Goal: Task Accomplishment & Management: Use online tool/utility

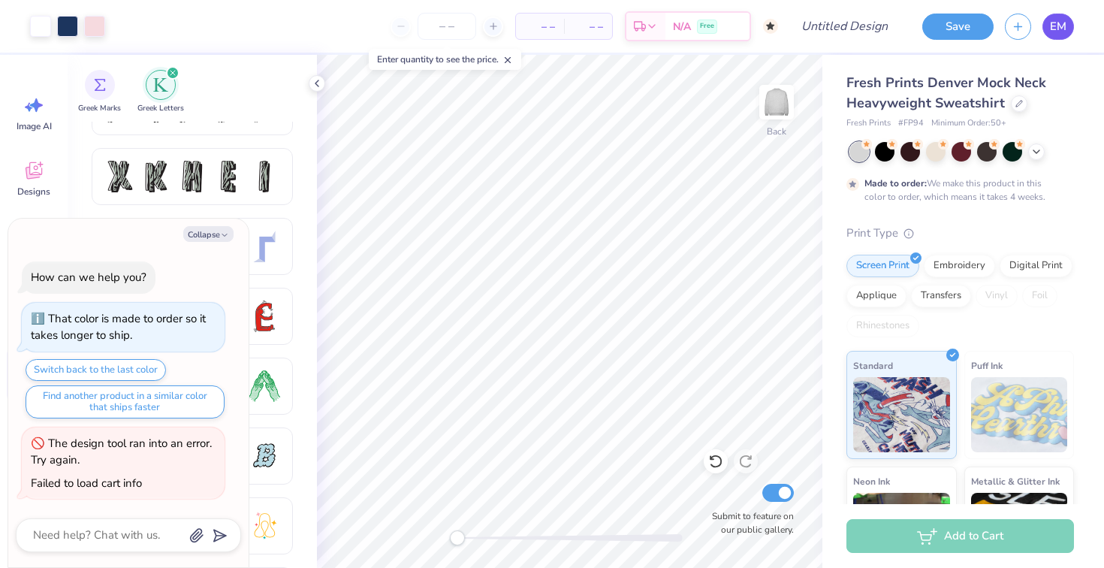
click at [1053, 27] on span "EM" at bounding box center [1058, 26] width 17 height 17
click at [211, 231] on button "Collapse" at bounding box center [208, 234] width 50 height 16
type textarea "x"
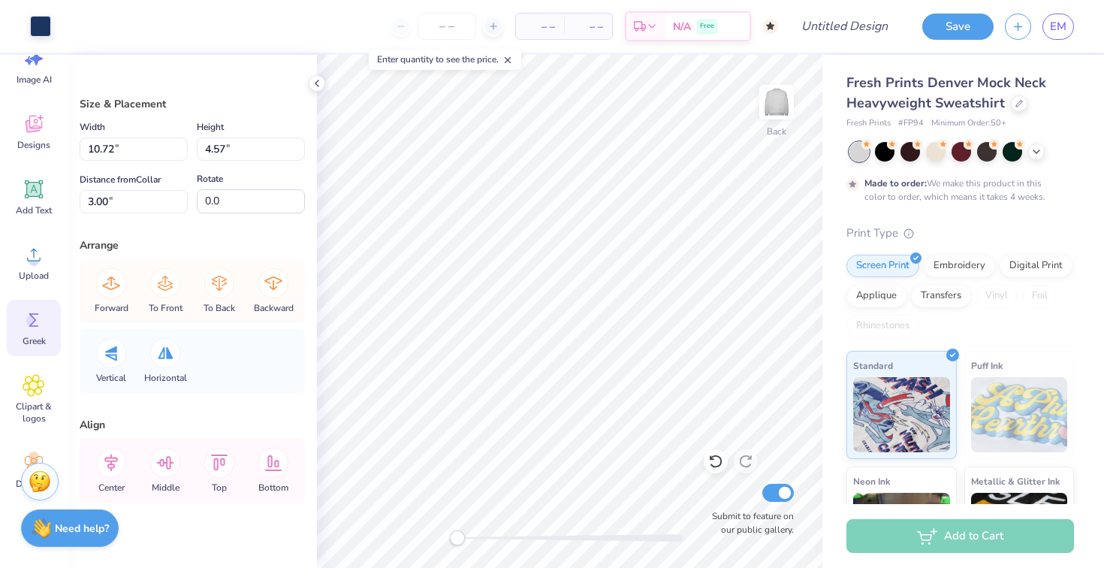
scroll to position [60, 0]
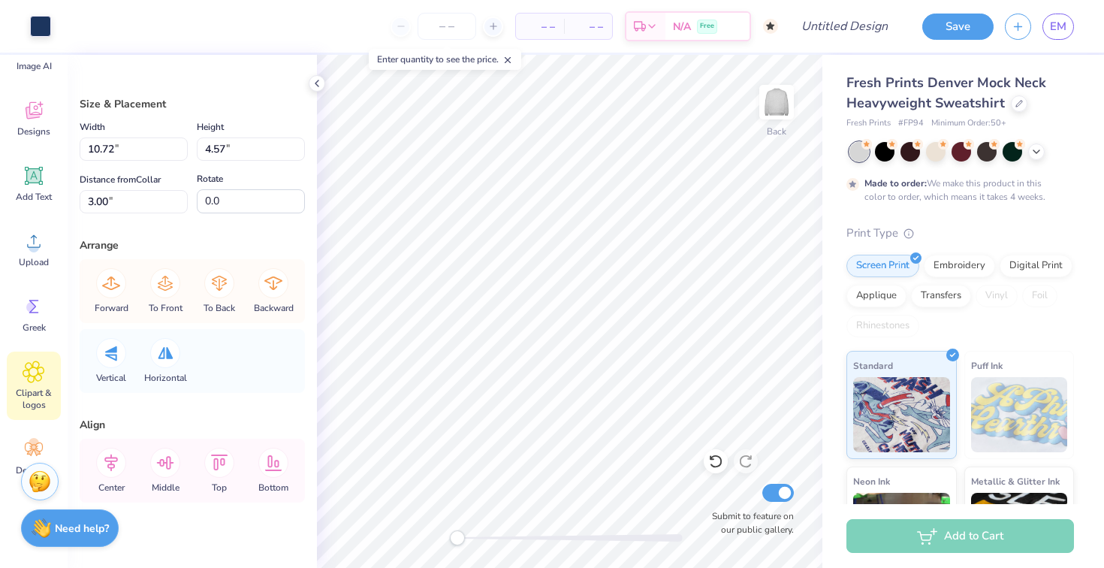
click at [35, 379] on icon at bounding box center [33, 371] width 21 height 21
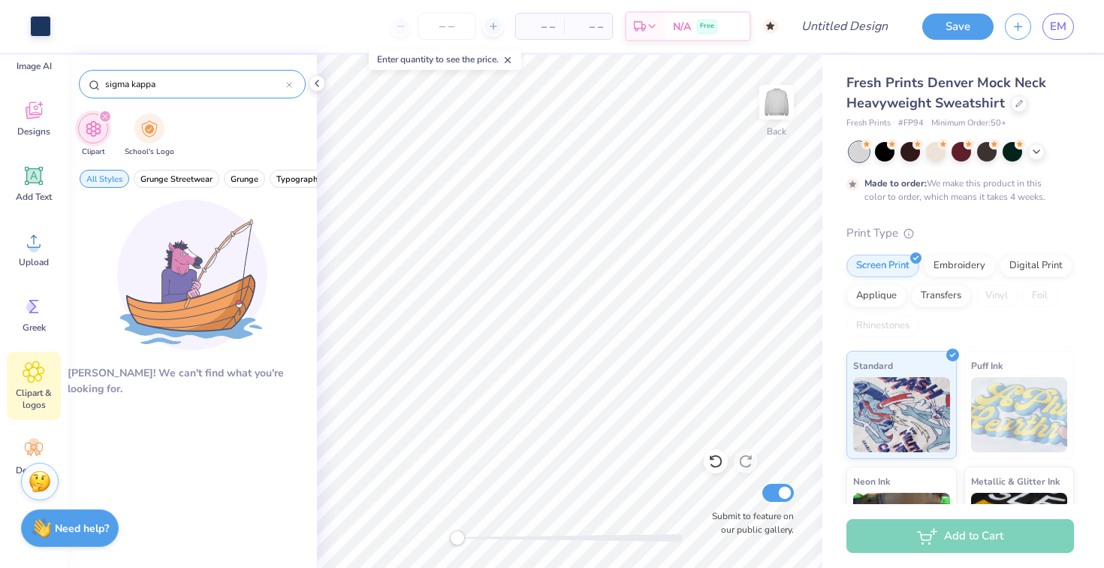
click at [181, 83] on input "sigma kappa" at bounding box center [195, 84] width 183 height 15
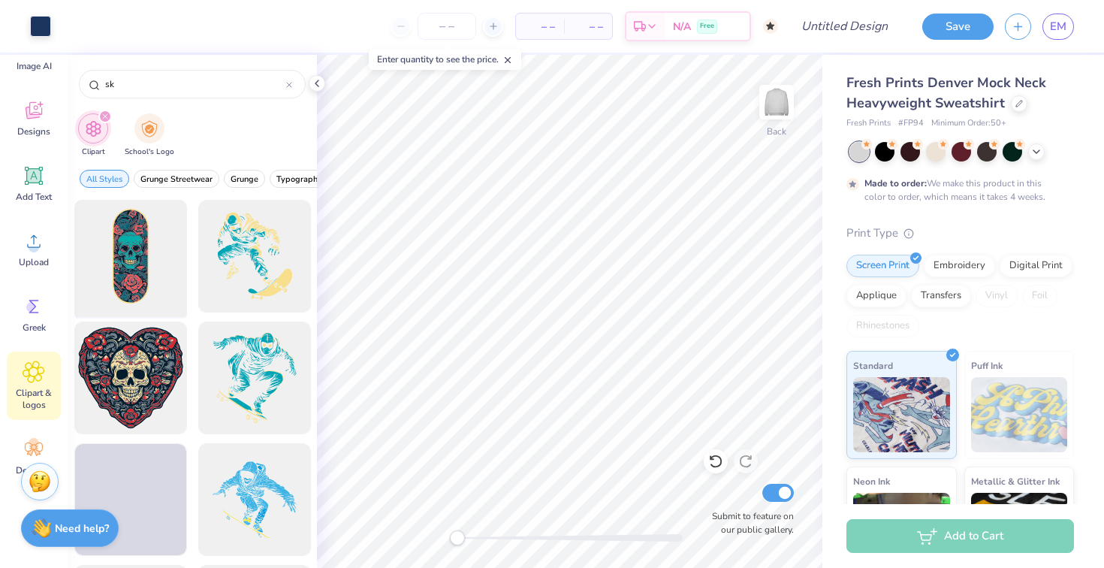
scroll to position [4, 0]
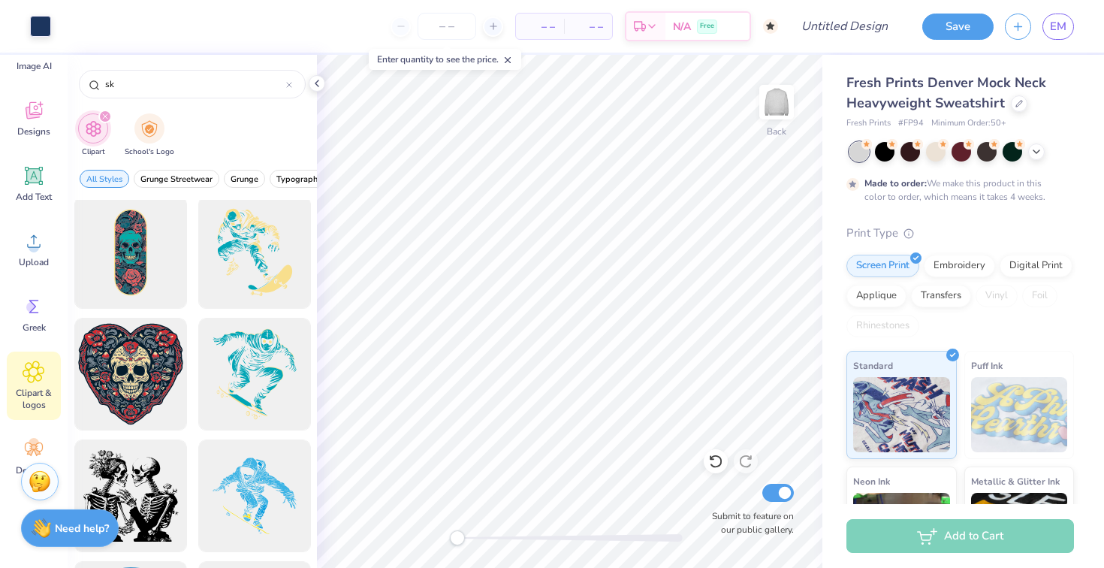
type input "s"
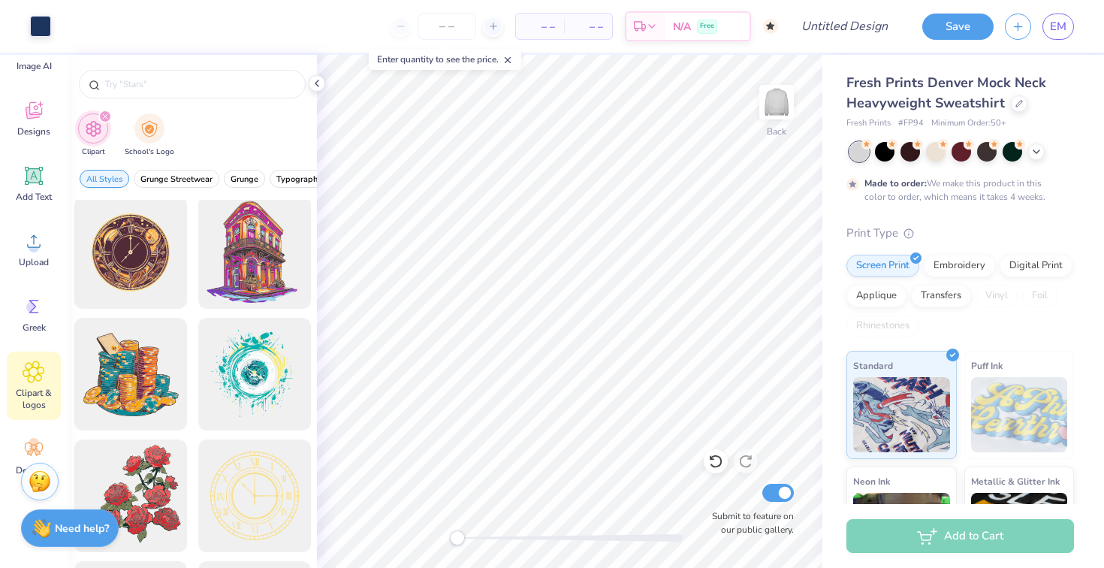
scroll to position [90, 0]
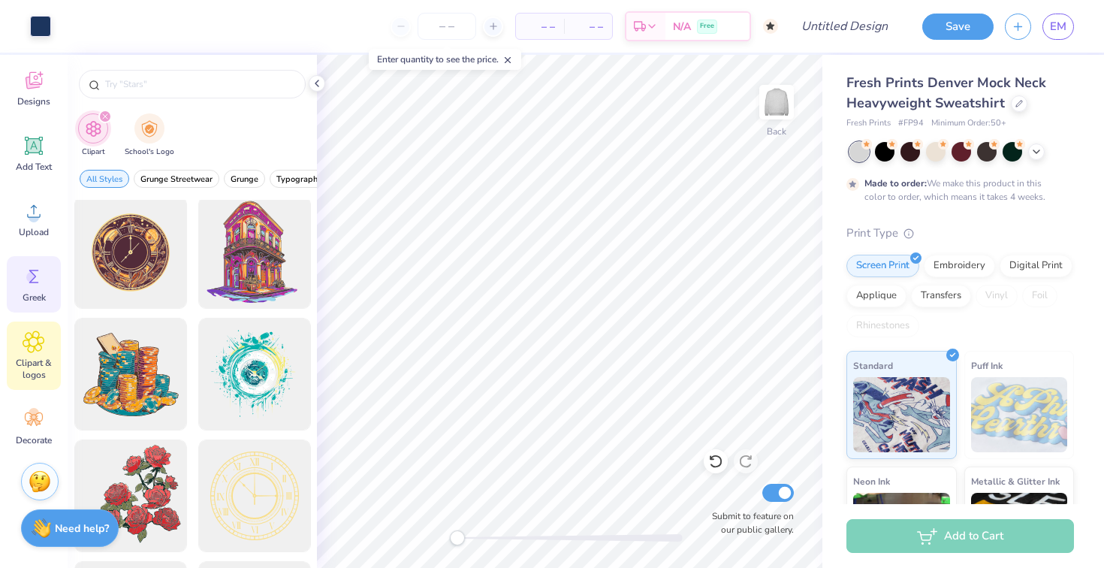
click at [24, 280] on icon at bounding box center [34, 276] width 23 height 23
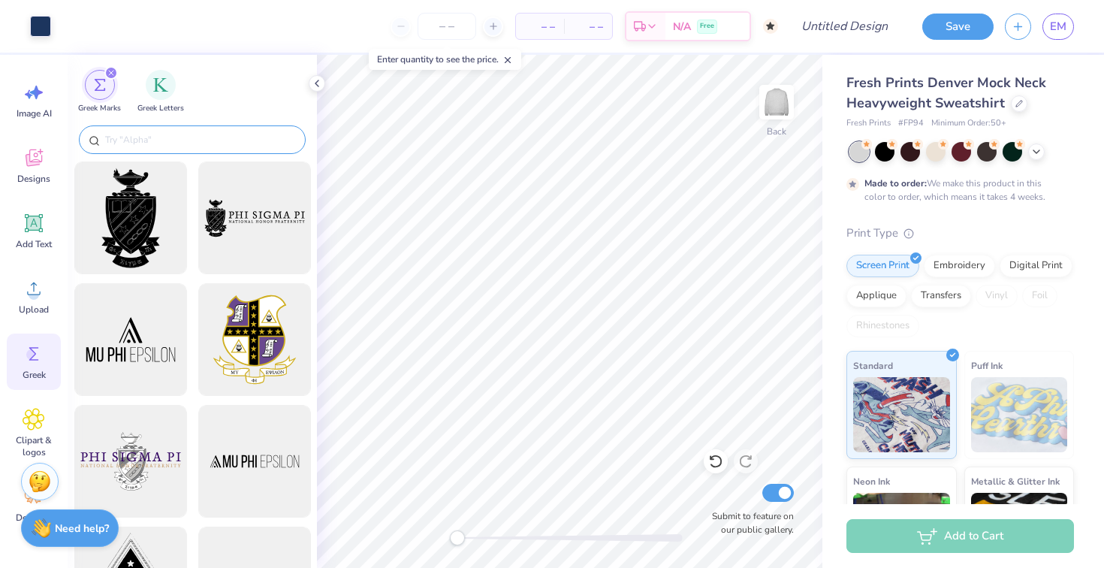
scroll to position [6, 0]
click at [148, 137] on input "text" at bounding box center [200, 139] width 192 height 15
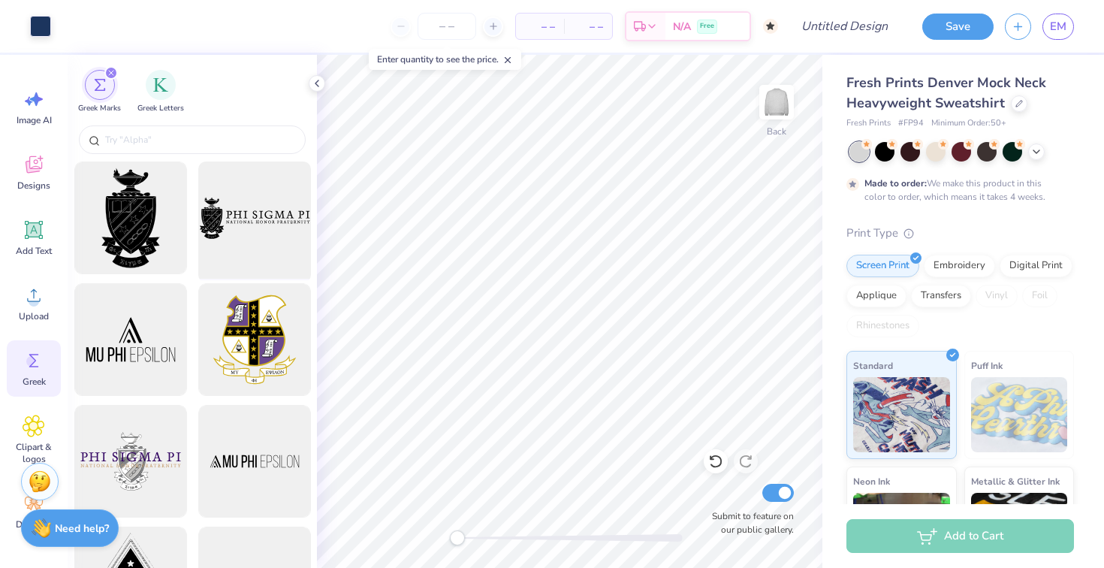
scroll to position [28, 0]
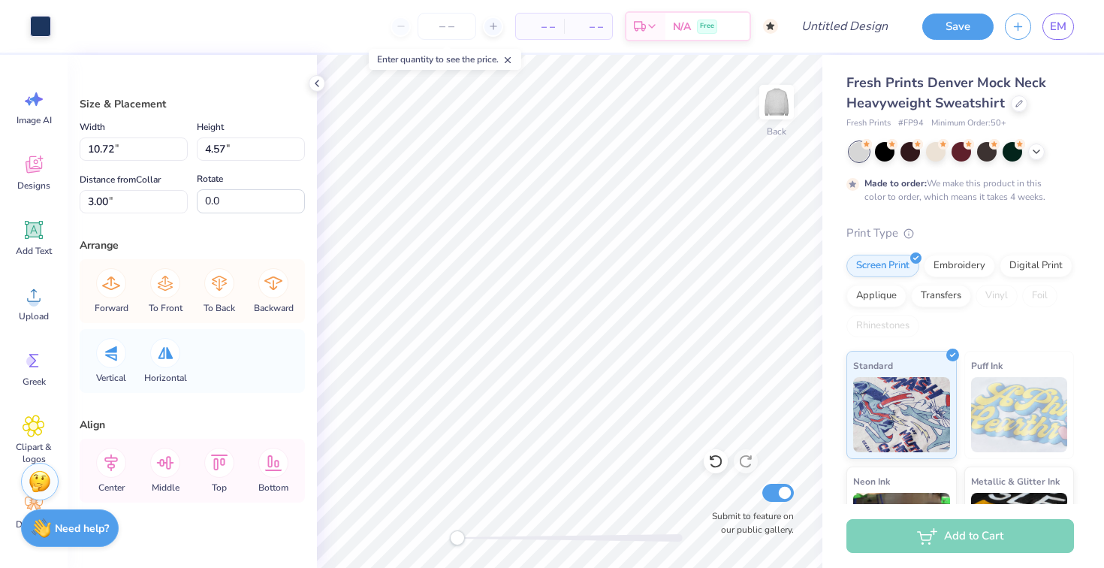
type input "10.63"
type input "4.44"
type input "3.12"
type input "10.91"
type input "4.79"
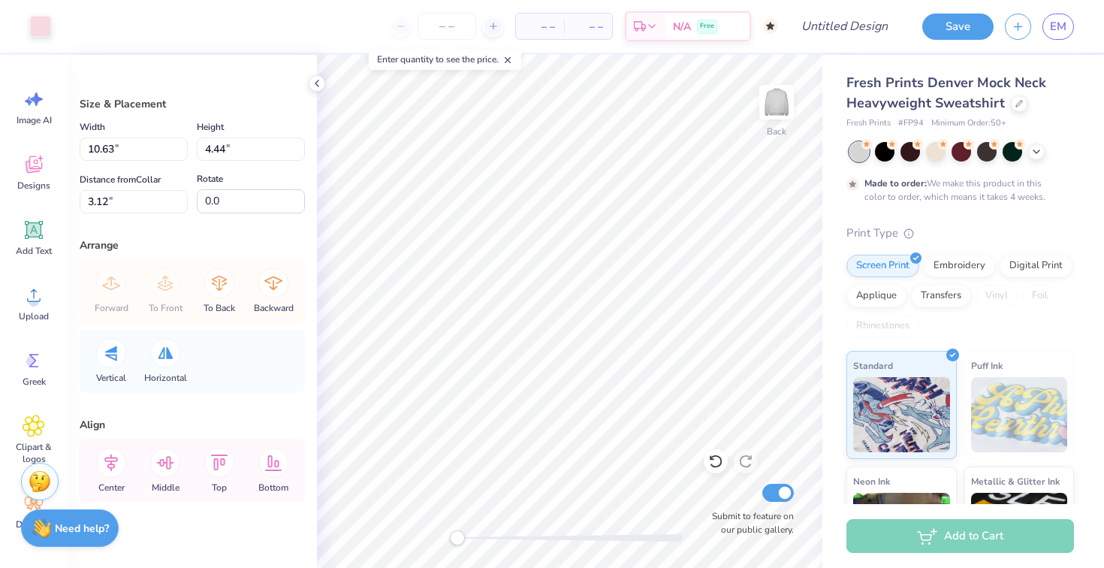
type input "3.00"
type input "10.72"
type input "4.57"
click at [31, 120] on span "Image AI" at bounding box center [34, 120] width 35 height 12
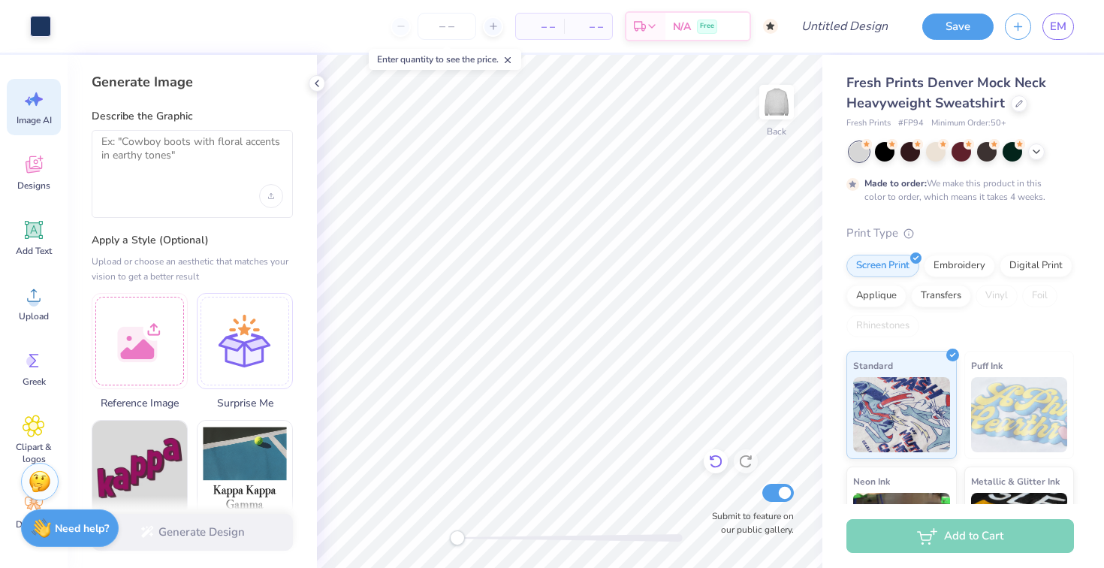
click at [712, 463] on icon at bounding box center [715, 461] width 15 height 15
click at [150, 131] on div at bounding box center [192, 174] width 201 height 88
click at [149, 142] on textarea at bounding box center [192, 154] width 182 height 38
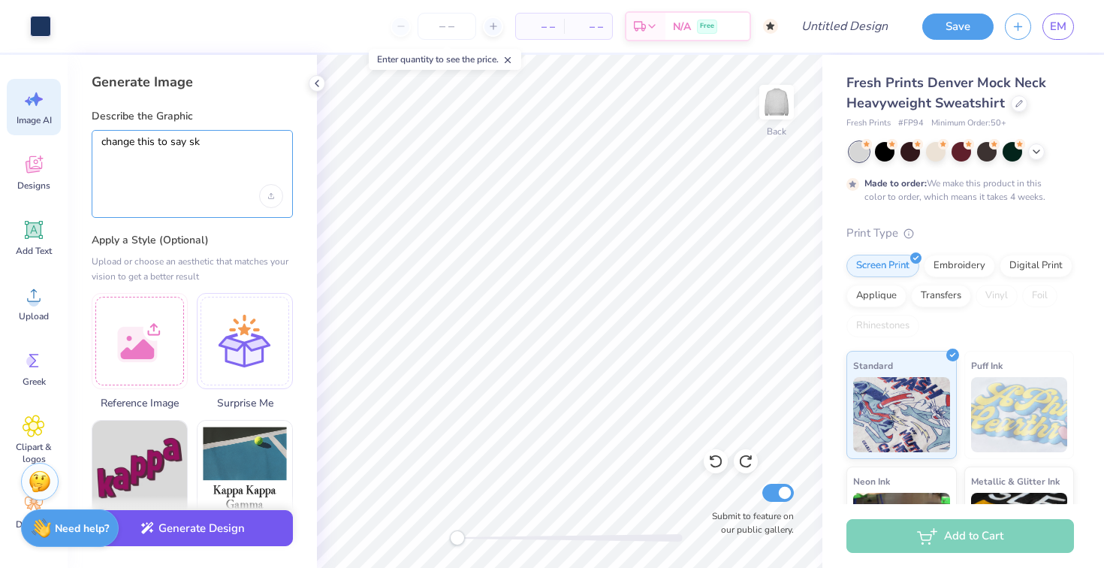
type textarea "change this to say sk"
click at [189, 521] on button "Generate Design" at bounding box center [192, 528] width 201 height 37
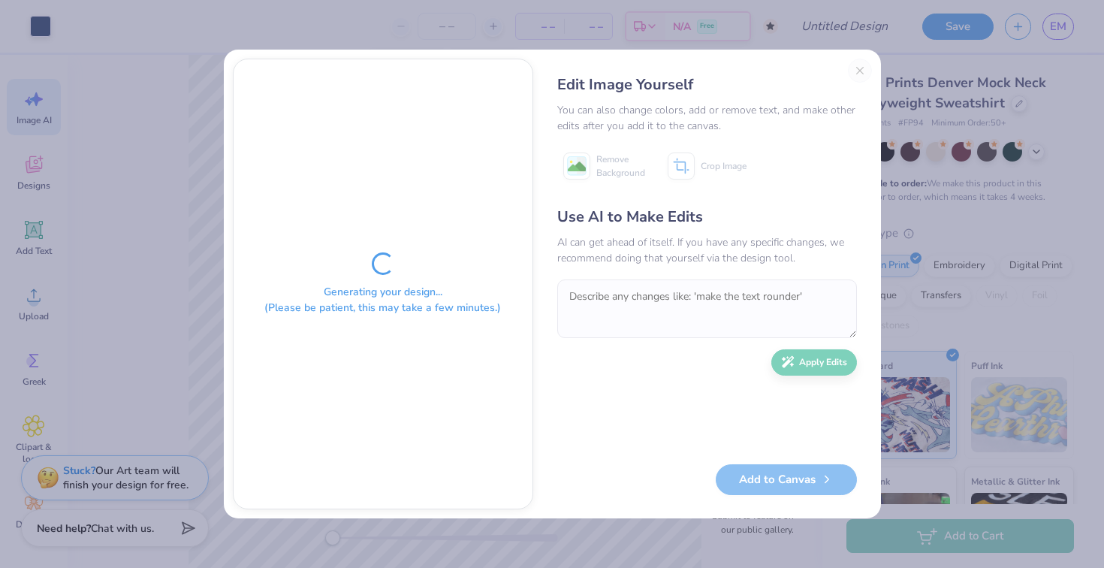
click at [857, 71] on div "Edit Image Yourself You can also change colors, add or remove text, and make ot…" at bounding box center [707, 284] width 330 height 451
click at [945, 79] on div "Generating your design... (Please be patient, this may take a few minutes.) Edi…" at bounding box center [552, 284] width 1104 height 568
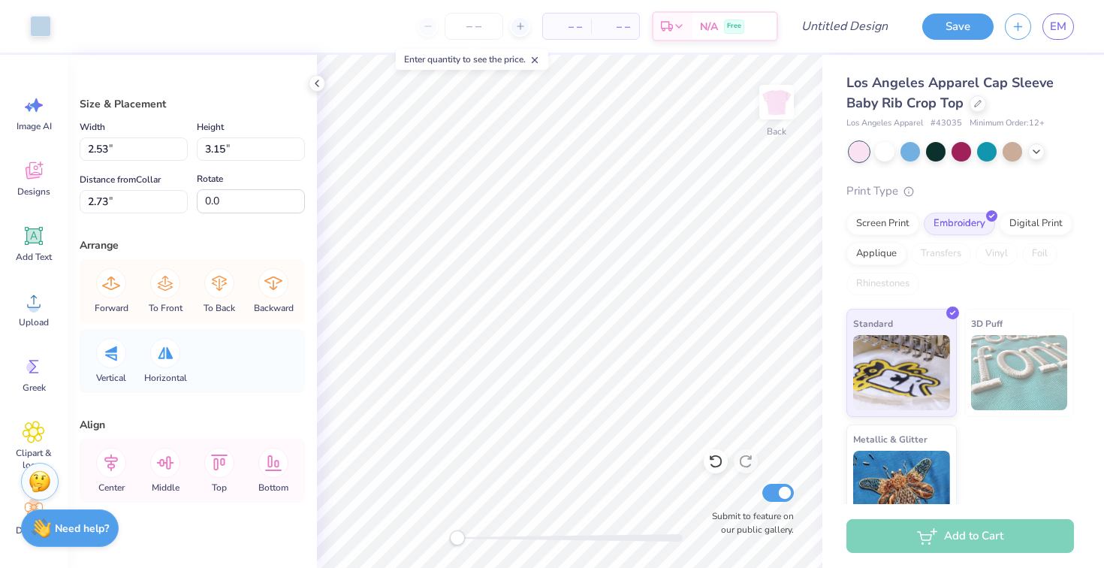
type input "6.97"
type input "3.49"
type input "2.51"
type input "2.53"
type input "3.15"
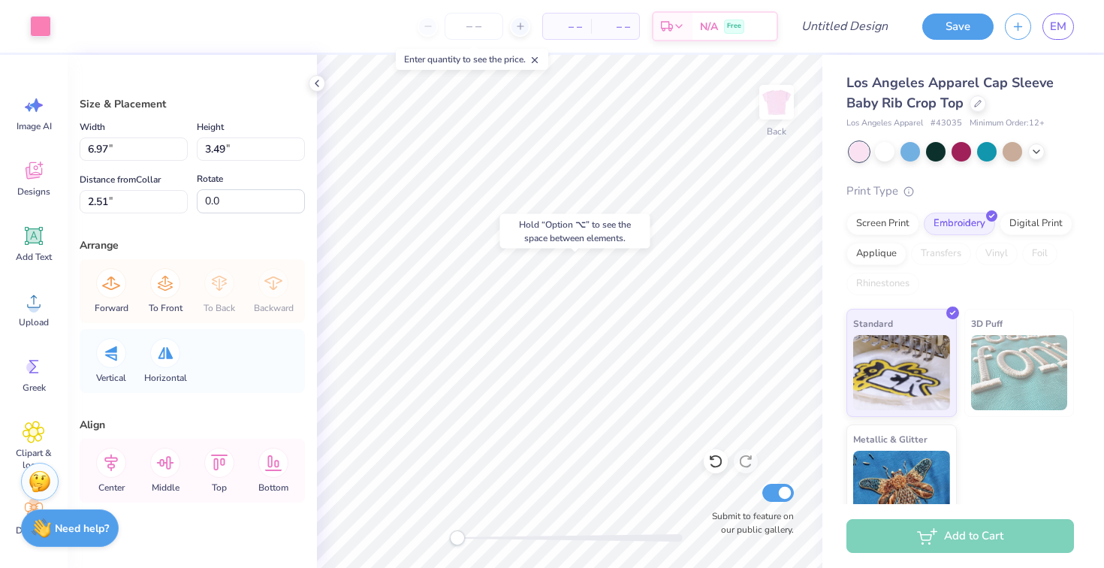
type input "2.73"
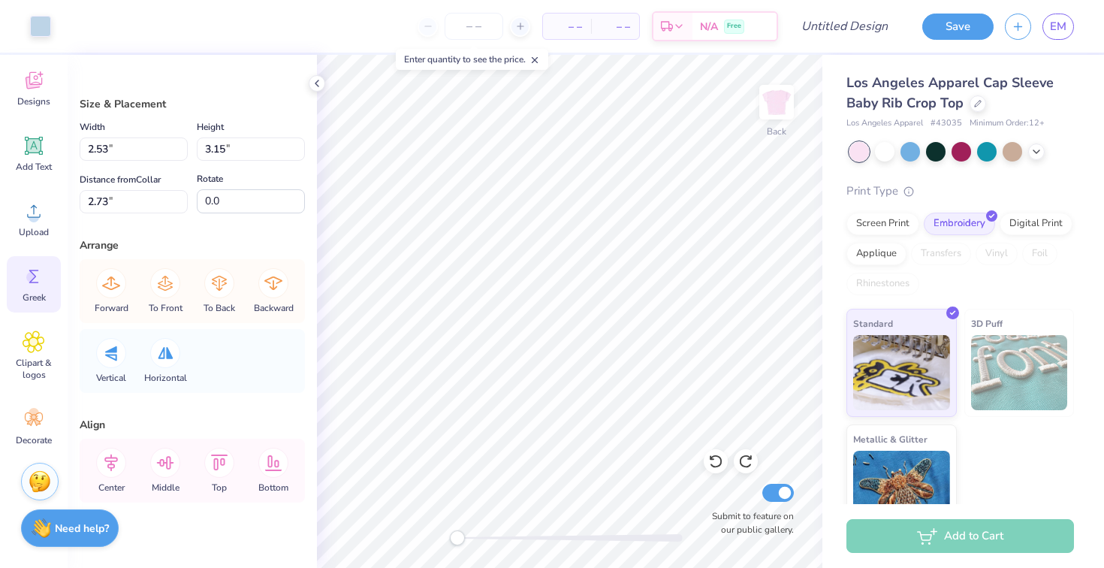
click at [22, 275] on div "Greek" at bounding box center [34, 284] width 54 height 56
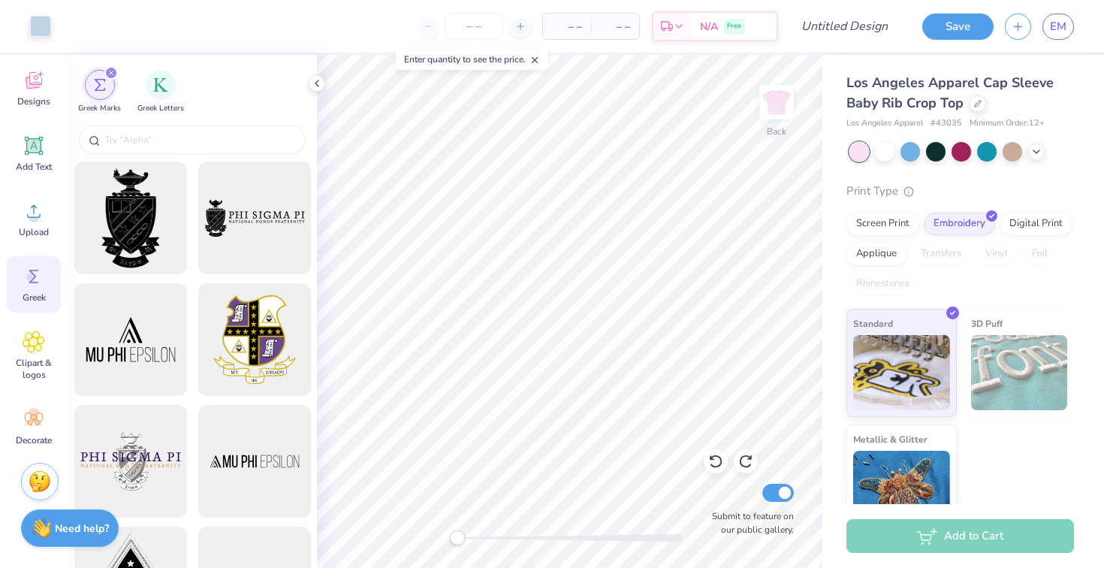
scroll to position [2, 0]
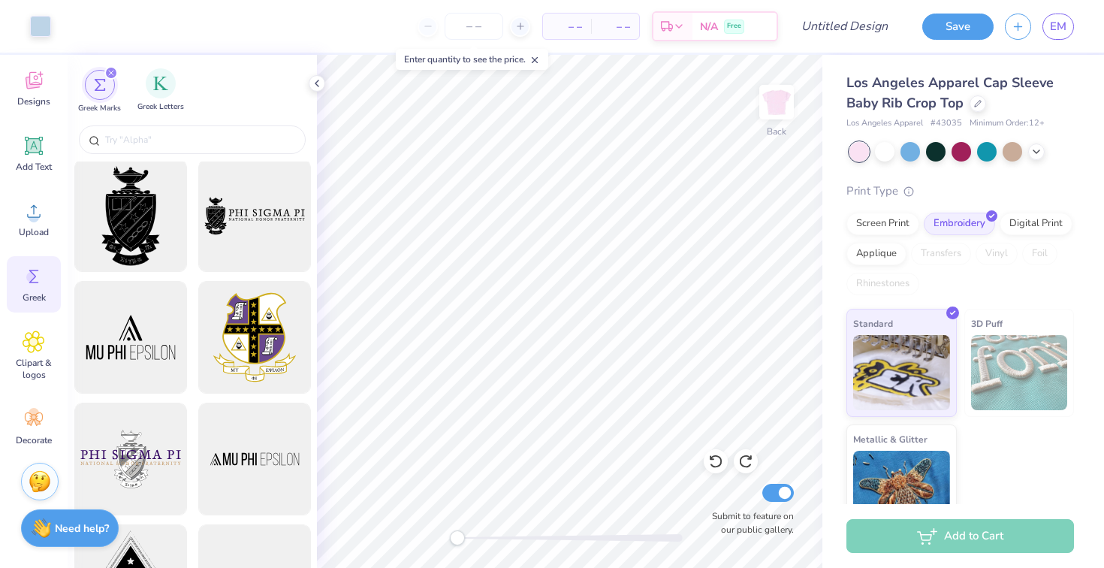
click at [150, 105] on span "Greek Letters" at bounding box center [160, 106] width 47 height 11
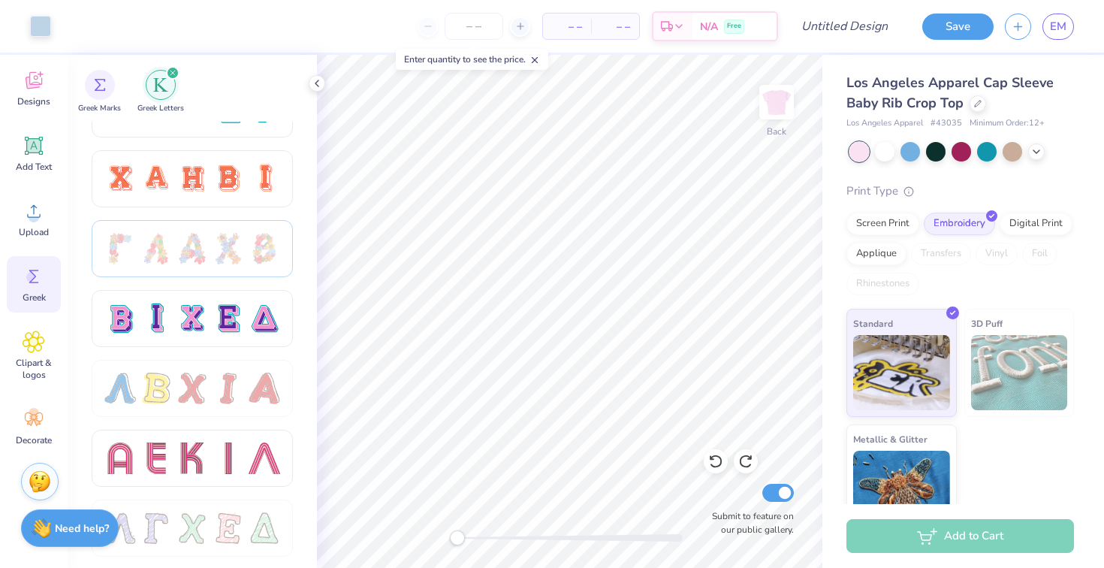
scroll to position [1109, 0]
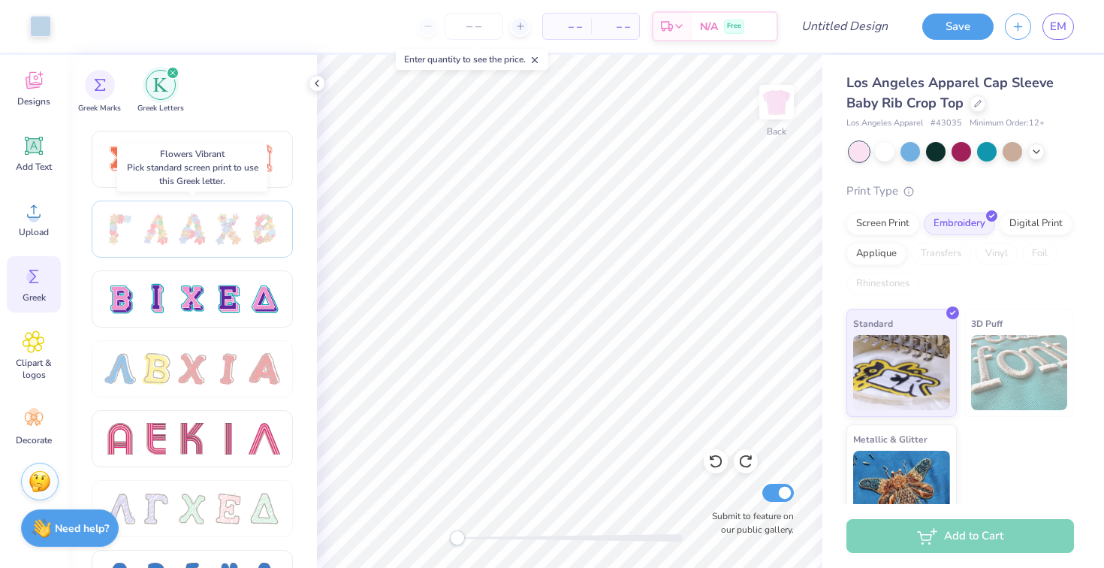
click at [164, 234] on div at bounding box center [156, 229] width 32 height 32
click at [889, 224] on div "Screen Print" at bounding box center [883, 221] width 73 height 23
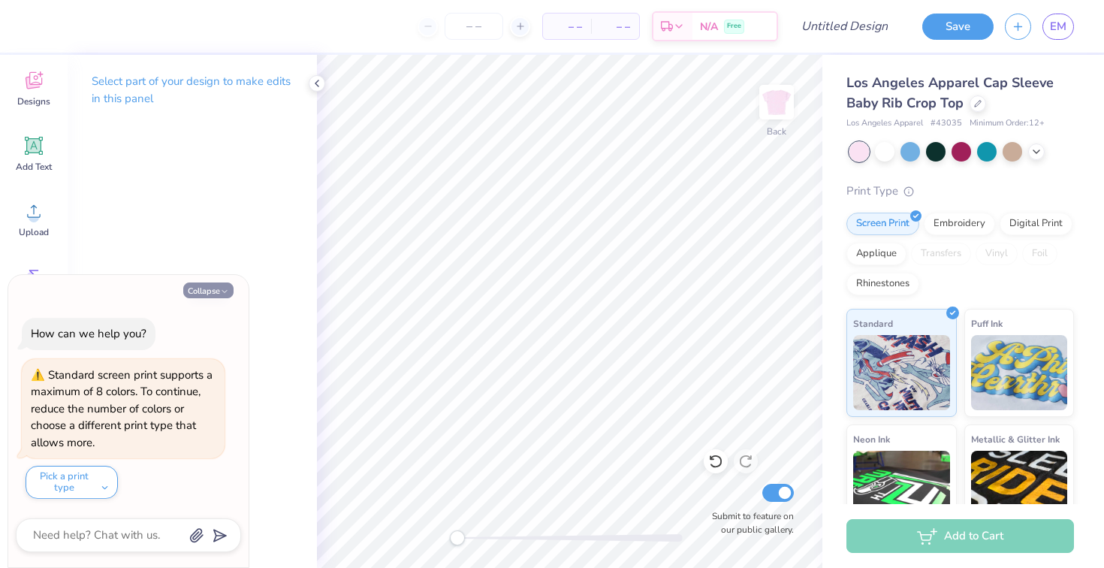
click at [203, 294] on button "Collapse" at bounding box center [208, 290] width 50 height 16
type textarea "x"
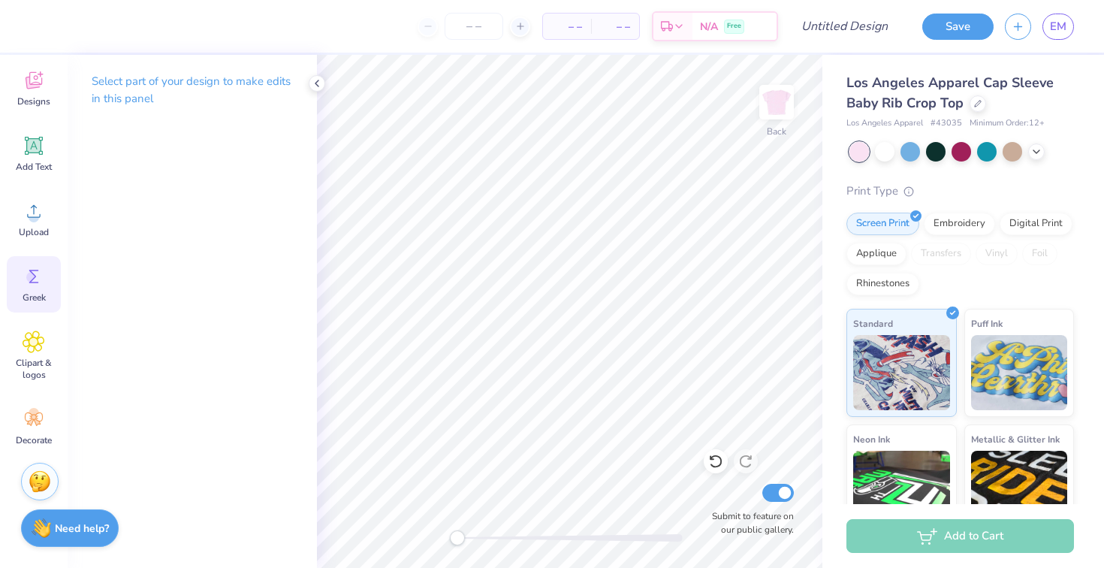
click at [25, 286] on icon at bounding box center [34, 276] width 23 height 23
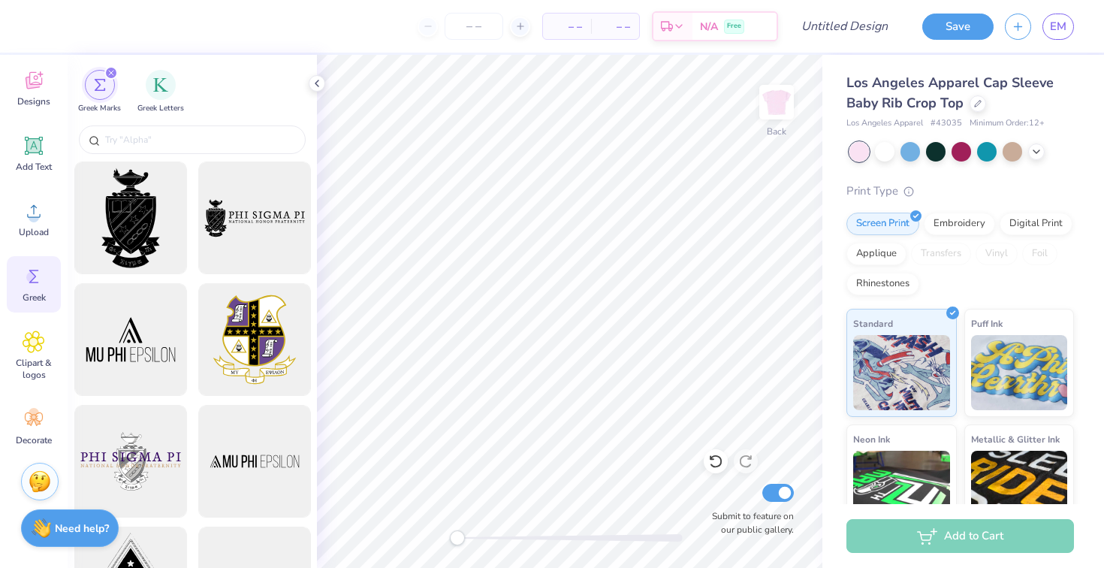
scroll to position [3, 0]
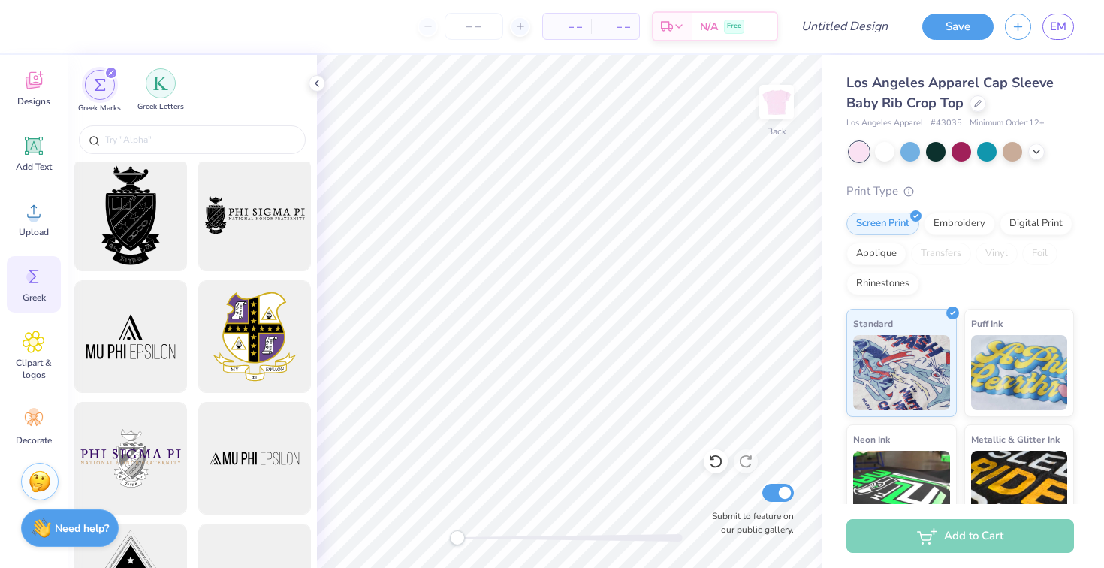
click at [161, 92] on div "filter for Greek Letters" at bounding box center [161, 83] width 30 height 30
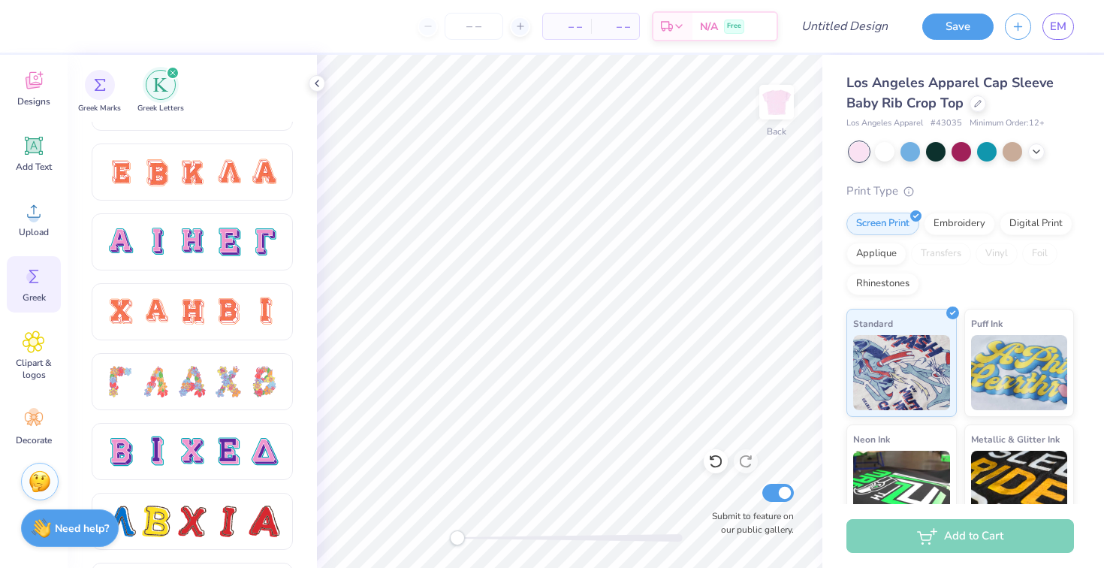
scroll to position [967, 0]
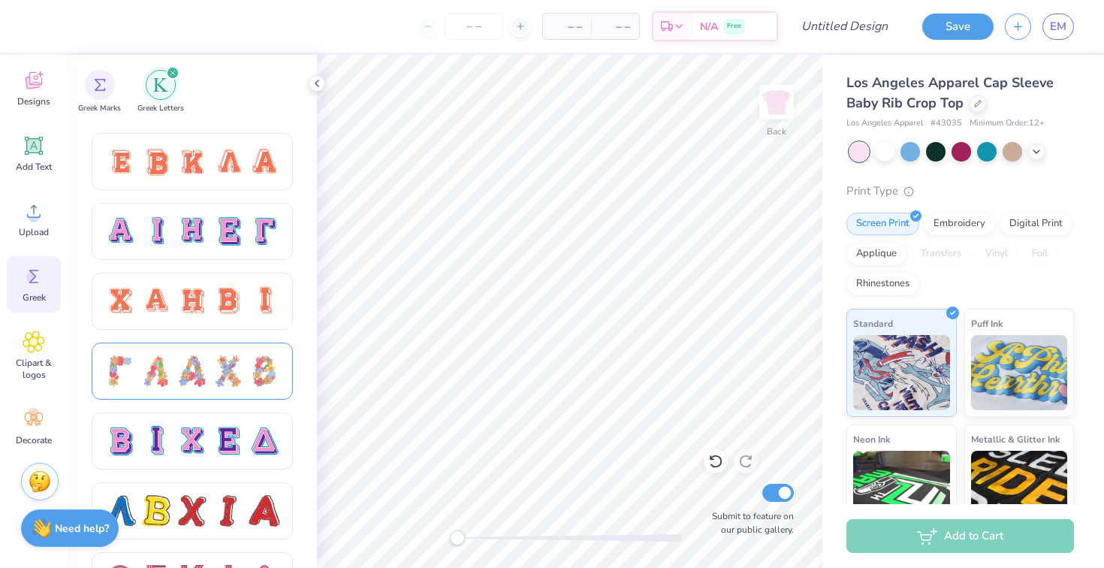
click at [199, 374] on div at bounding box center [193, 371] width 32 height 32
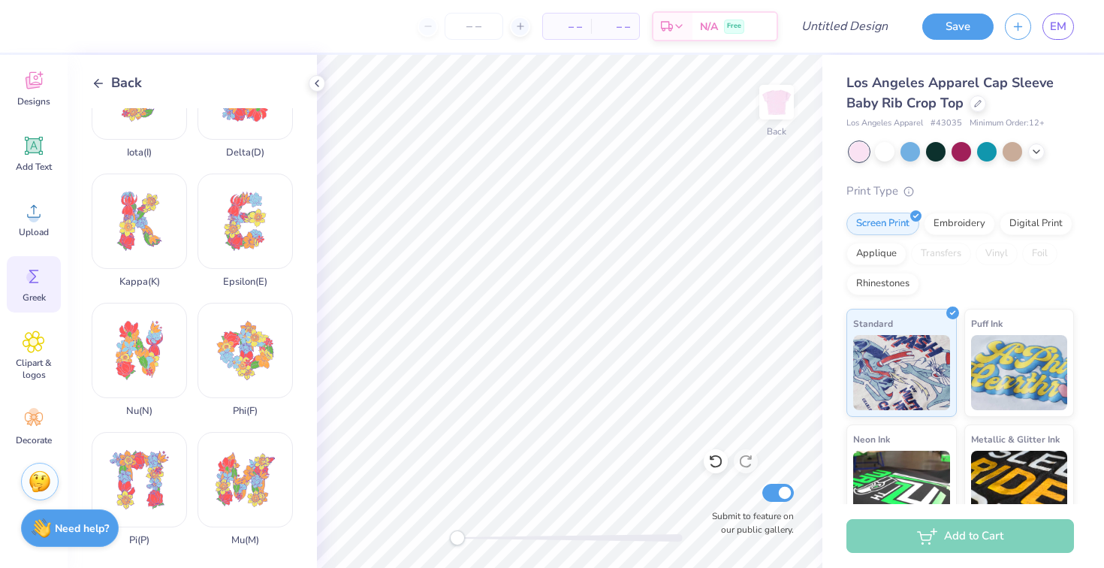
scroll to position [464, 0]
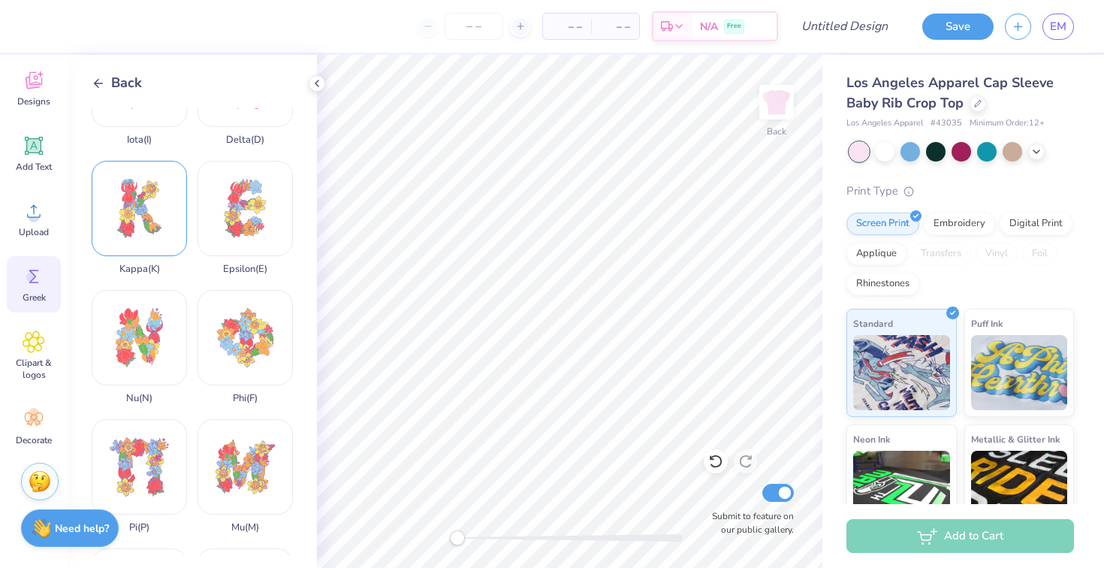
click at [134, 232] on div "Kappa ( K )" at bounding box center [139, 218] width 95 height 114
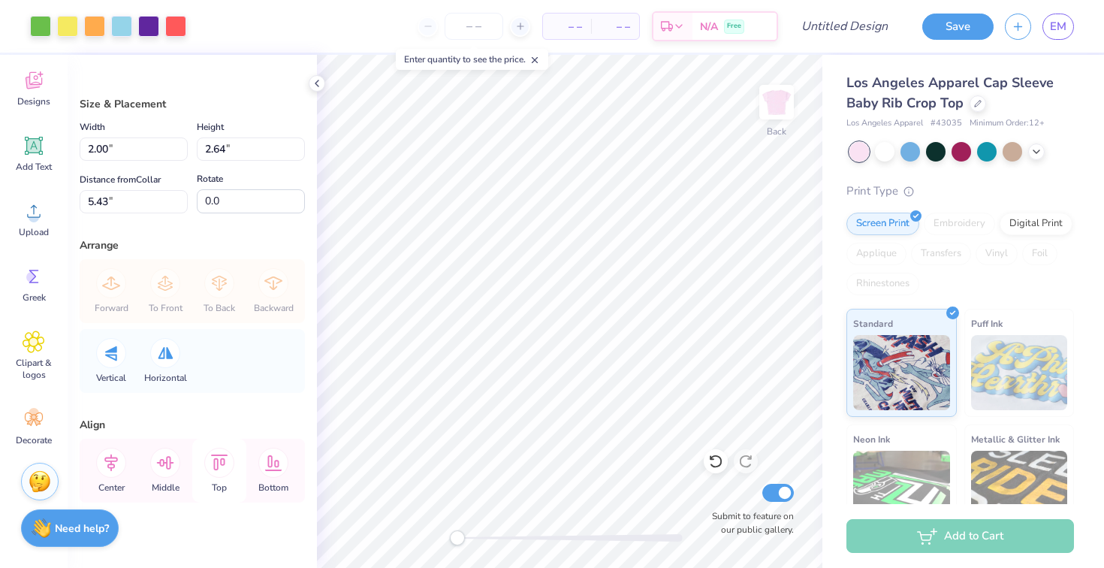
scroll to position [3, 0]
click at [36, 289] on div "Greek" at bounding box center [34, 284] width 54 height 56
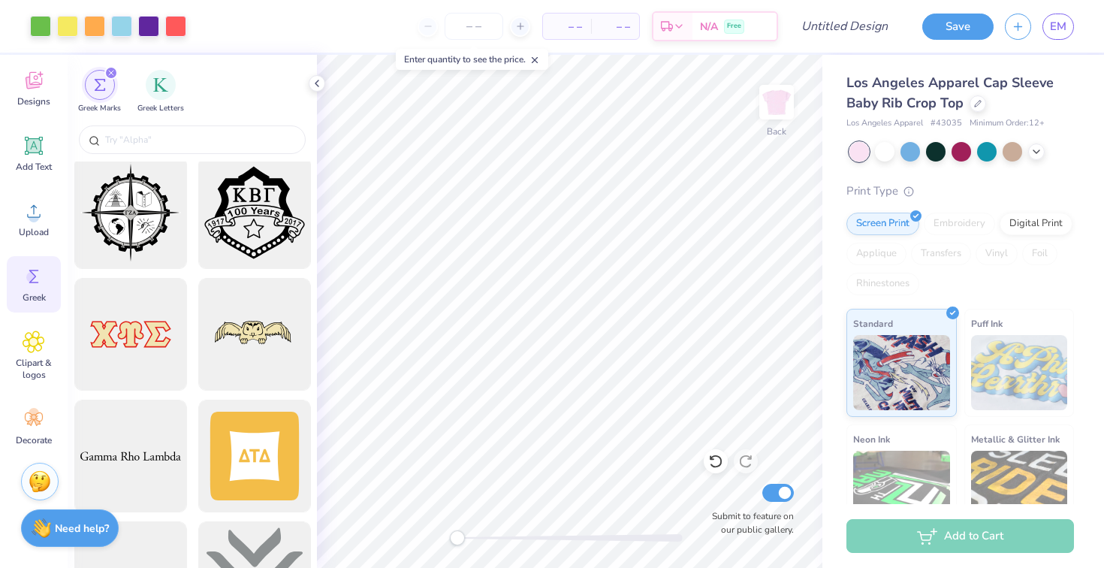
scroll to position [2331, 0]
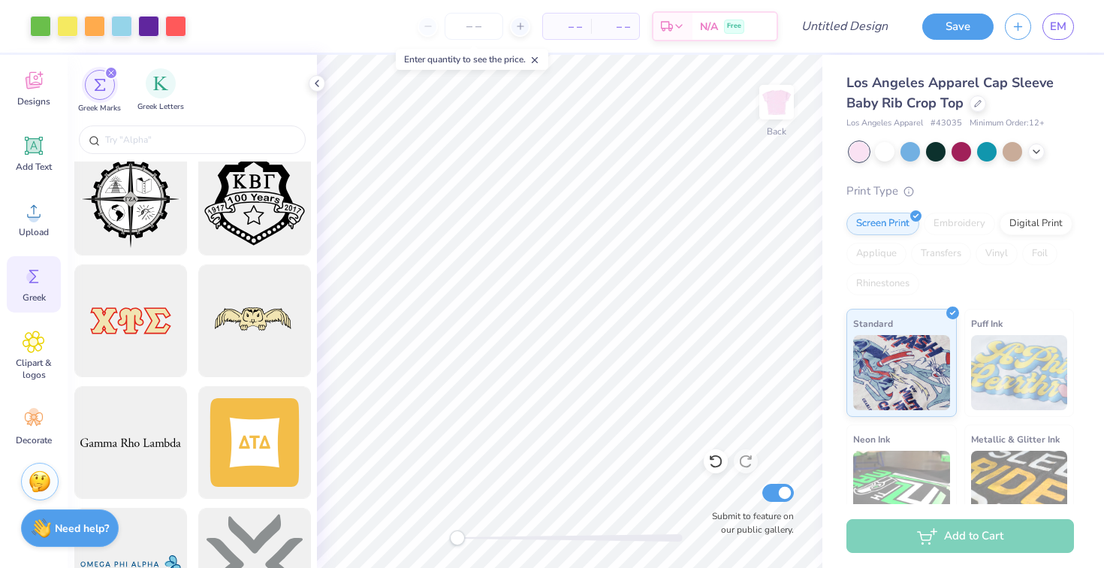
click at [142, 94] on div "Greek Letters" at bounding box center [160, 90] width 47 height 44
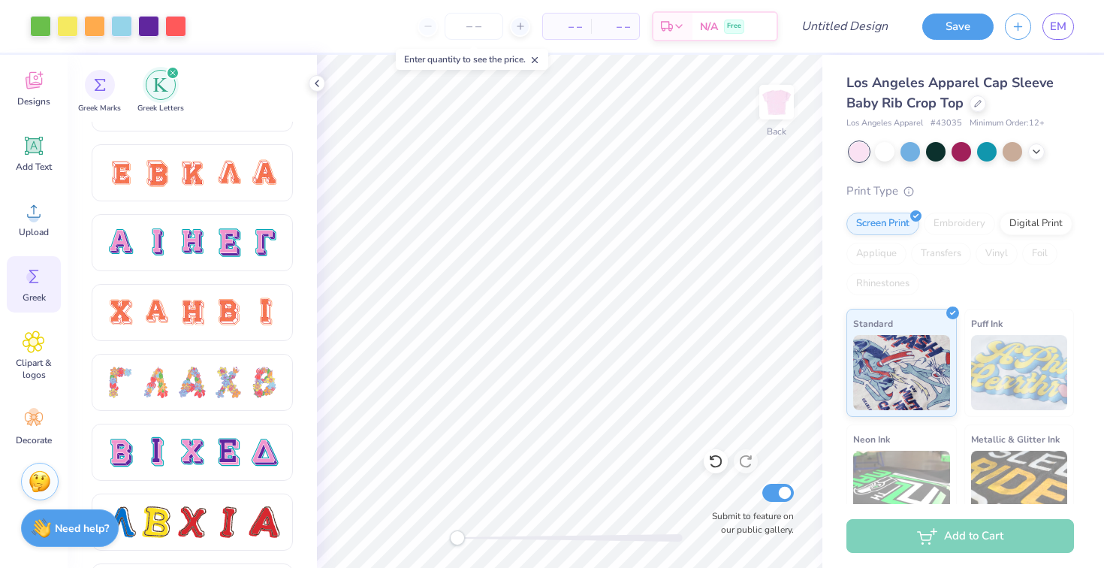
scroll to position [973, 0]
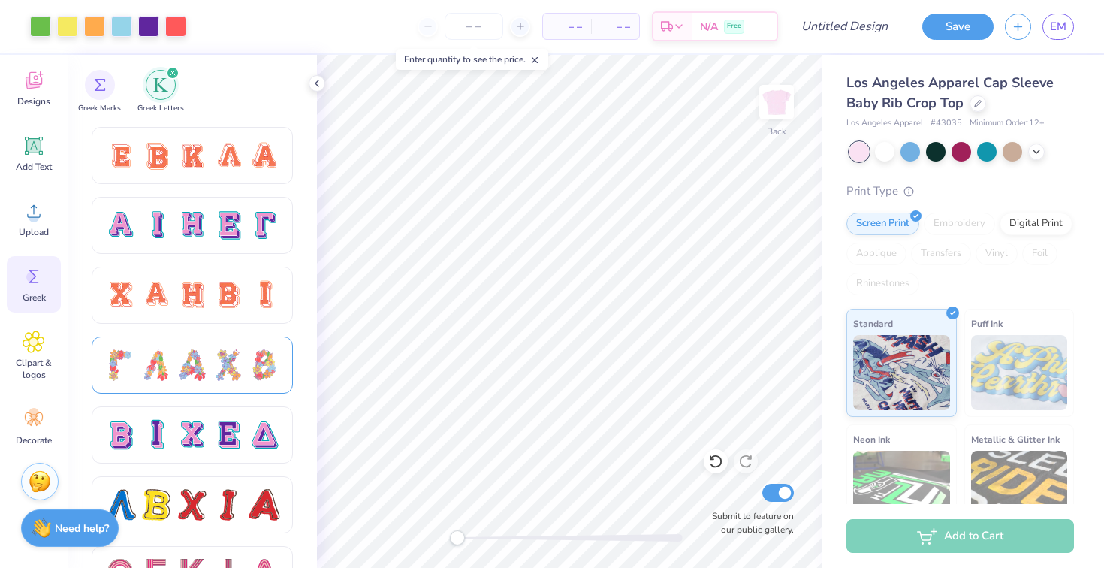
click at [236, 373] on div at bounding box center [229, 365] width 32 height 32
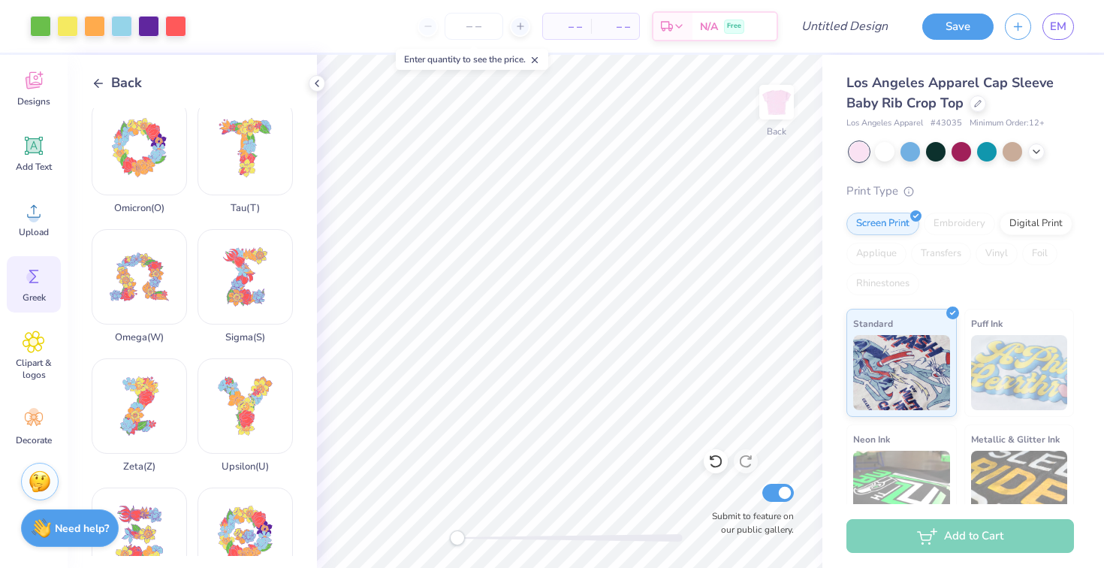
scroll to position [1106, 0]
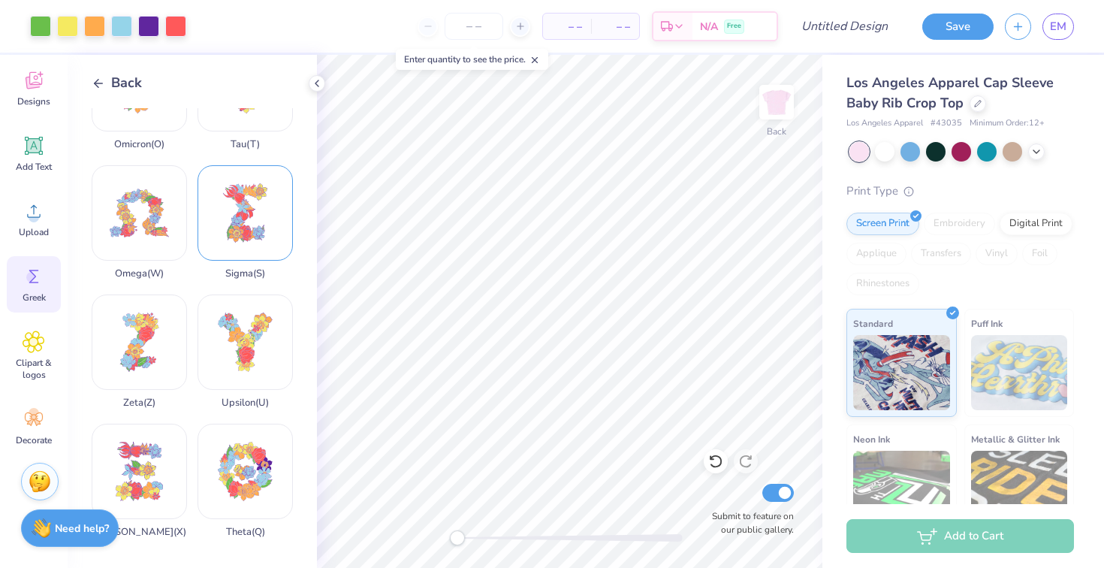
click at [245, 247] on div "Sigma ( S )" at bounding box center [245, 222] width 95 height 114
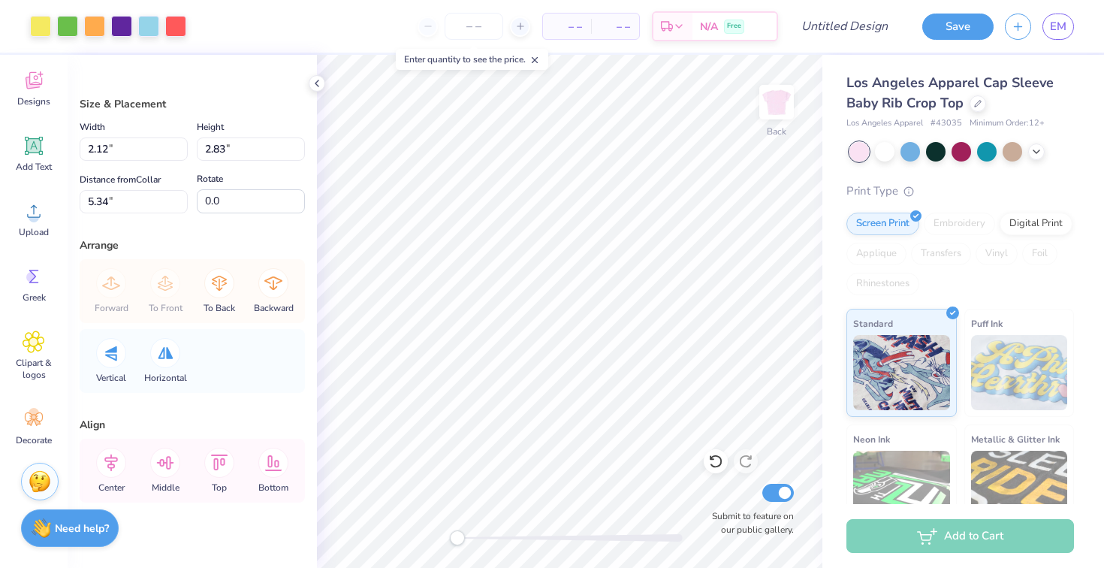
type input "2.00"
type input "2.64"
type input "5.43"
type input "2.12"
type input "2.83"
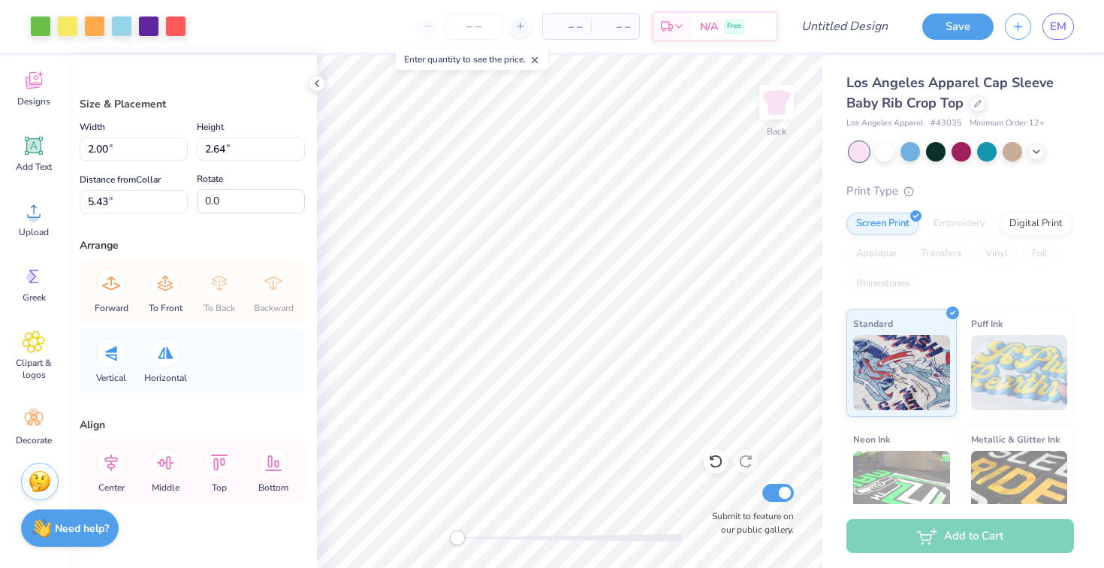
type input "0.50"
type input "2.00"
type input "2.64"
type input "5.43"
click at [38, 27] on div at bounding box center [40, 24] width 21 height 21
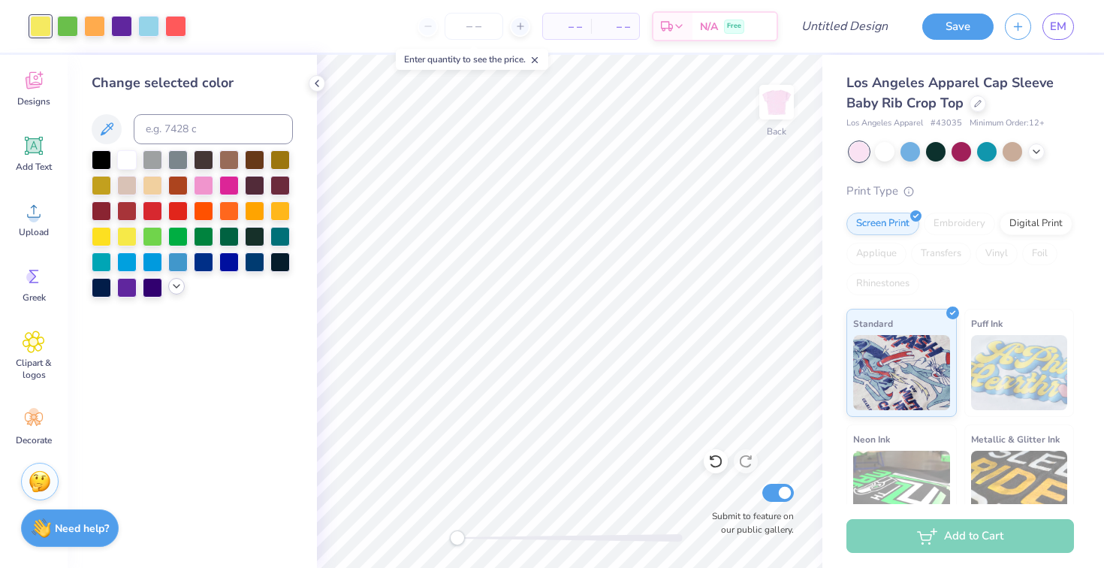
click at [174, 286] on icon at bounding box center [177, 286] width 12 height 12
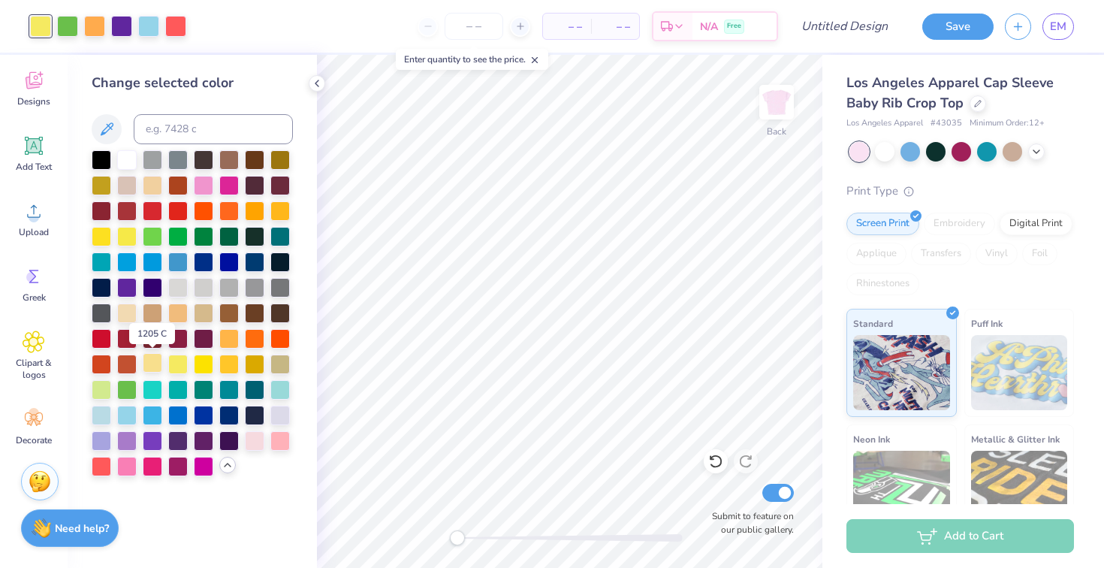
click at [158, 362] on div at bounding box center [153, 363] width 20 height 20
click at [67, 26] on div at bounding box center [67, 24] width 21 height 21
click at [95, 379] on div at bounding box center [102, 389] width 20 height 20
click at [96, 20] on div at bounding box center [94, 24] width 21 height 21
click at [128, 314] on div at bounding box center [127, 312] width 20 height 20
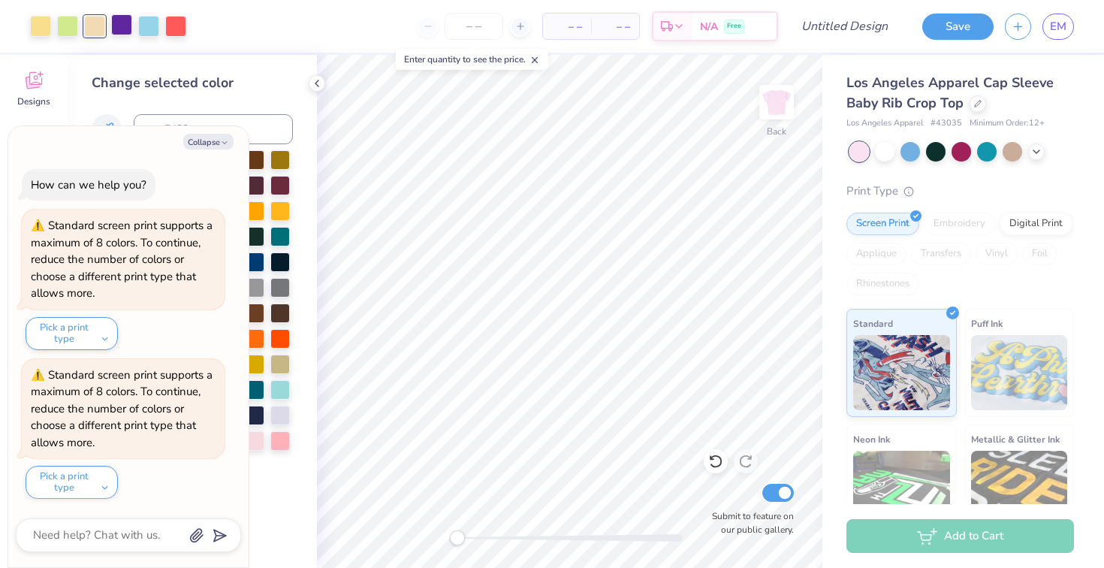
click at [121, 29] on div at bounding box center [121, 24] width 21 height 21
click at [205, 136] on button "Collapse" at bounding box center [208, 142] width 50 height 16
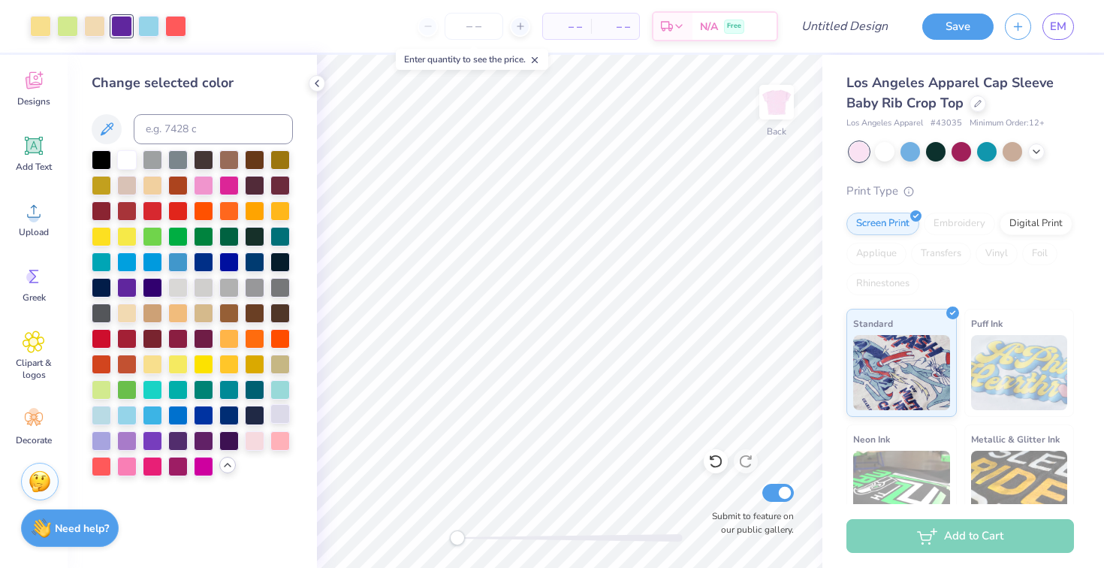
click at [285, 418] on div at bounding box center [280, 414] width 20 height 20
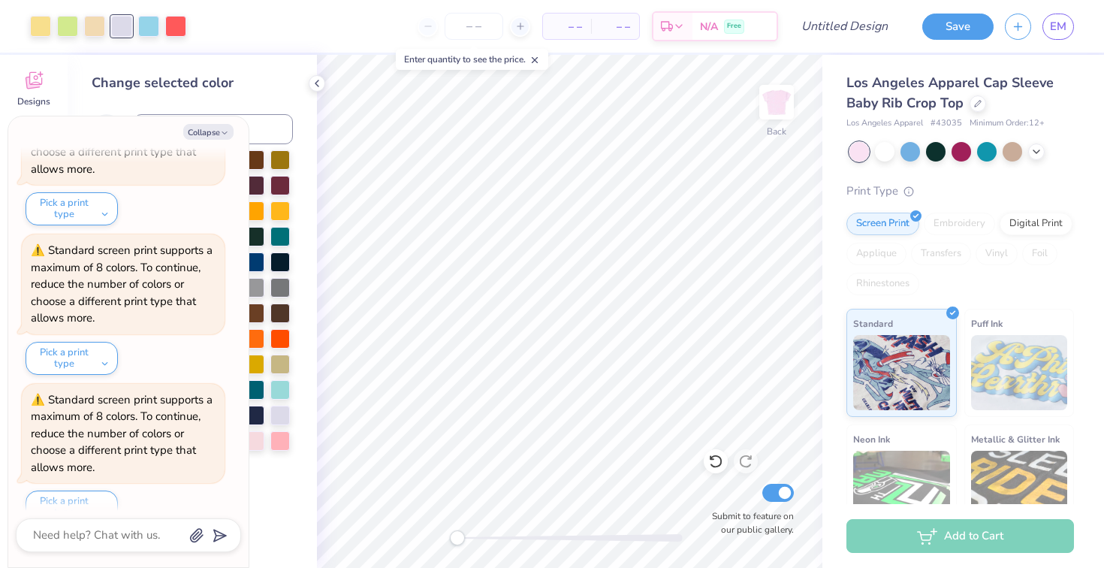
scroll to position [140, 0]
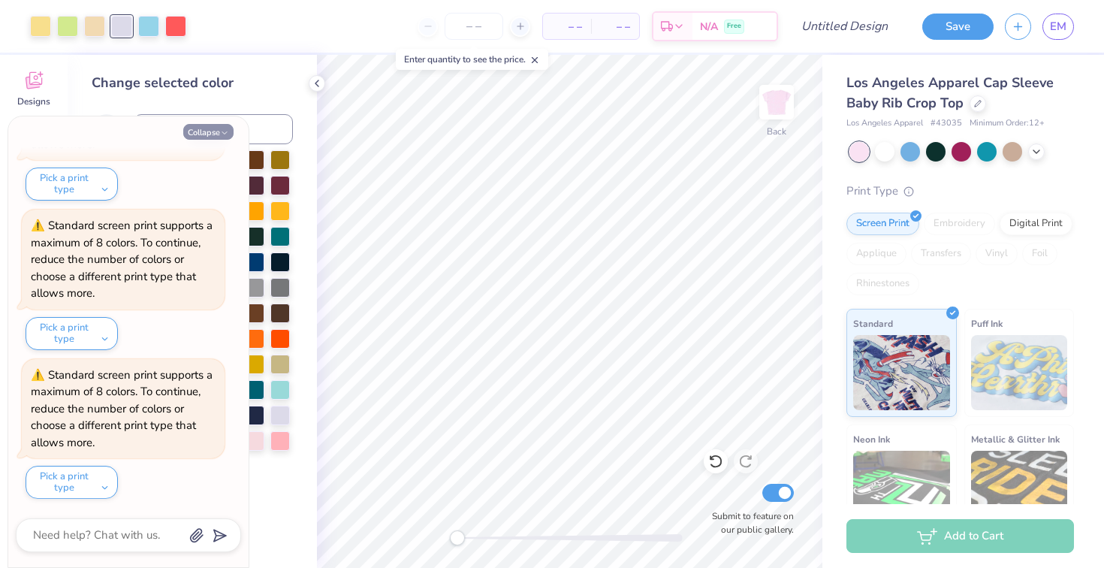
click at [217, 128] on button "Collapse" at bounding box center [208, 132] width 50 height 16
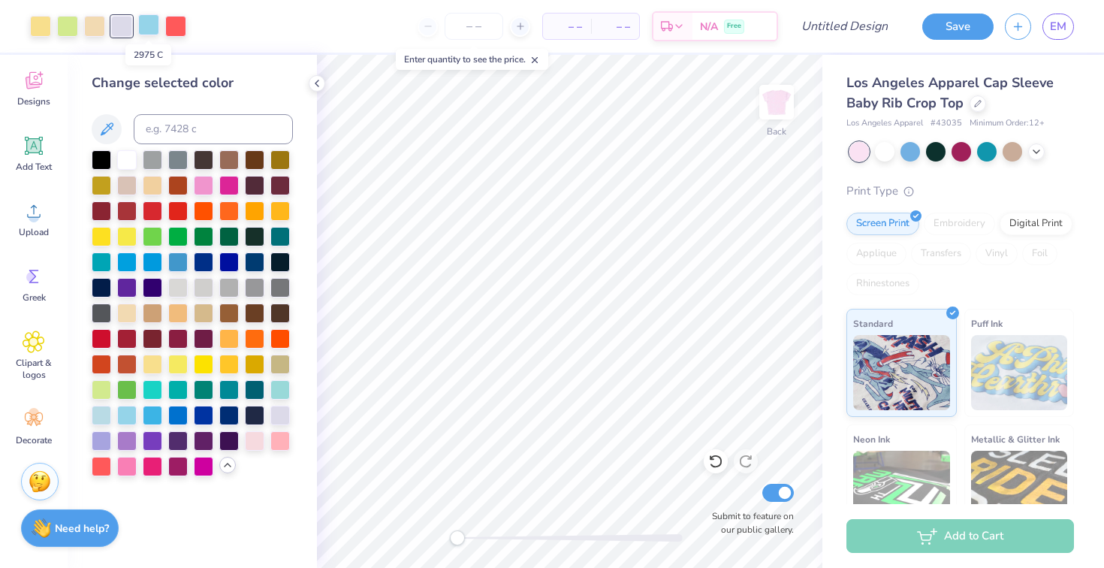
click at [148, 32] on div at bounding box center [148, 24] width 21 height 21
click at [126, 411] on div at bounding box center [127, 414] width 20 height 20
click at [184, 23] on div at bounding box center [175, 24] width 21 height 21
click at [280, 439] on div at bounding box center [280, 440] width 20 height 20
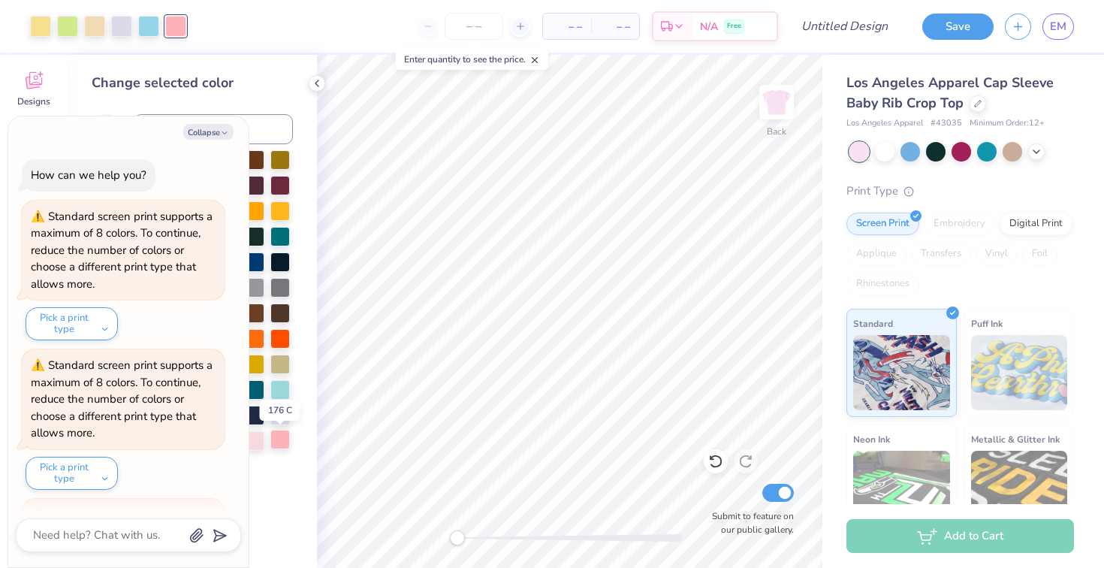
scroll to position [288, 0]
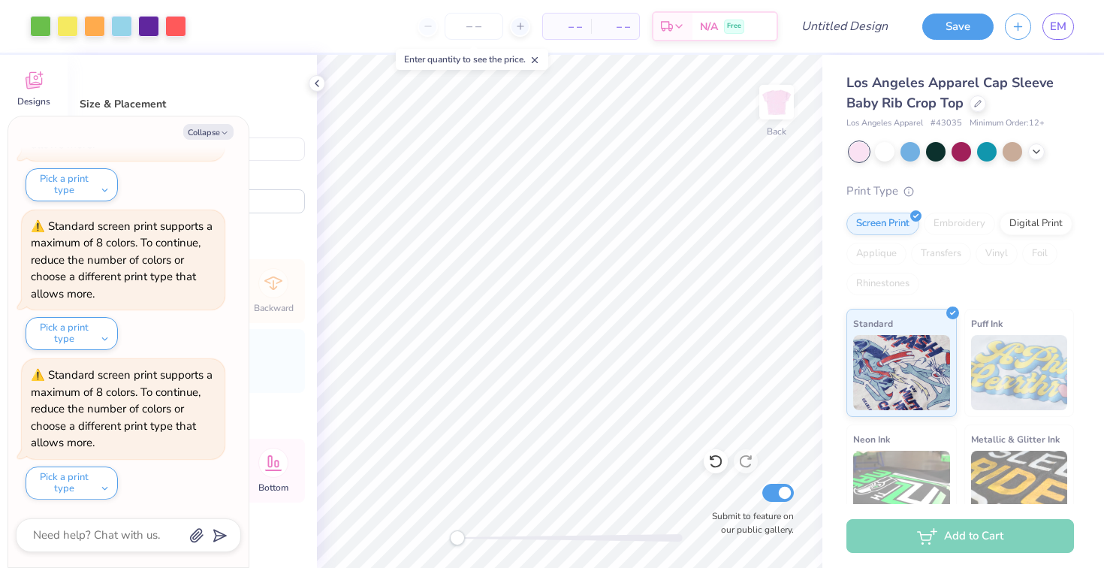
type textarea "x"
type input "2.12"
type input "2.83"
type textarea "x"
type input "2.00"
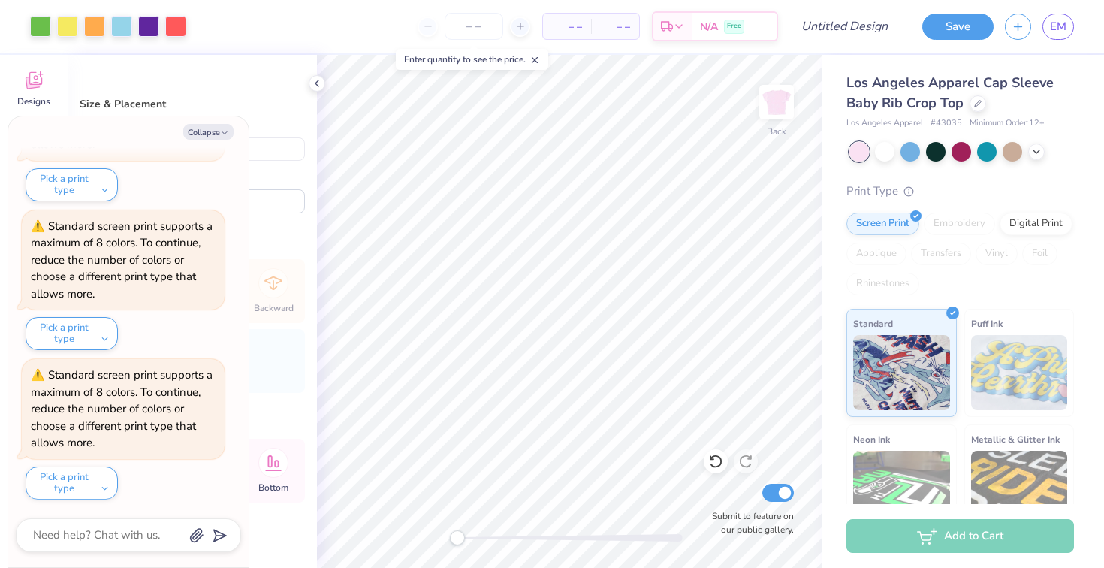
type input "2.64"
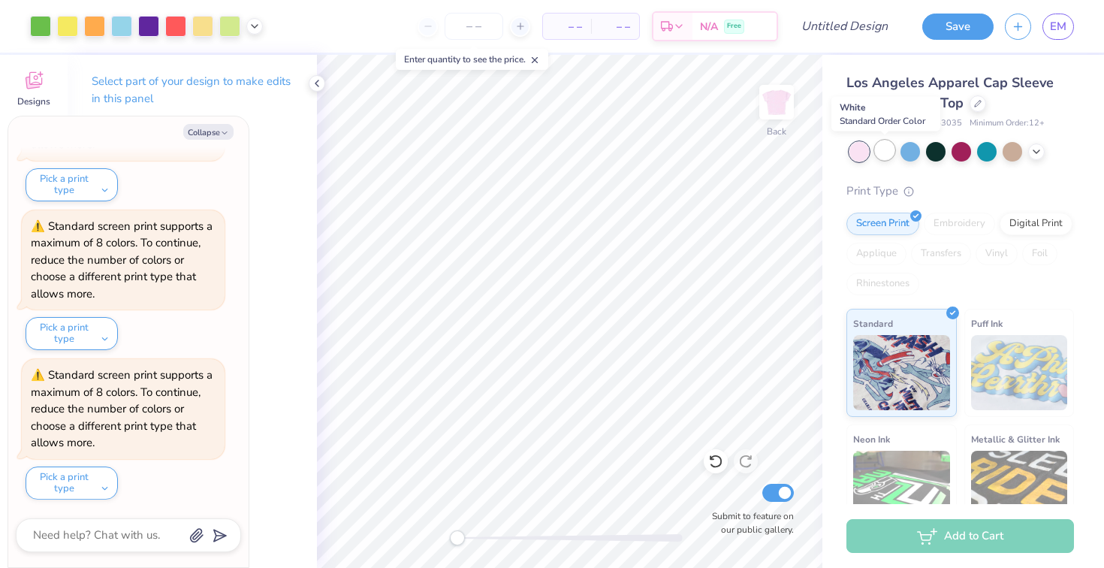
click at [892, 152] on div at bounding box center [885, 150] width 20 height 20
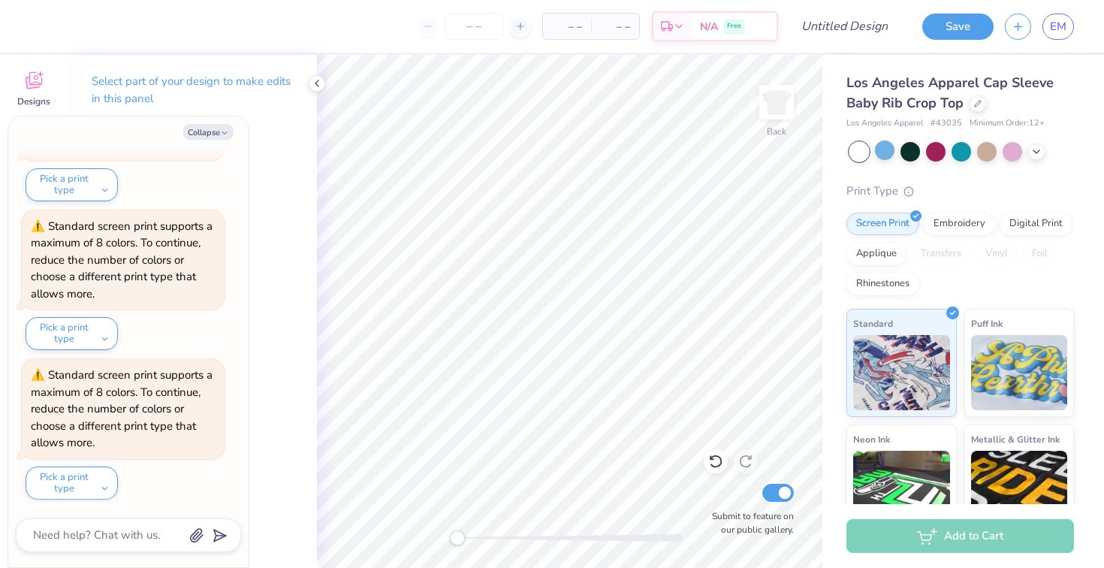
type textarea "x"
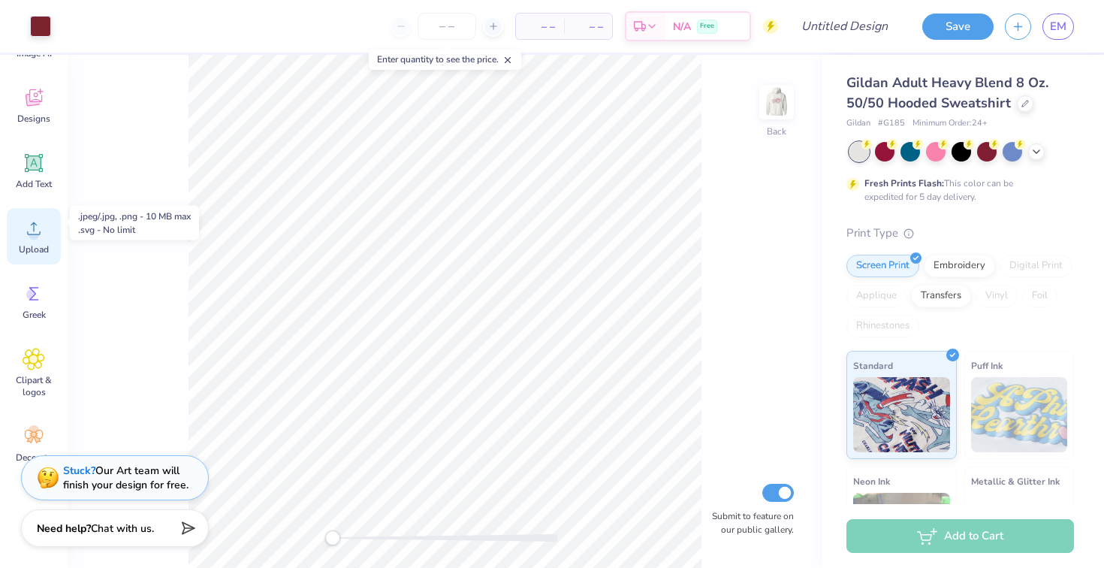
scroll to position [90, 0]
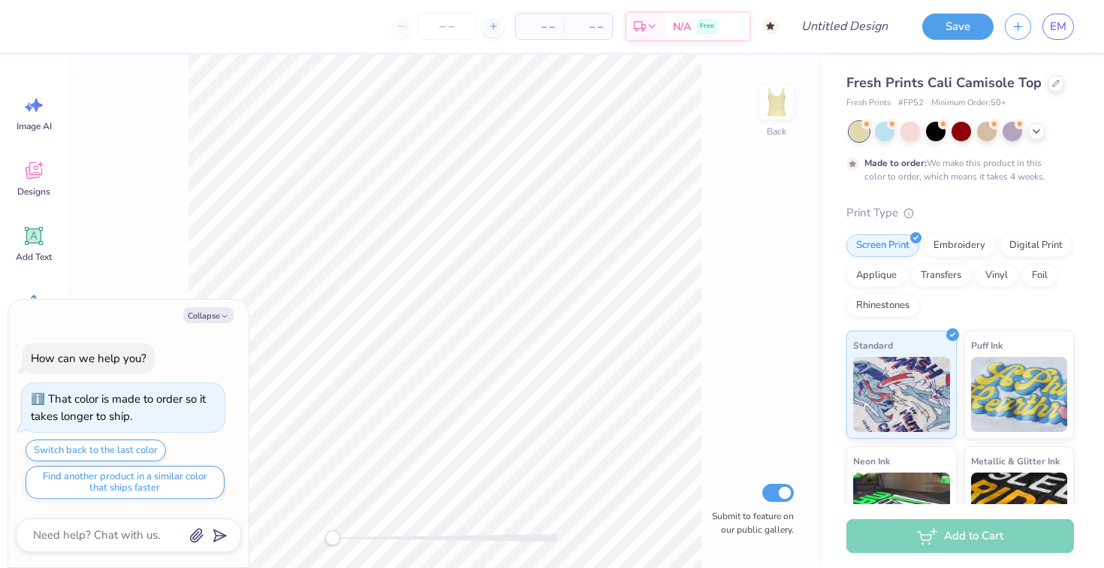
type textarea "x"
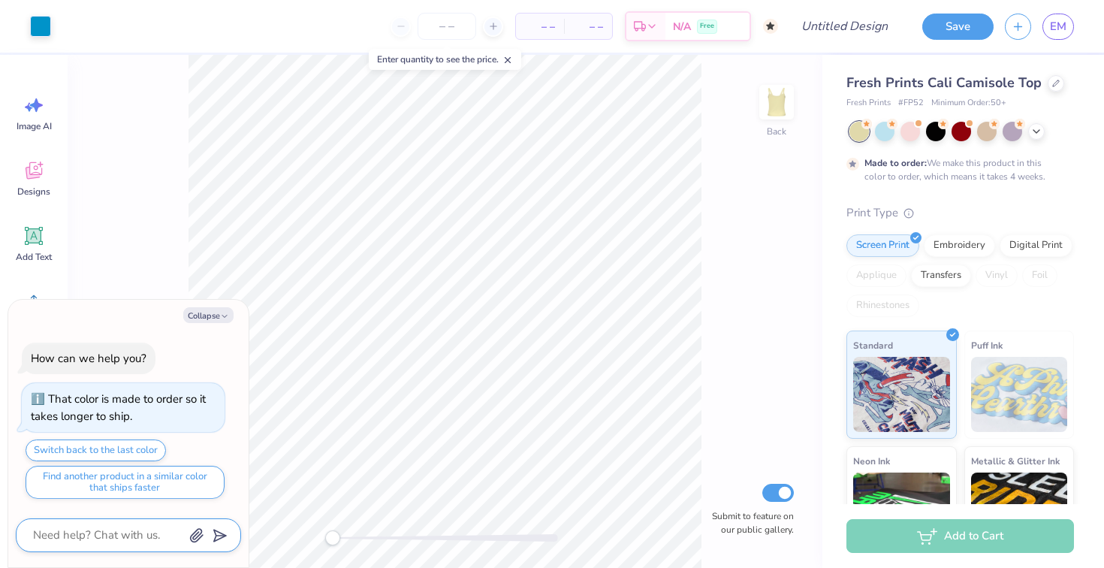
click at [121, 538] on textarea at bounding box center [108, 535] width 152 height 20
type textarea "c"
type textarea "x"
type textarea "ca"
type textarea "x"
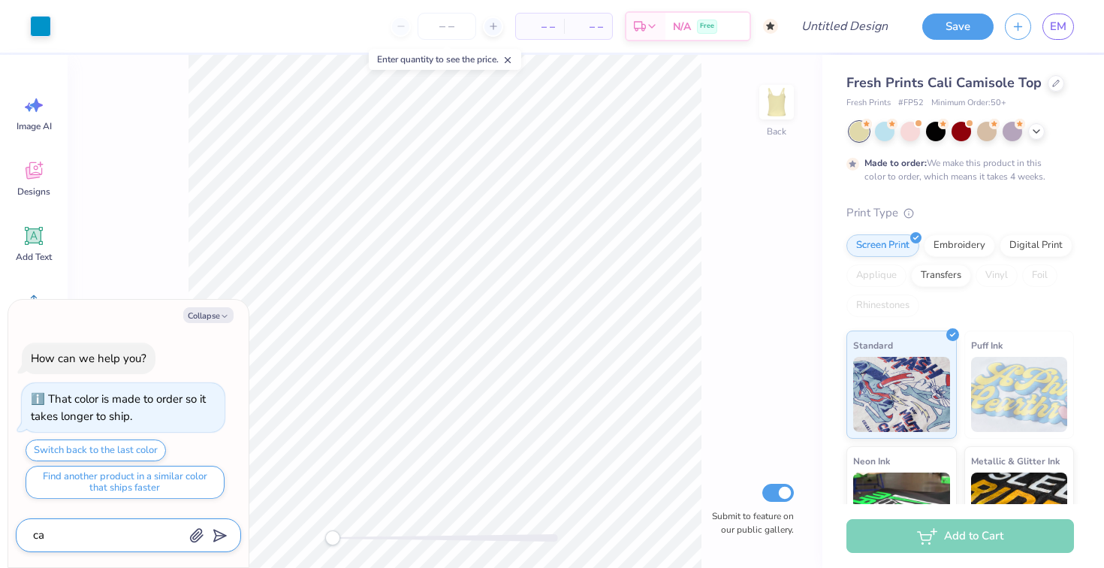
type textarea "can"
type textarea "x"
type textarea "can"
type textarea "x"
type textarea "can i"
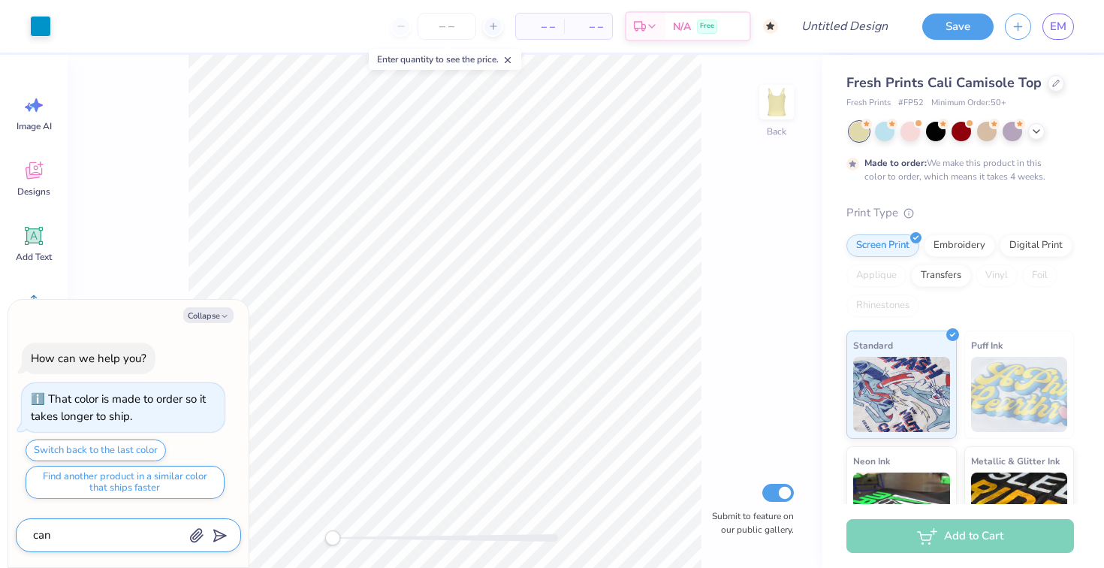
type textarea "x"
type textarea "can i"
type textarea "x"
type textarea "can i o"
type textarea "x"
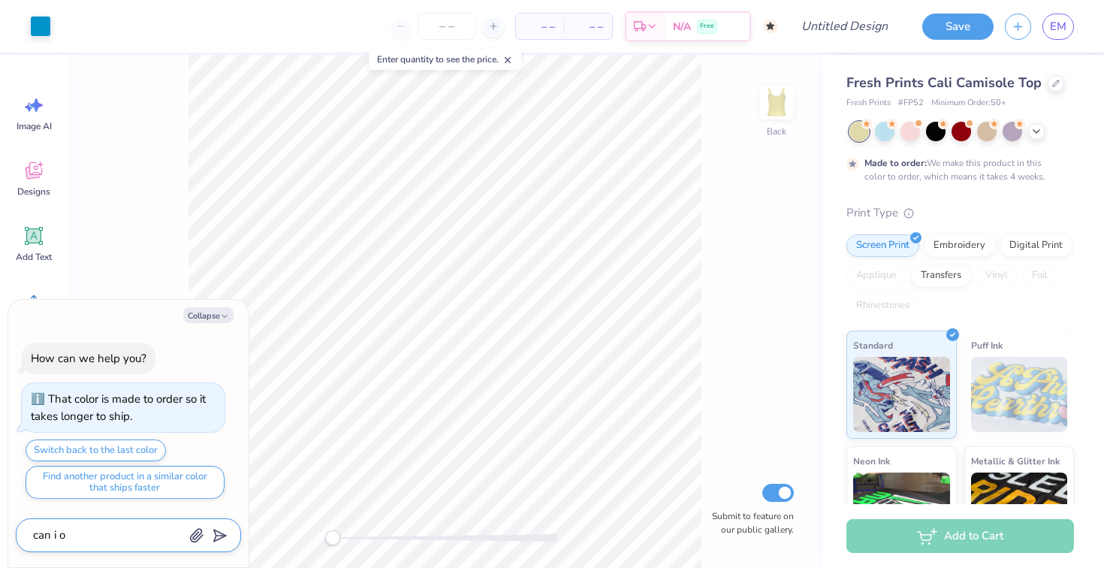
type textarea "can i ou"
type textarea "x"
type textarea "can i out"
type textarea "x"
type textarea "can i out"
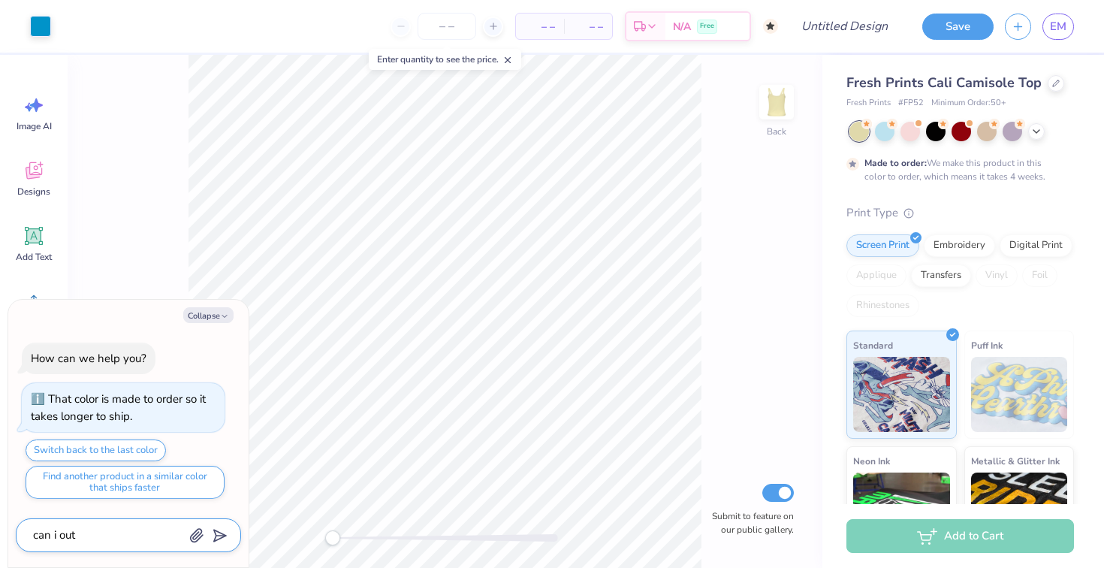
type textarea "x"
type textarea "can i out t"
type textarea "x"
type textarea "can i out th"
type textarea "x"
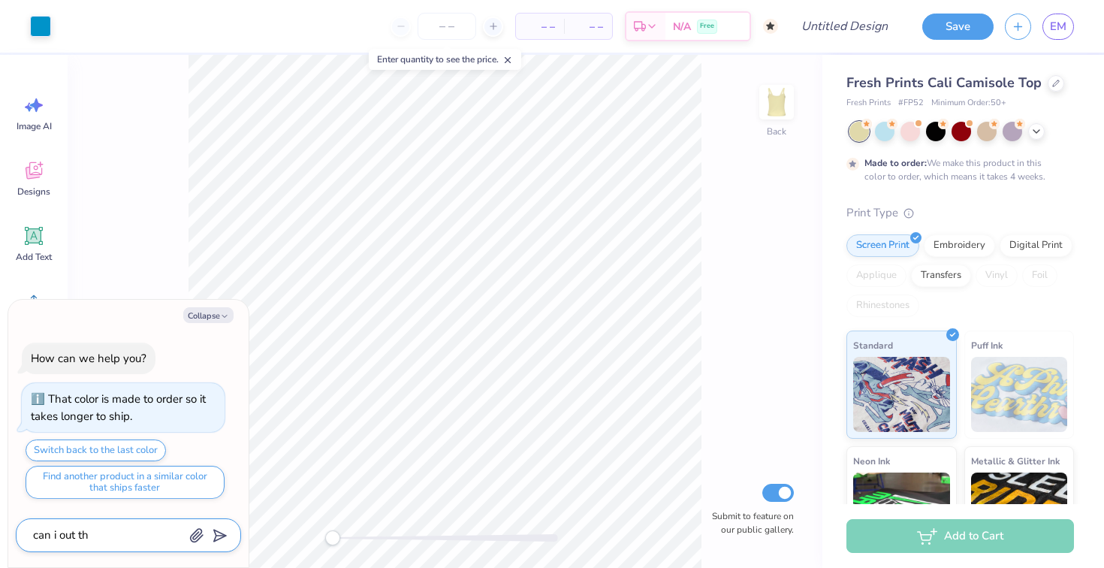
type textarea "can i out thi"
type textarea "x"
type textarea "can i out this"
type textarea "x"
type textarea "can i out this"
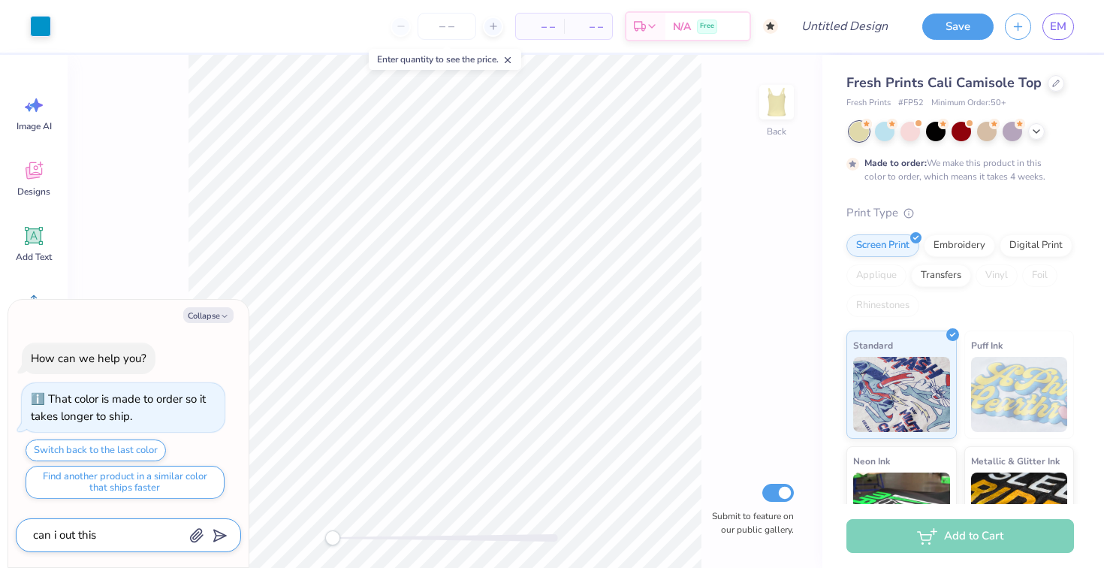
type textarea "x"
type textarea "can i out this d"
type textarea "x"
type textarea "can i out this de"
type textarea "x"
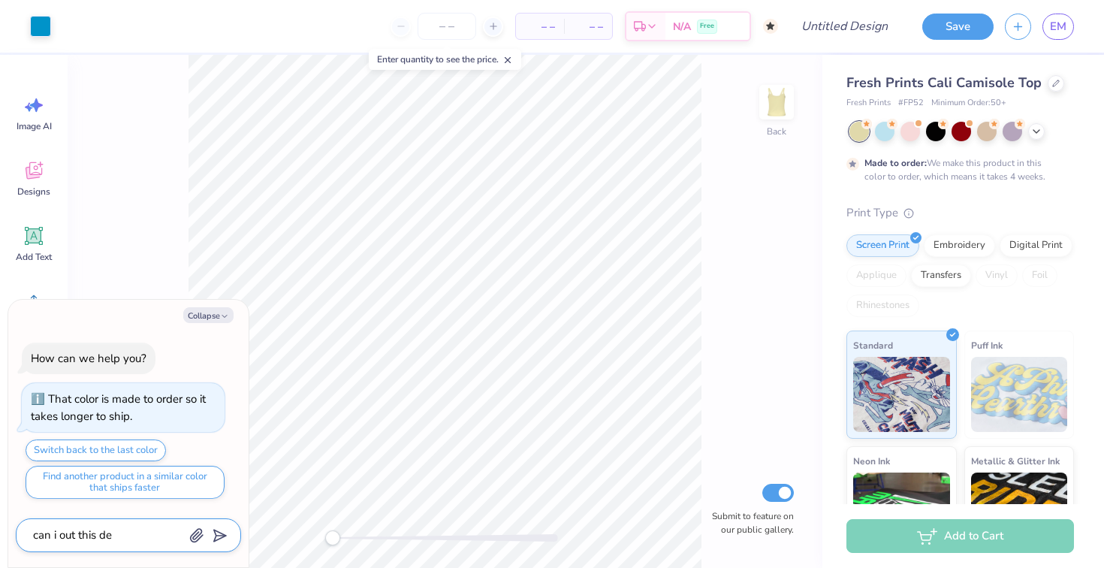
type textarea "can i out this des"
type textarea "x"
type textarea "can i out this desi"
type textarea "x"
type textarea "can i out this desig"
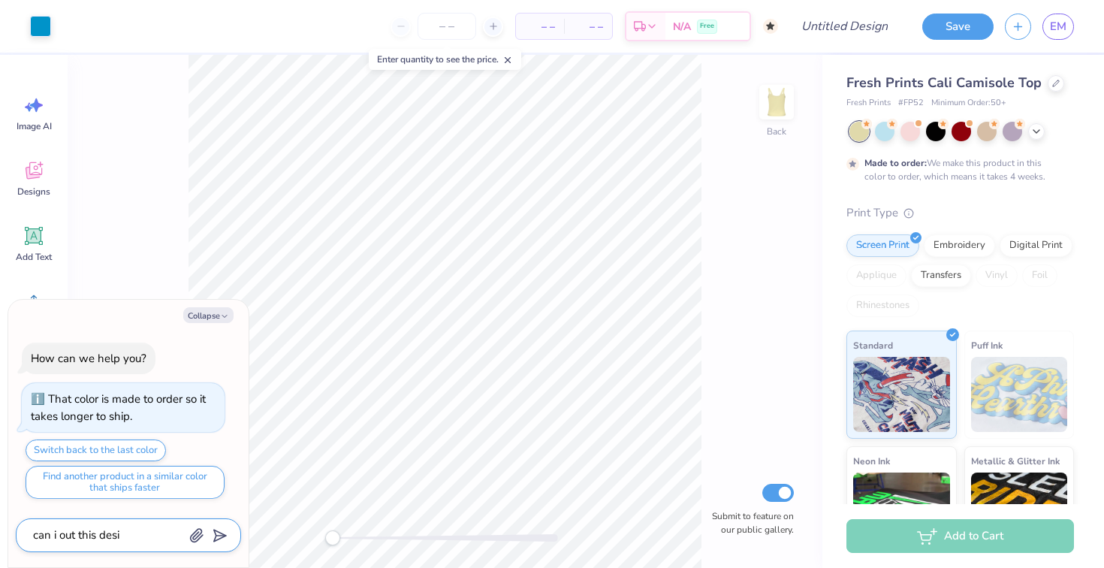
type textarea "x"
type textarea "can i out this design"
type textarea "x"
type textarea "can i out this design"
type textarea "x"
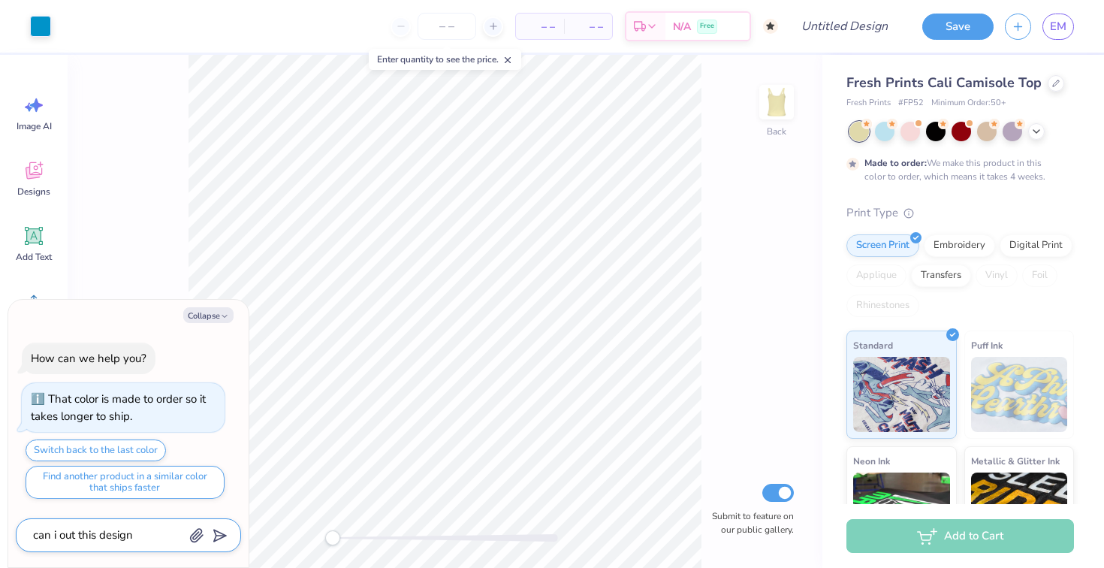
type textarea "can i out this design o"
type textarea "x"
type textarea "can i out this design on"
type textarea "x"
type textarea "can i out this design on"
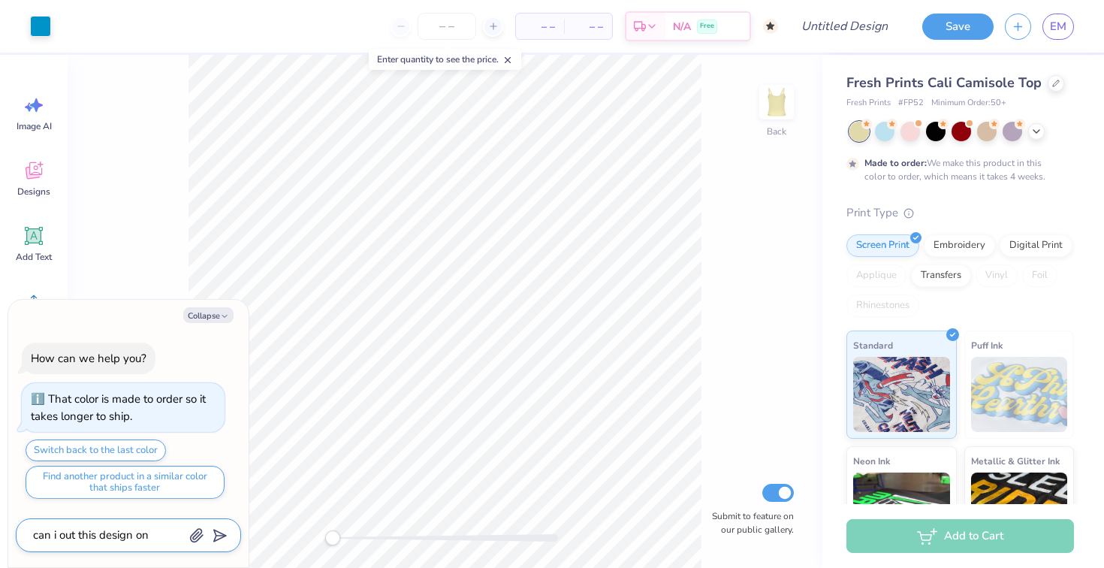
type textarea "x"
type textarea "can i out this design on a"
type textarea "x"
type textarea "can i out this design on a"
type textarea "x"
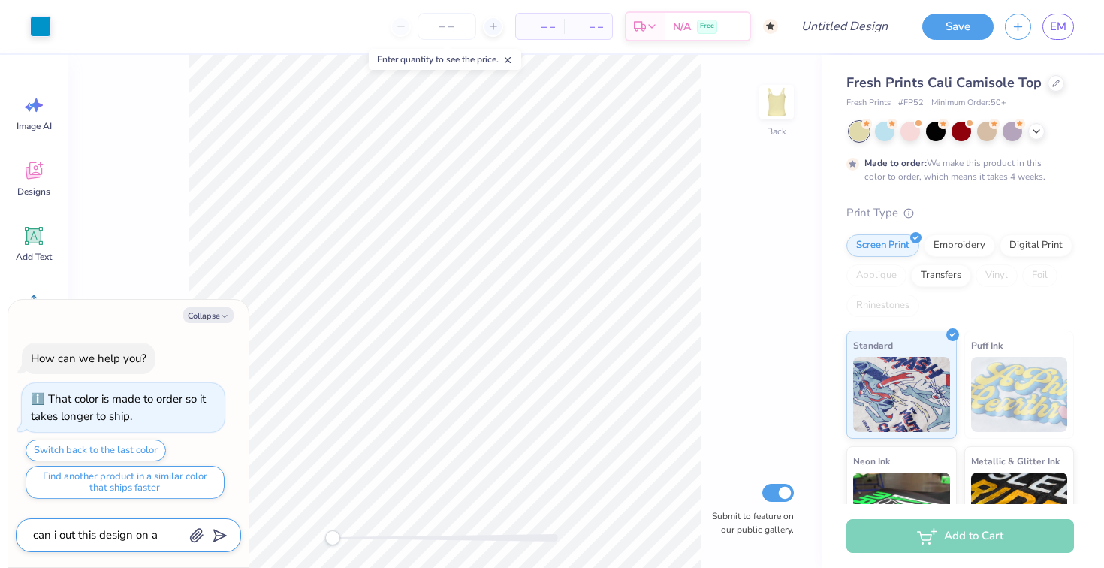
type textarea "can i out this design on a d"
type textarea "x"
type textarea "can i out this design on a di"
type textarea "x"
type textarea "can i out this design on a dif"
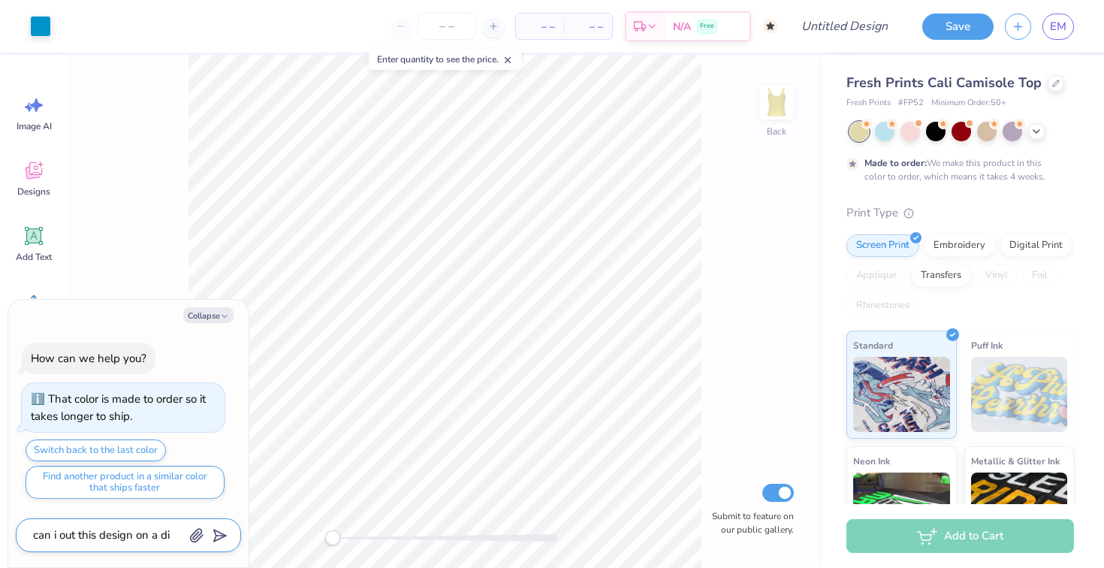
type textarea "x"
type textarea "can i out this design on a diff"
type textarea "x"
type textarea "can i out this design on a diffe"
type textarea "x"
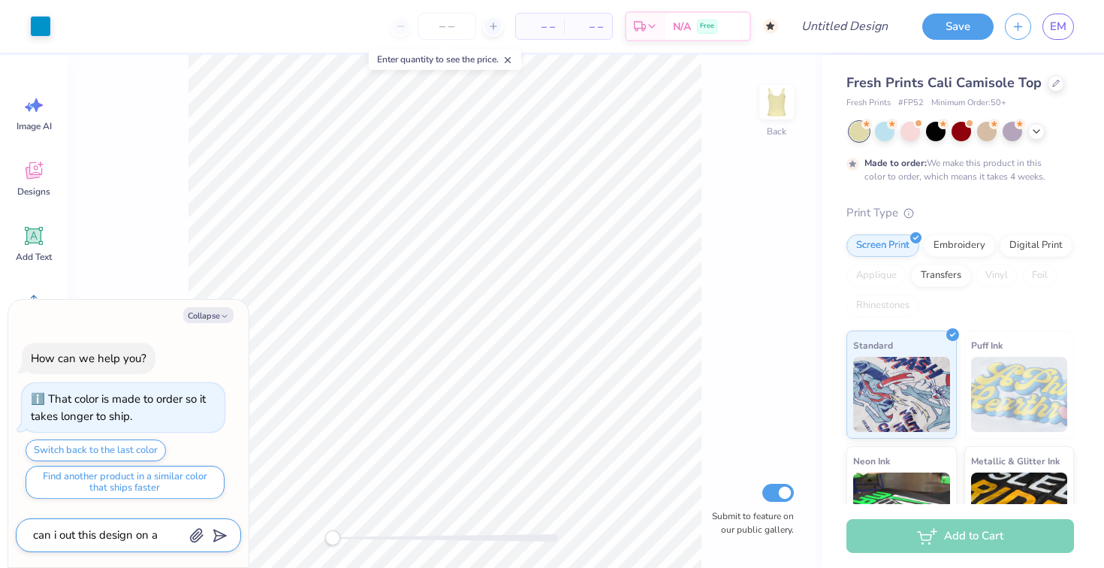
type textarea "can i out this design on a differ"
type textarea "x"
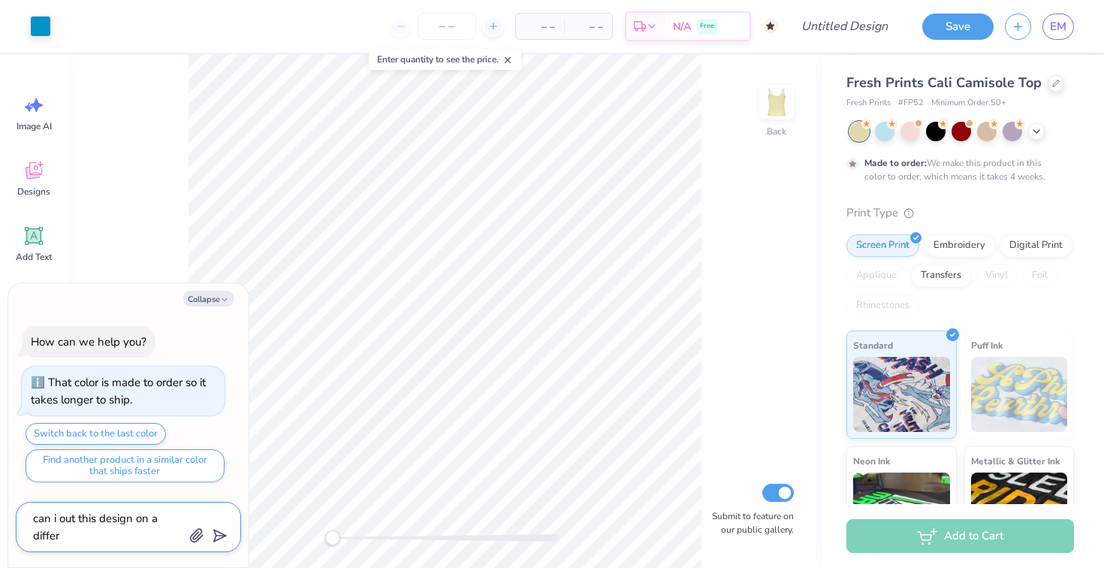
type textarea "can i out this design on a differe"
type textarea "x"
type textarea "can i out this design on a differen"
type textarea "x"
type textarea "can i out this design on a different"
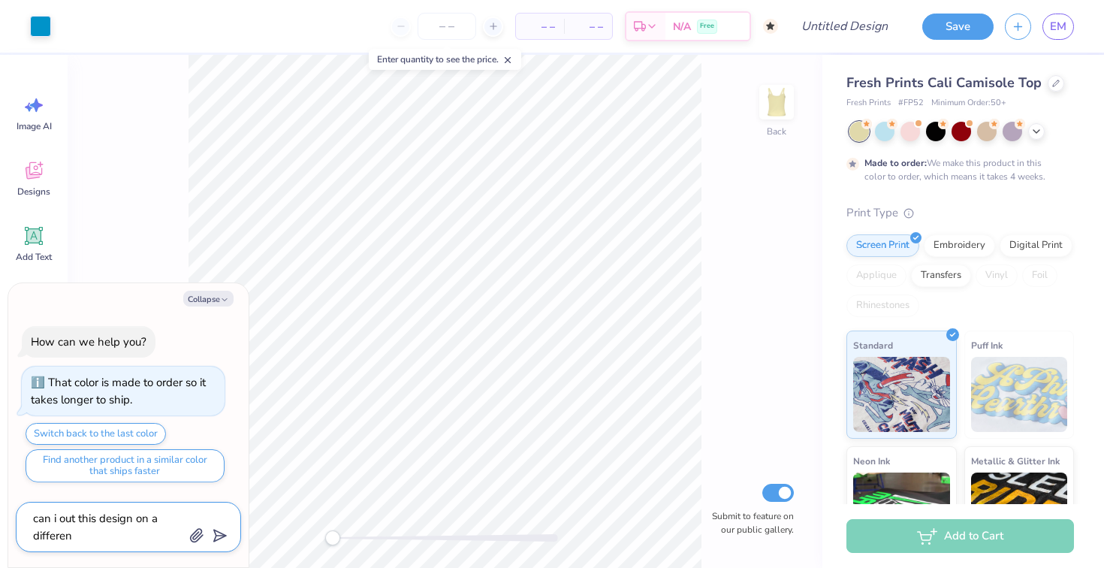
type textarea "x"
type textarea "can i out this design on a different"
type textarea "x"
type textarea "can i out this design on a different s"
type textarea "x"
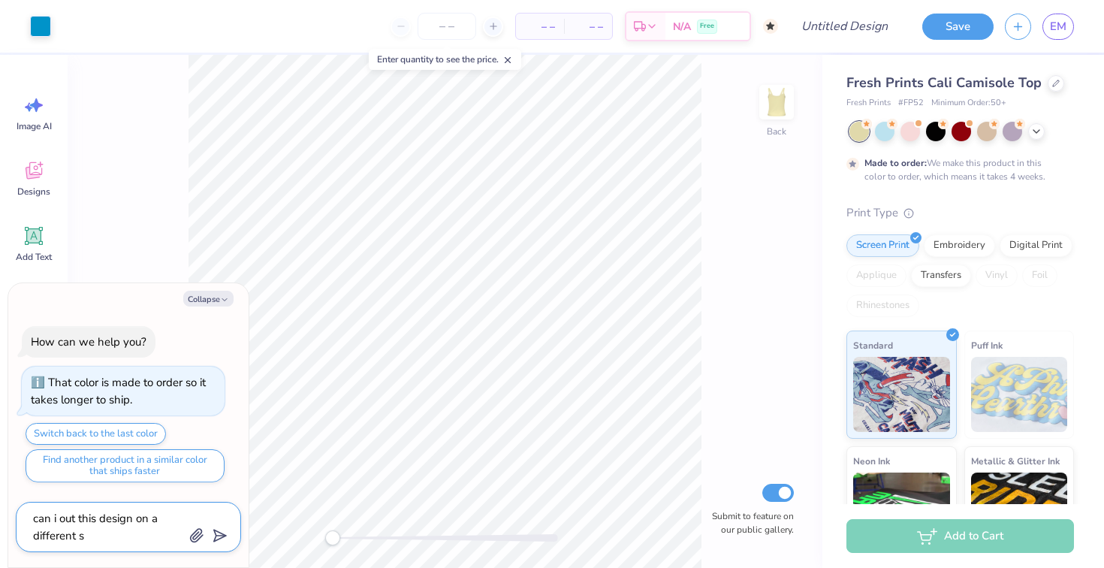
type textarea "can i out this design on a different sh"
type textarea "x"
type textarea "can i out this design on a different shr"
type textarea "x"
type textarea "can i out this design on a different sh"
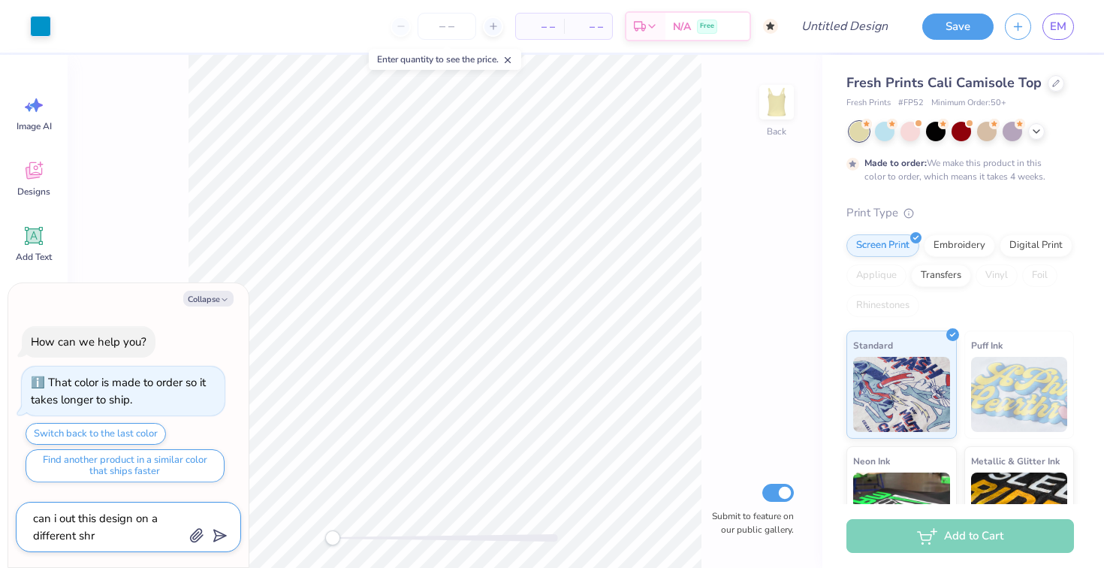
type textarea "x"
type textarea "can i out this design on a different shi"
type textarea "x"
type textarea "can i out this design on a different shir"
type textarea "x"
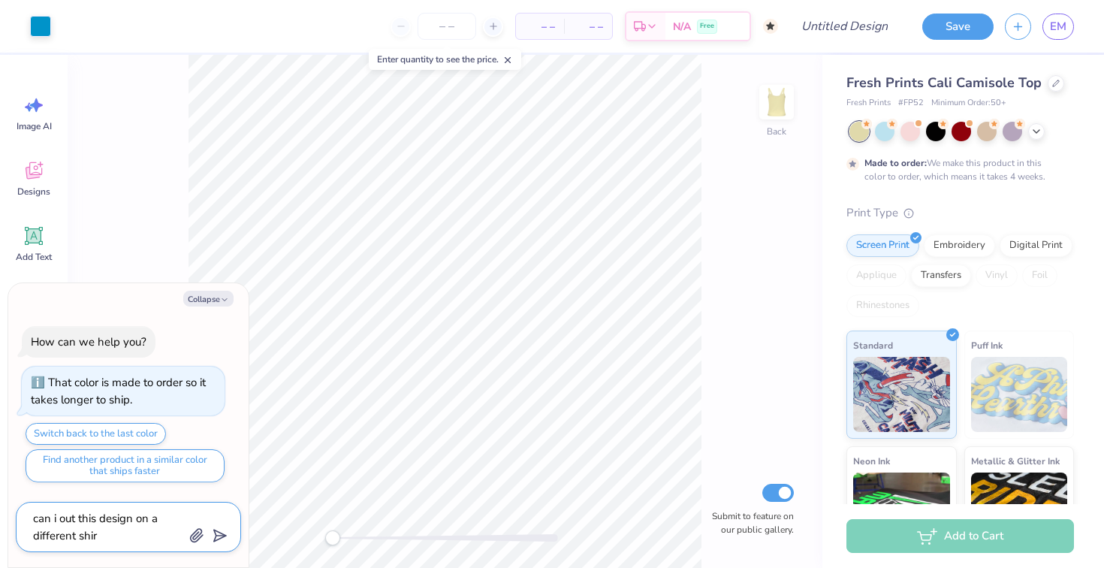
type textarea "can i out this design on a different shirt"
type textarea "x"
type textarea "can i out this design on a different shirt"
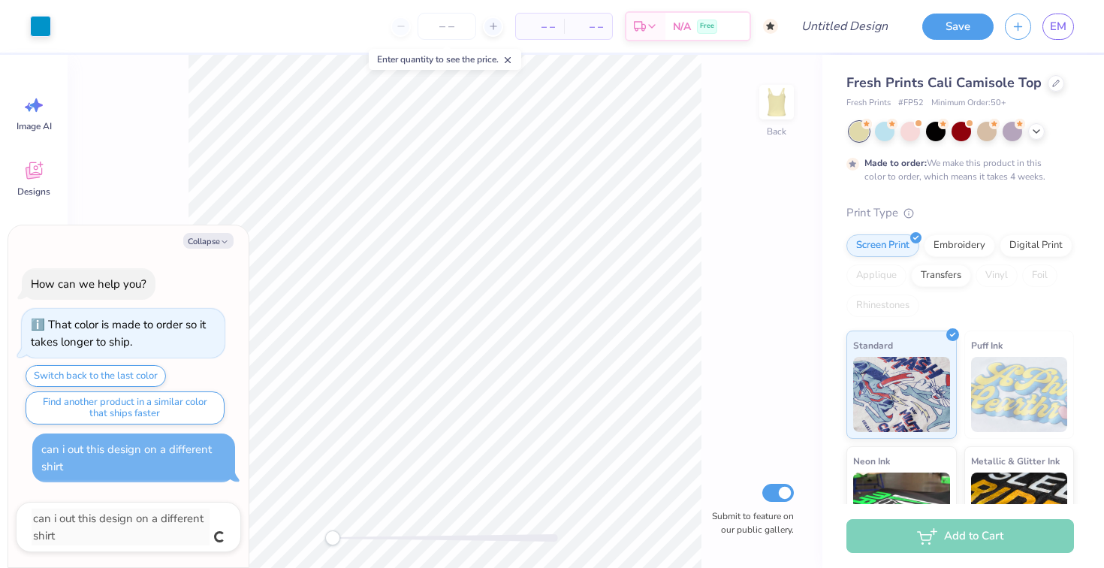
type textarea "x"
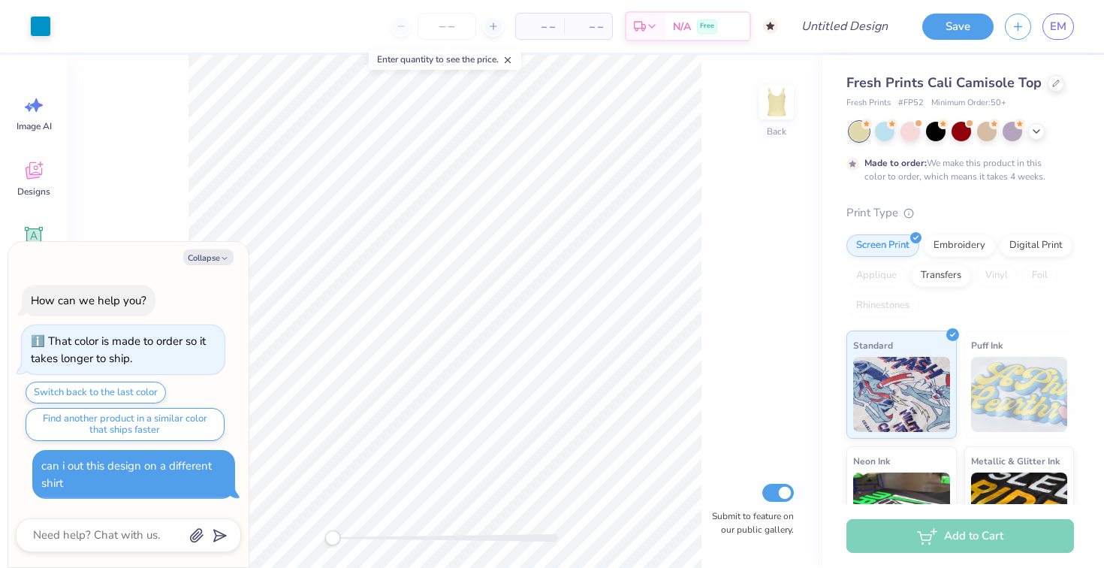
click at [222, 268] on div "Collapse How can we help you? That color is made to order so it takes longer to…" at bounding box center [128, 405] width 240 height 326
click at [222, 256] on icon "button" at bounding box center [224, 258] width 9 height 9
type textarea "x"
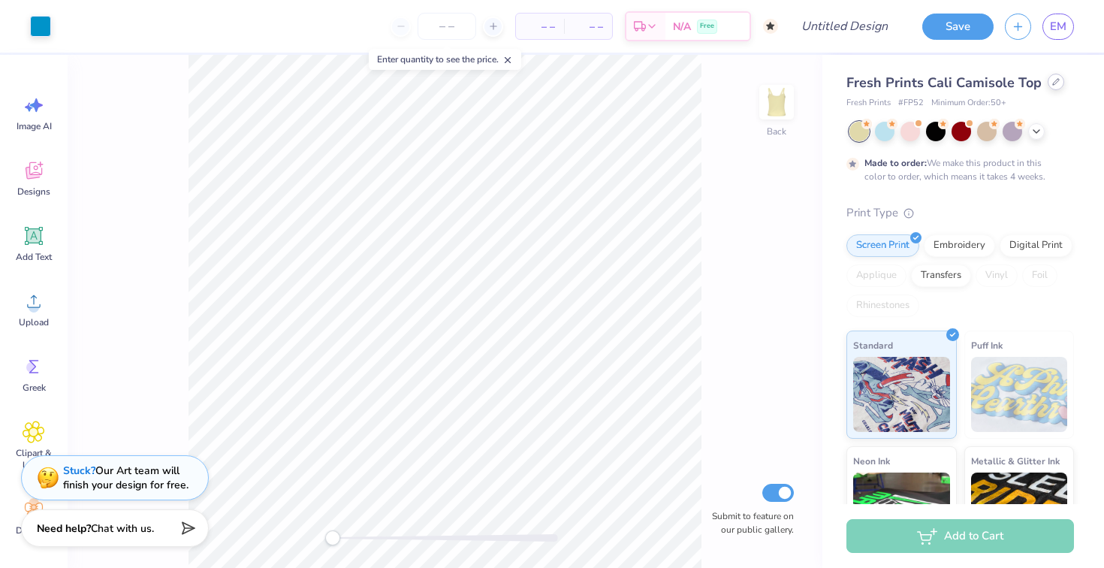
click at [1052, 84] on icon at bounding box center [1056, 82] width 8 height 8
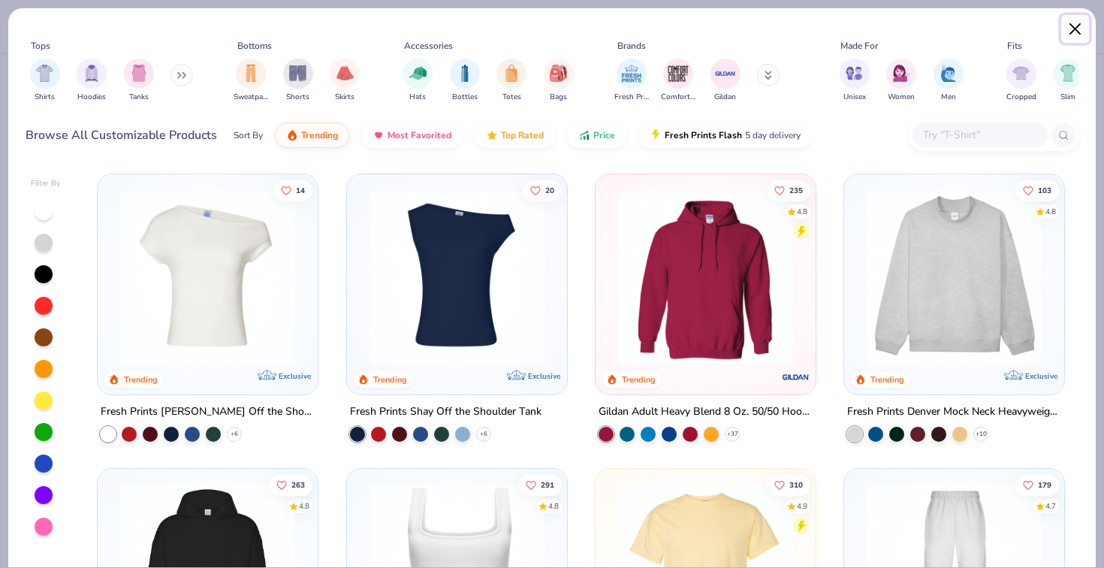
click at [1070, 33] on button "Close" at bounding box center [1075, 29] width 29 height 29
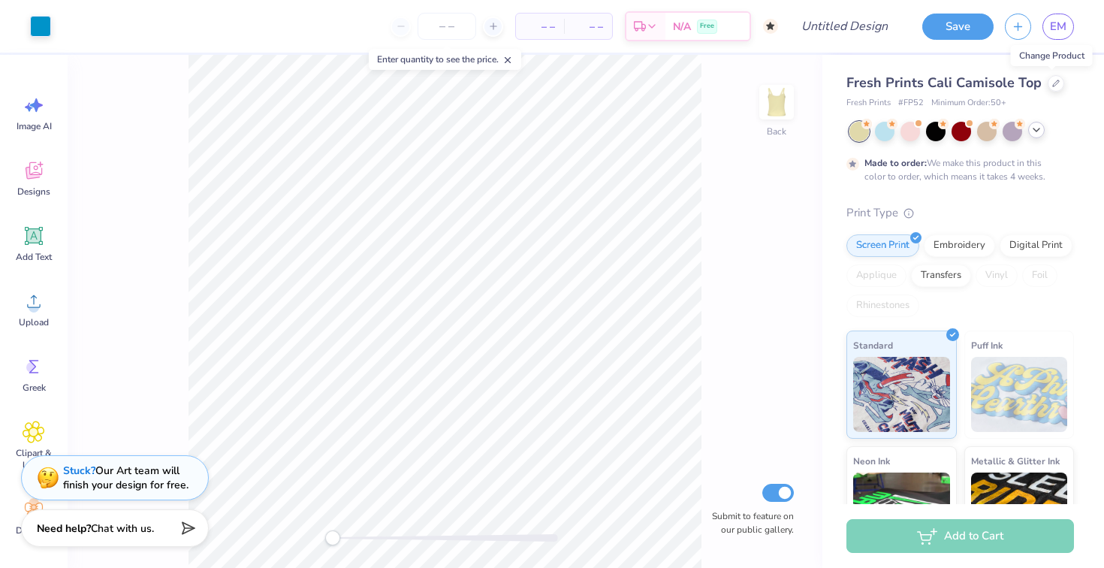
click at [1039, 129] on icon at bounding box center [1037, 130] width 12 height 12
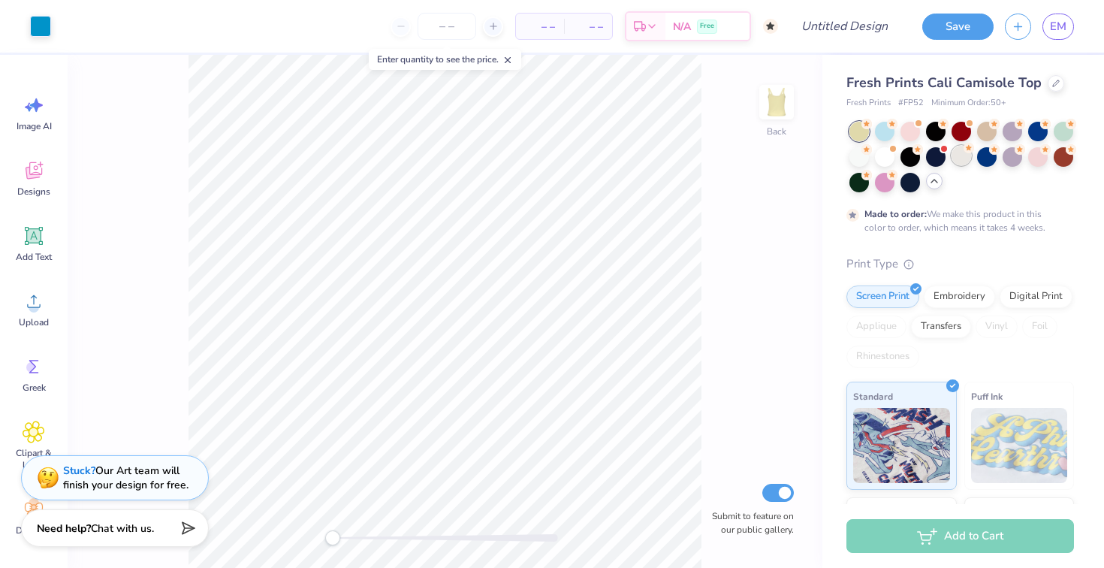
click at [958, 149] on div at bounding box center [962, 156] width 20 height 20
click at [447, 20] on input "number" at bounding box center [447, 26] width 59 height 27
type input "0"
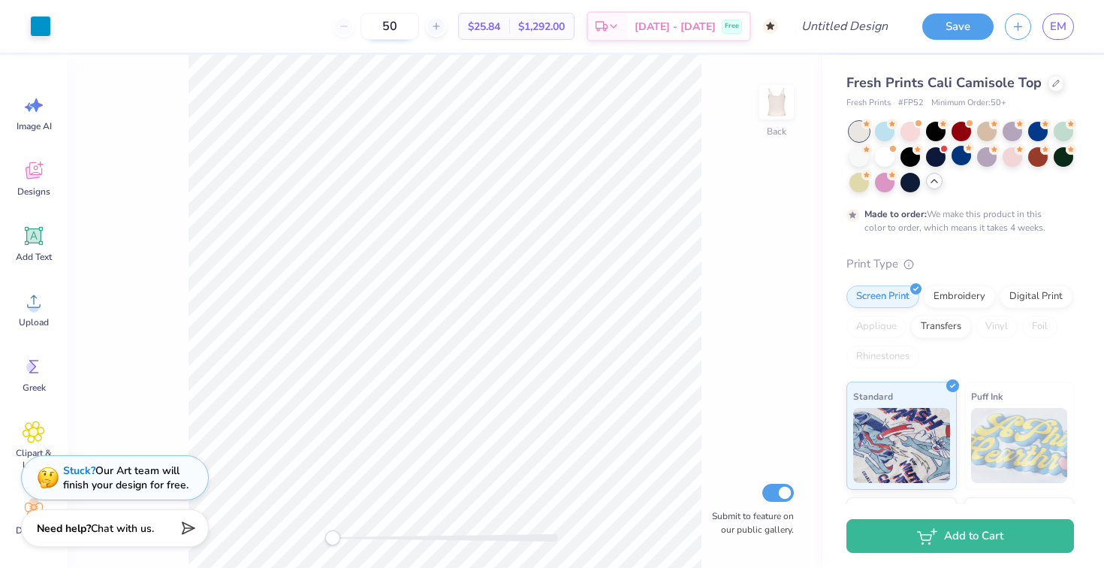
click at [411, 26] on input "50" at bounding box center [390, 26] width 59 height 27
type input "60"
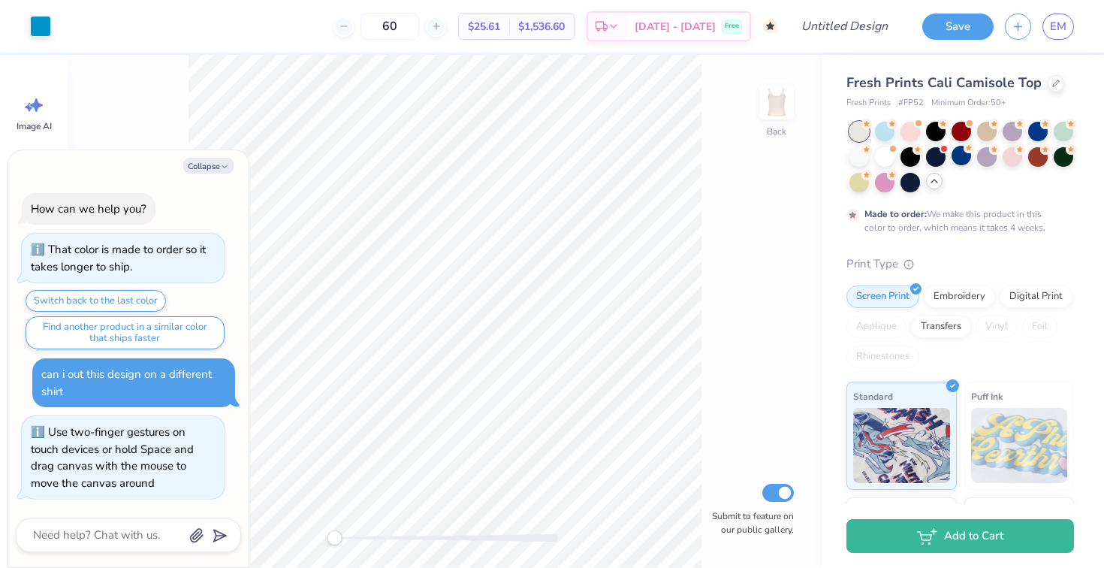
scroll to position [54, 0]
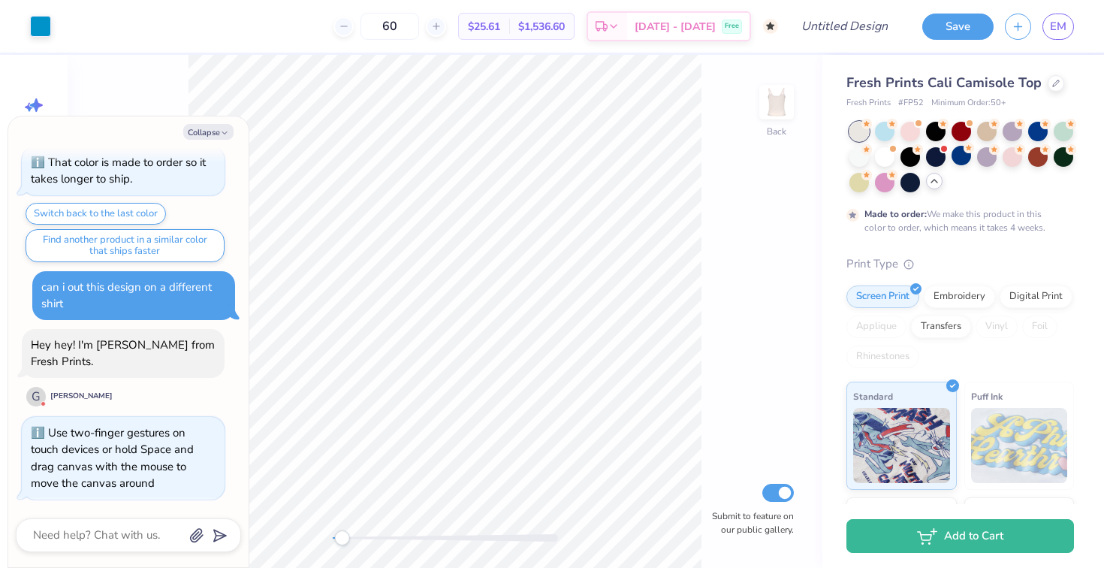
drag, startPoint x: 334, startPoint y: 536, endPoint x: 342, endPoint y: 539, distance: 8.4
click at [342, 539] on div "Accessibility label" at bounding box center [341, 537] width 15 height 15
click at [200, 122] on div "Collapse How can we help you? That color is made to order so it takes longer to…" at bounding box center [128, 341] width 240 height 451
click at [200, 127] on button "Collapse" at bounding box center [208, 132] width 50 height 16
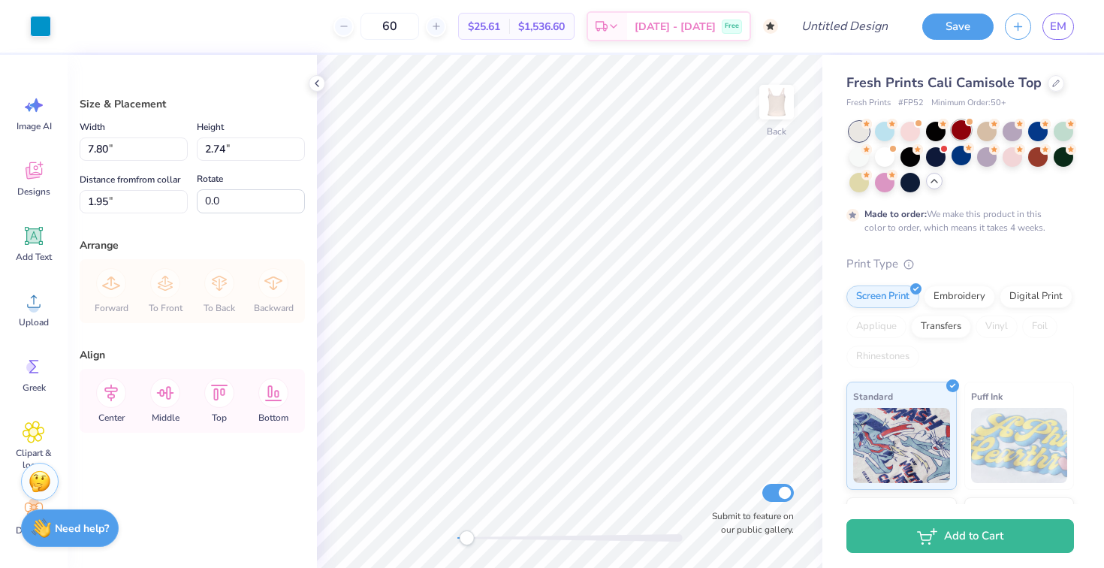
click at [969, 126] on div at bounding box center [962, 130] width 20 height 20
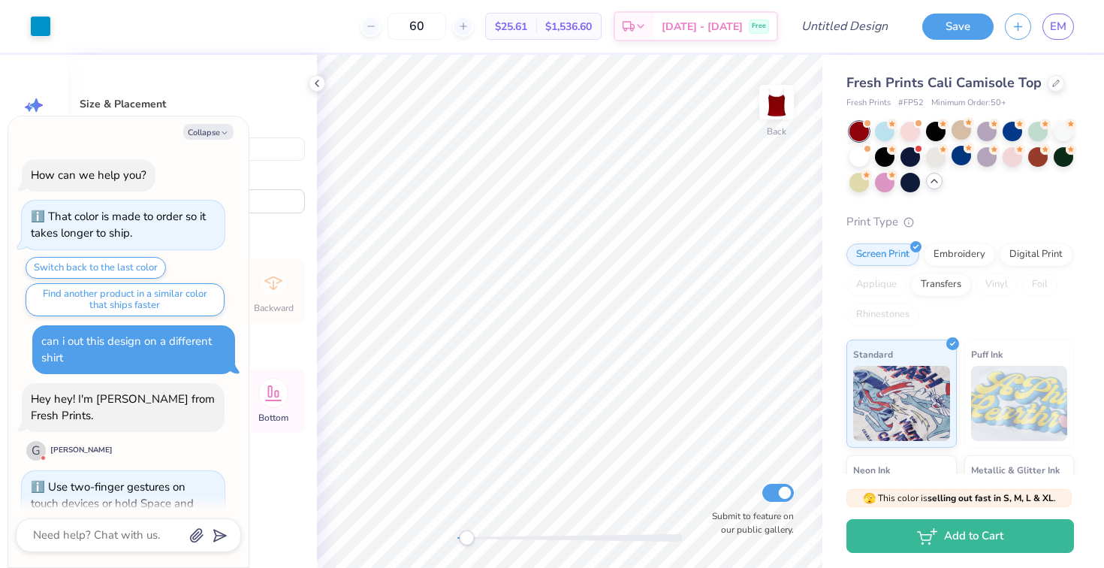
scroll to position [676, 0]
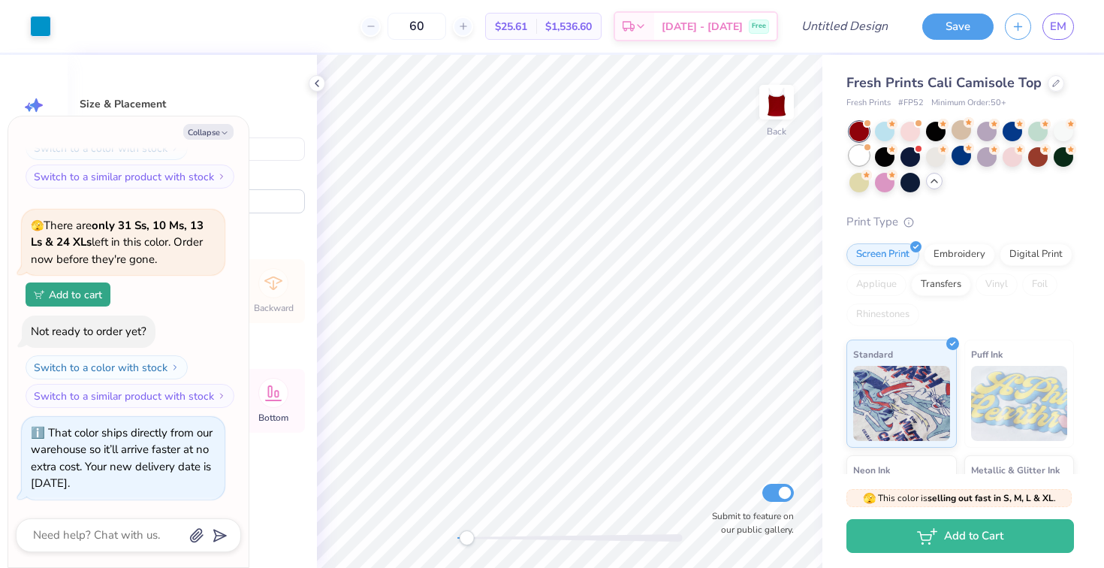
click at [860, 153] on div at bounding box center [860, 156] width 20 height 20
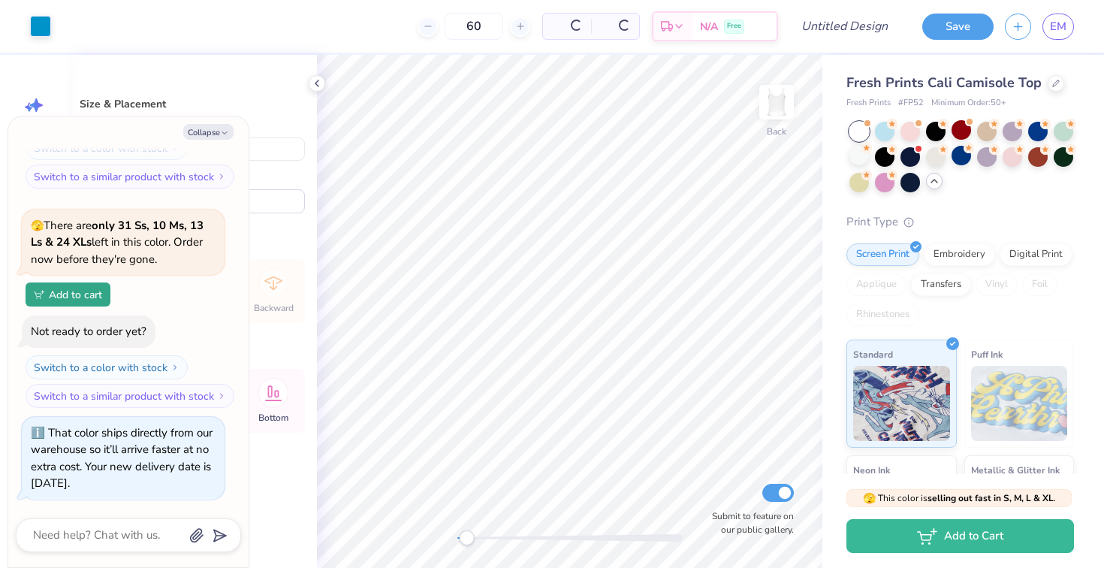
scroll to position [895, 0]
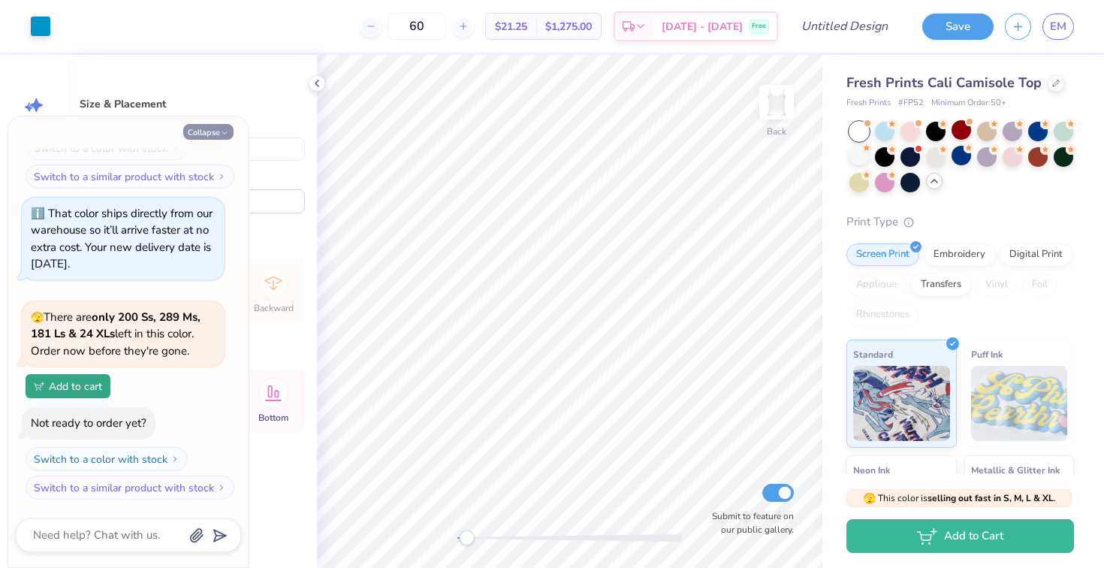
click at [217, 127] on button "Collapse" at bounding box center [208, 132] width 50 height 16
type textarea "x"
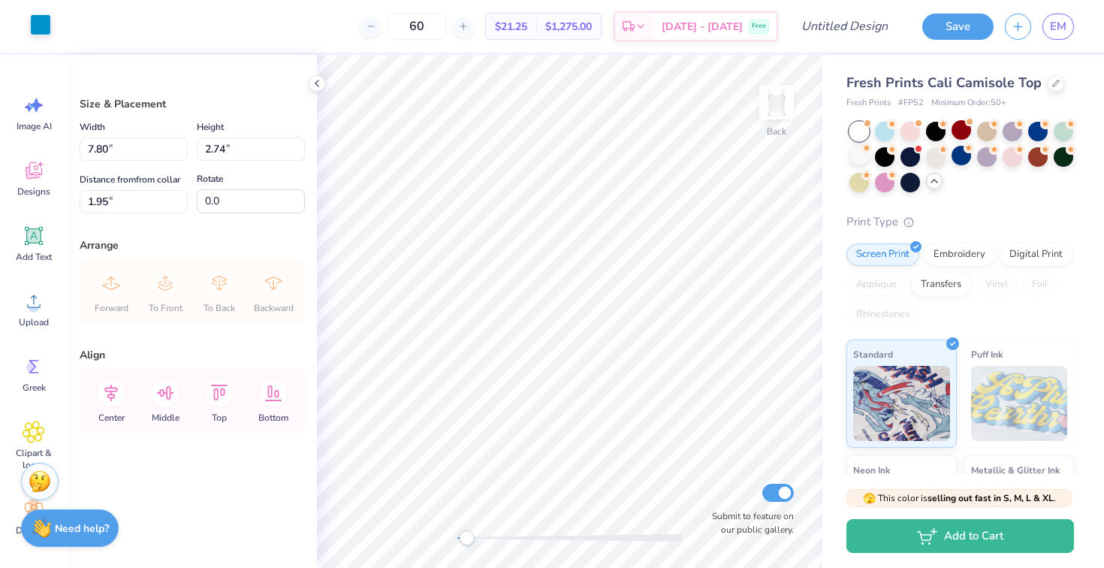
click at [41, 29] on div at bounding box center [40, 24] width 21 height 21
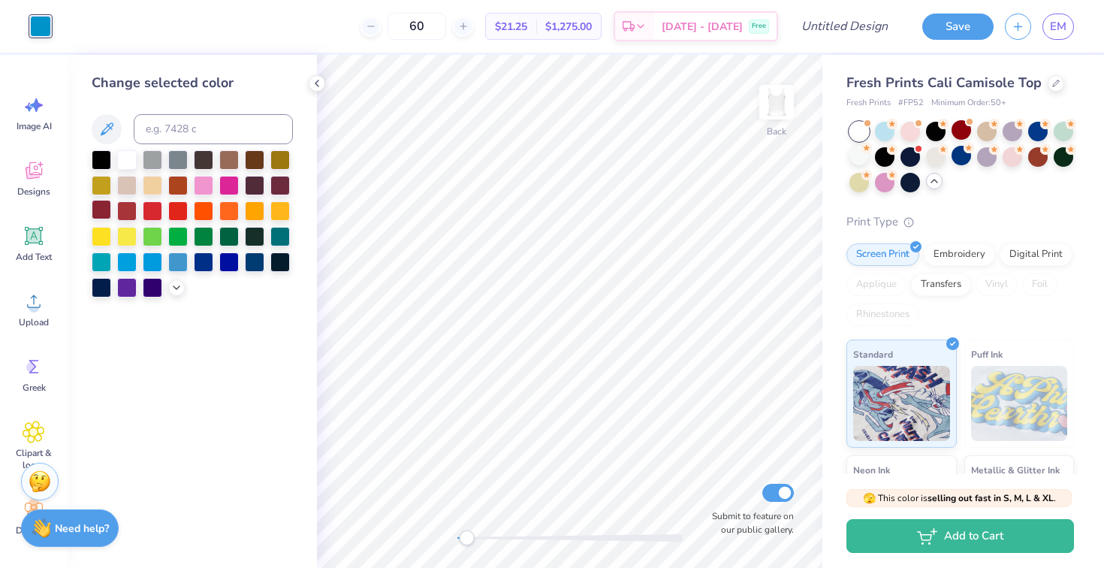
click at [96, 211] on div at bounding box center [102, 210] width 20 height 20
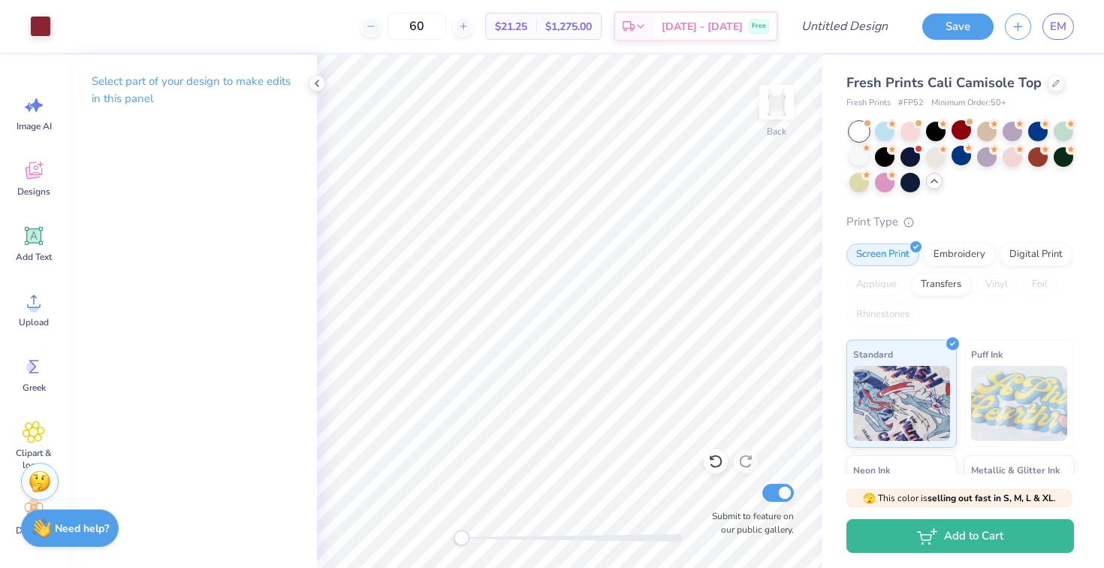
drag, startPoint x: 463, startPoint y: 531, endPoint x: 454, endPoint y: 531, distance: 9.0
click at [454, 531] on div "Accessibility label" at bounding box center [461, 537] width 15 height 15
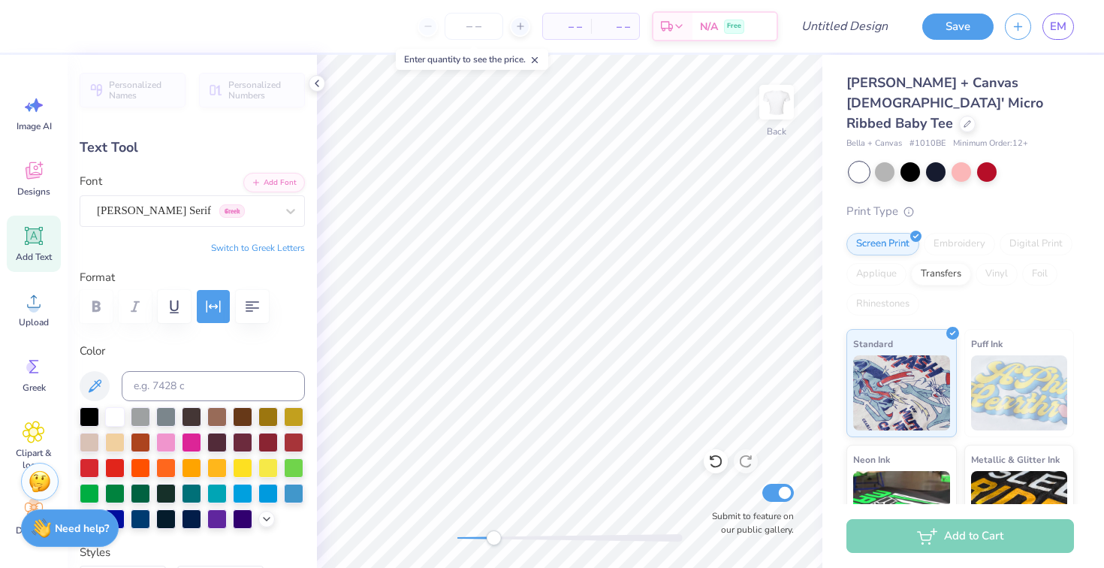
click at [493, 540] on div at bounding box center [569, 538] width 225 height 8
type input "6.47"
type input "1.50"
type input "3.00"
type input "2.48"
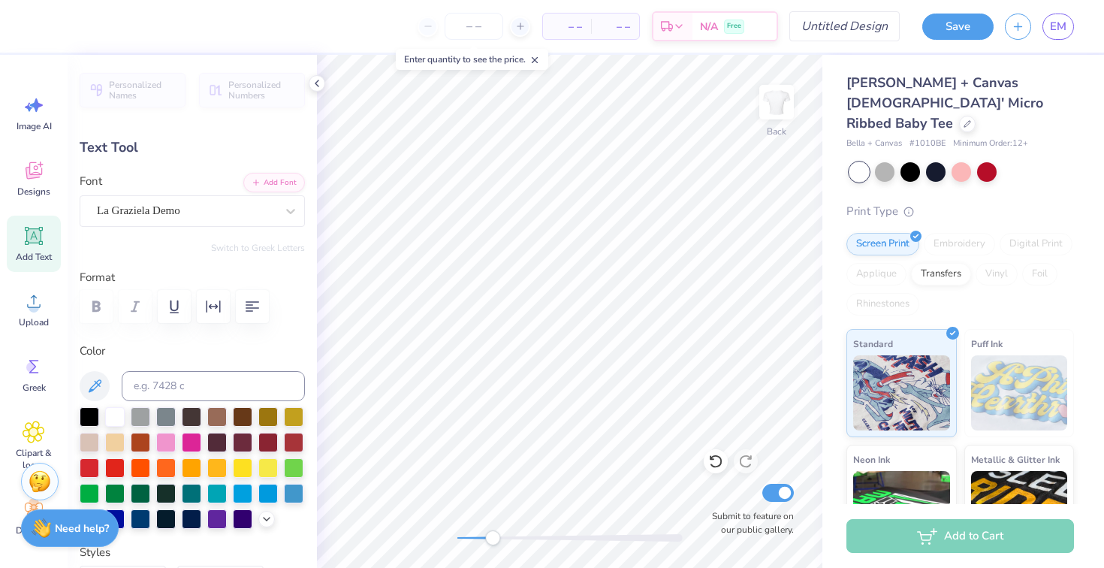
type input "0.23"
type input "4.27"
type textarea "[GEOGRAPHIC_DATA]"
type input "3.81"
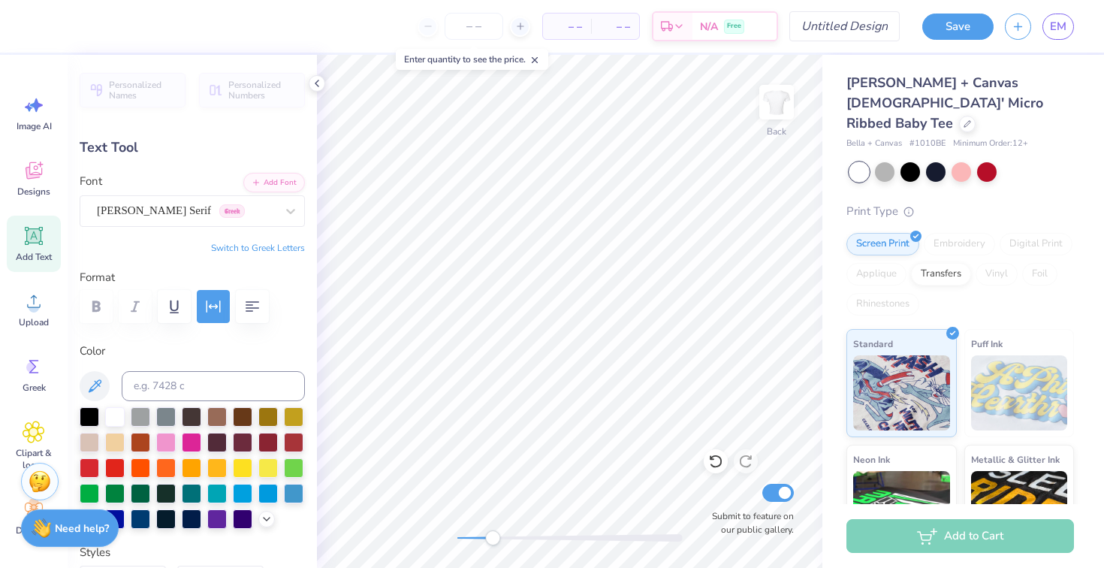
type input "0.32"
type input "4.23"
type input "2.92"
type input "0.24"
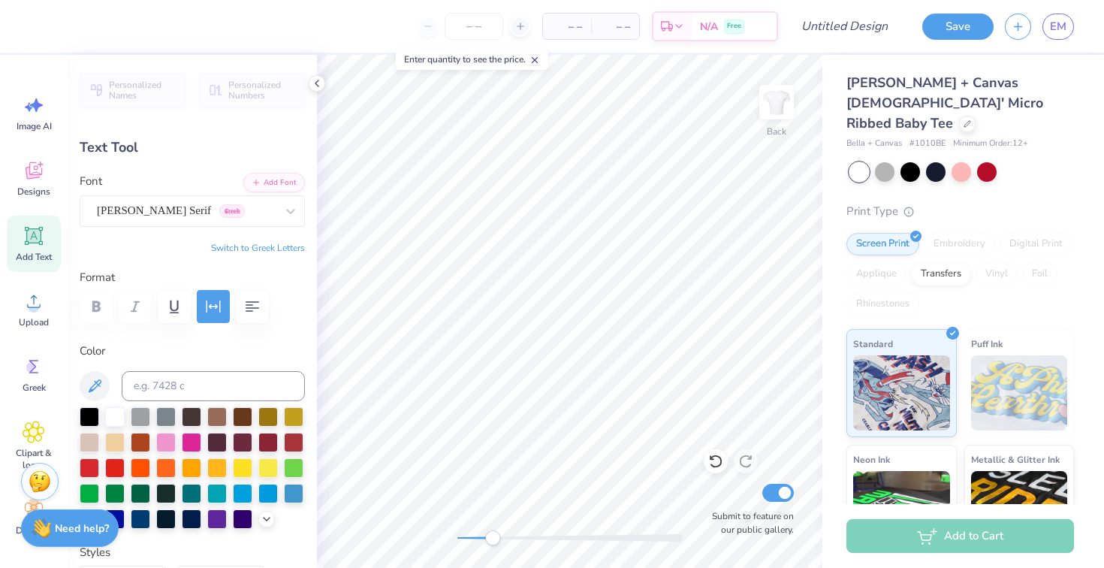
type input "6.47"
type input "1.50"
type input "3.00"
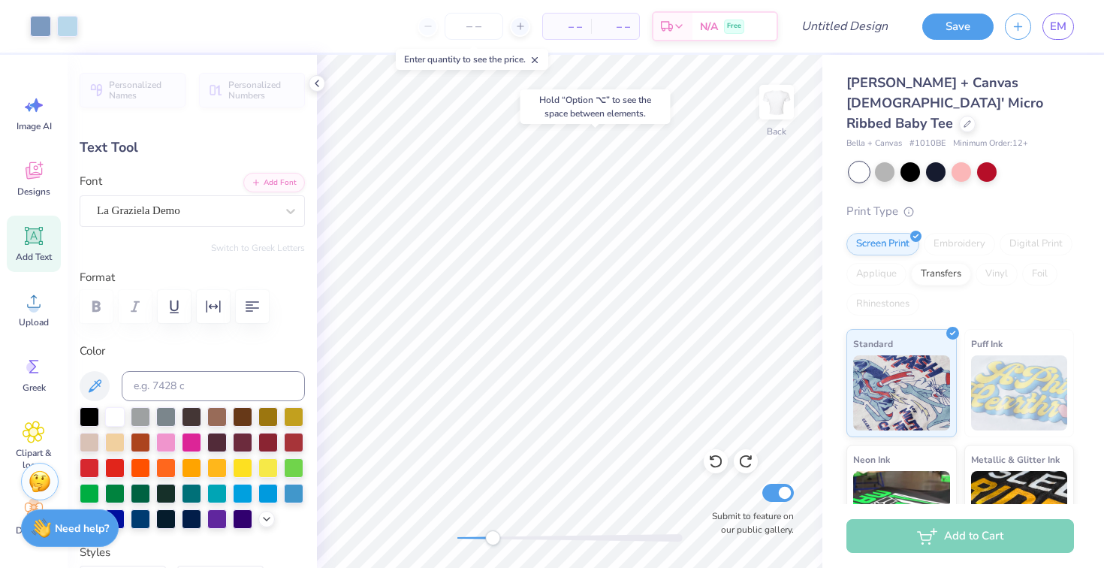
type input "2.92"
type input "0.24"
type input "4.26"
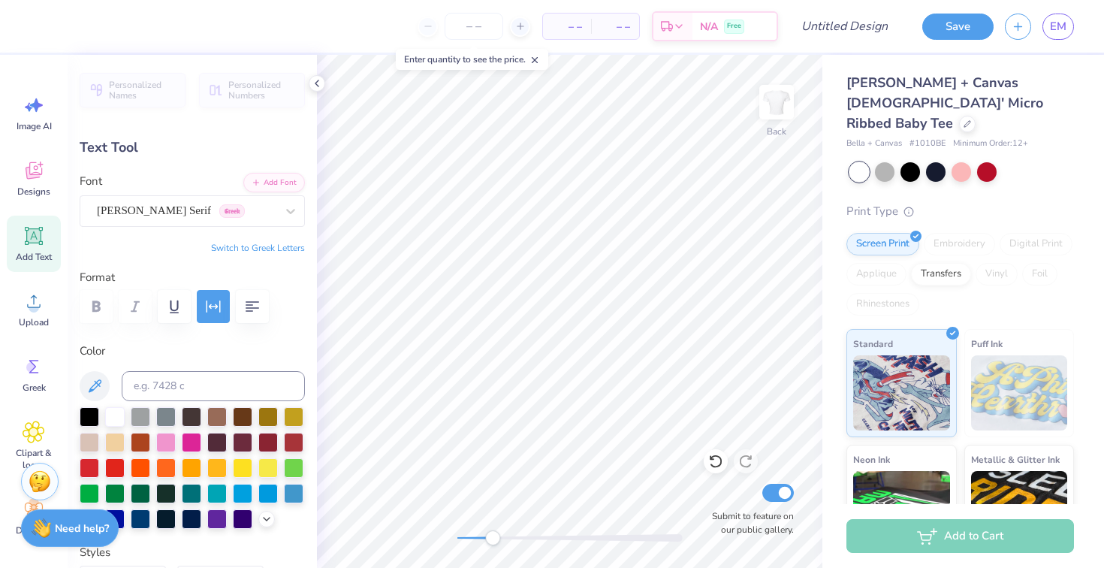
type textarea "A"
type textarea "Recruitment 2026"
type input "2.46"
type input "0.19"
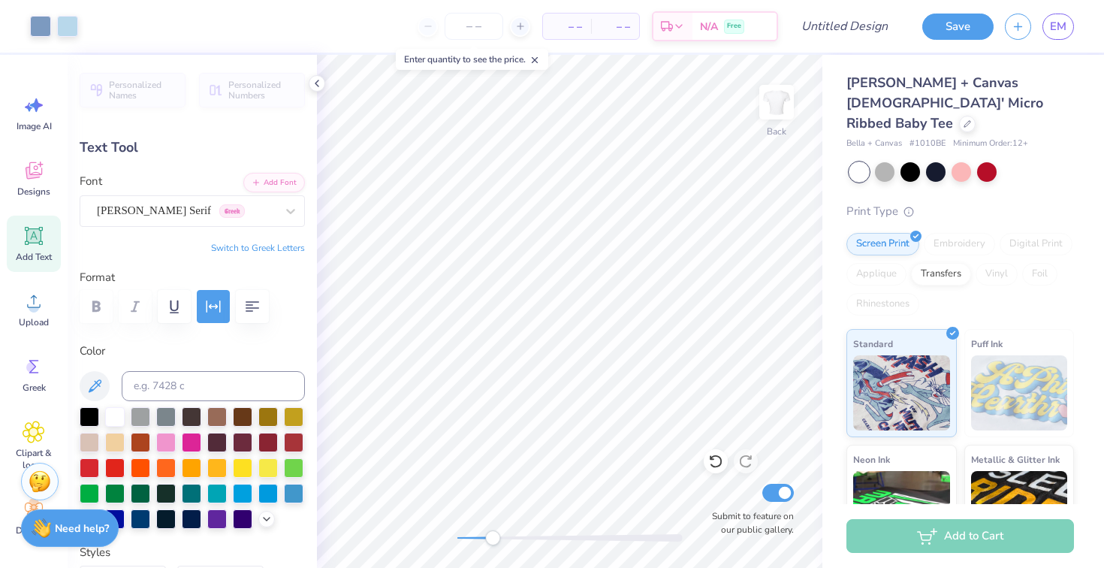
type input "4.29"
drag, startPoint x: 493, startPoint y: 536, endPoint x: 480, endPoint y: 536, distance: 13.5
click at [480, 536] on div "Accessibility label" at bounding box center [481, 537] width 15 height 15
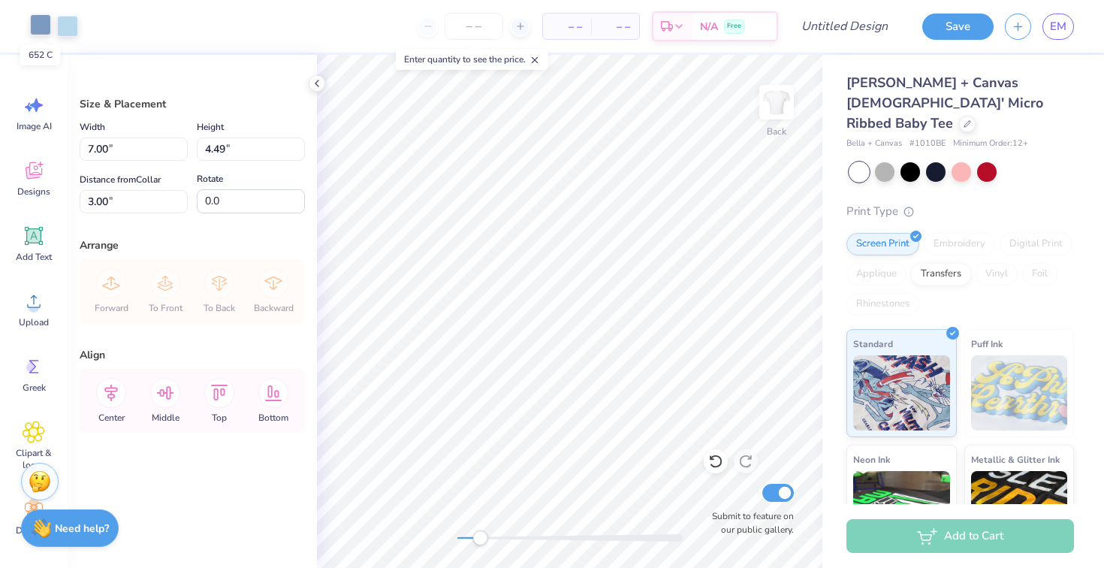
click at [41, 27] on div at bounding box center [40, 24] width 21 height 21
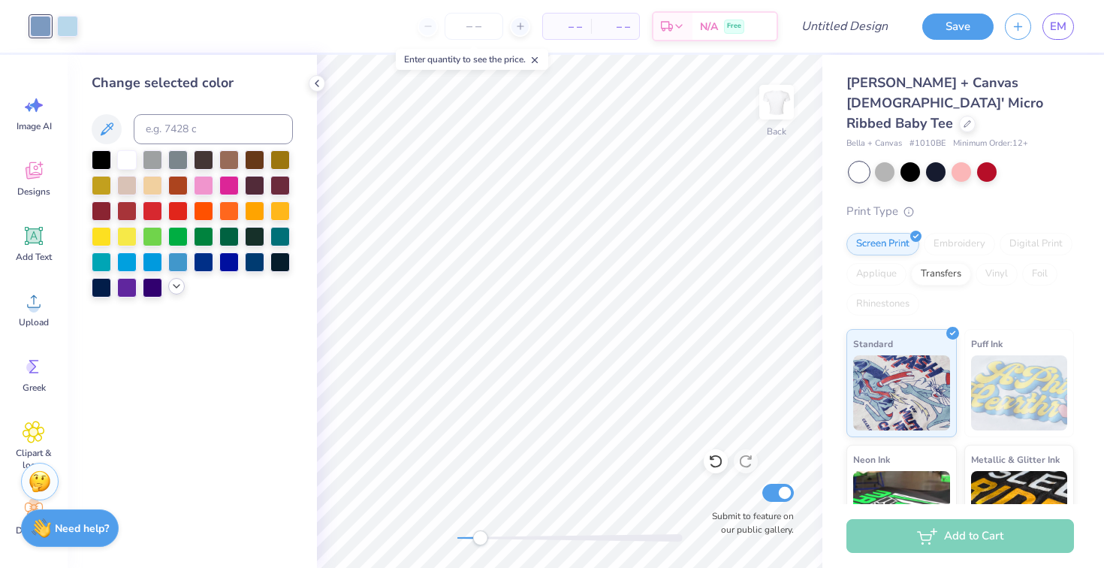
click at [176, 288] on polyline at bounding box center [177, 286] width 6 height 3
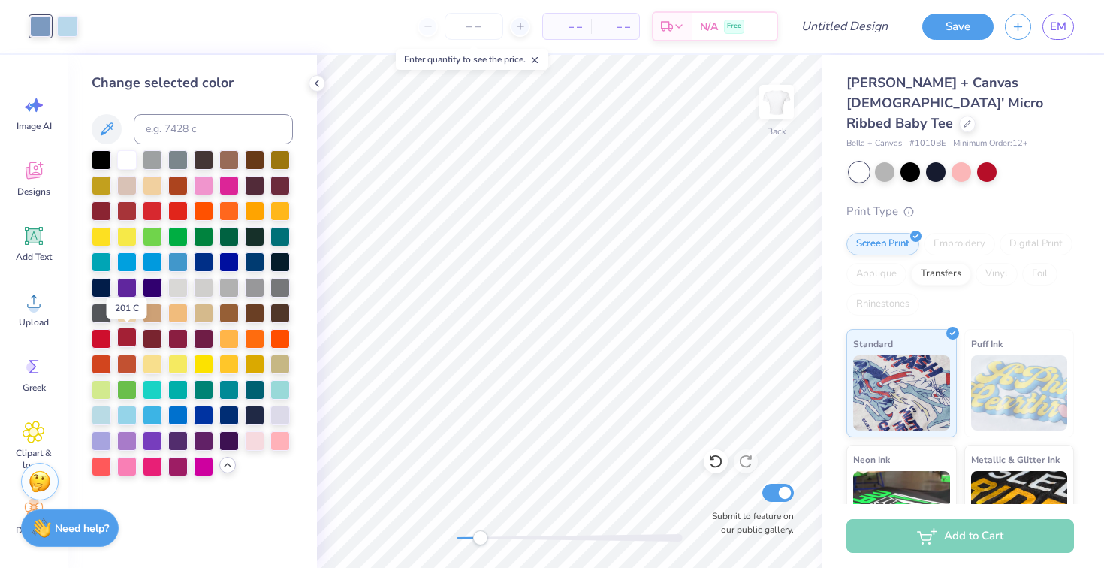
click at [122, 336] on div at bounding box center [127, 337] width 20 height 20
click at [66, 33] on div at bounding box center [67, 24] width 21 height 21
click at [179, 336] on div at bounding box center [178, 337] width 20 height 20
click at [255, 439] on div at bounding box center [255, 440] width 20 height 20
click at [124, 208] on div at bounding box center [127, 210] width 20 height 20
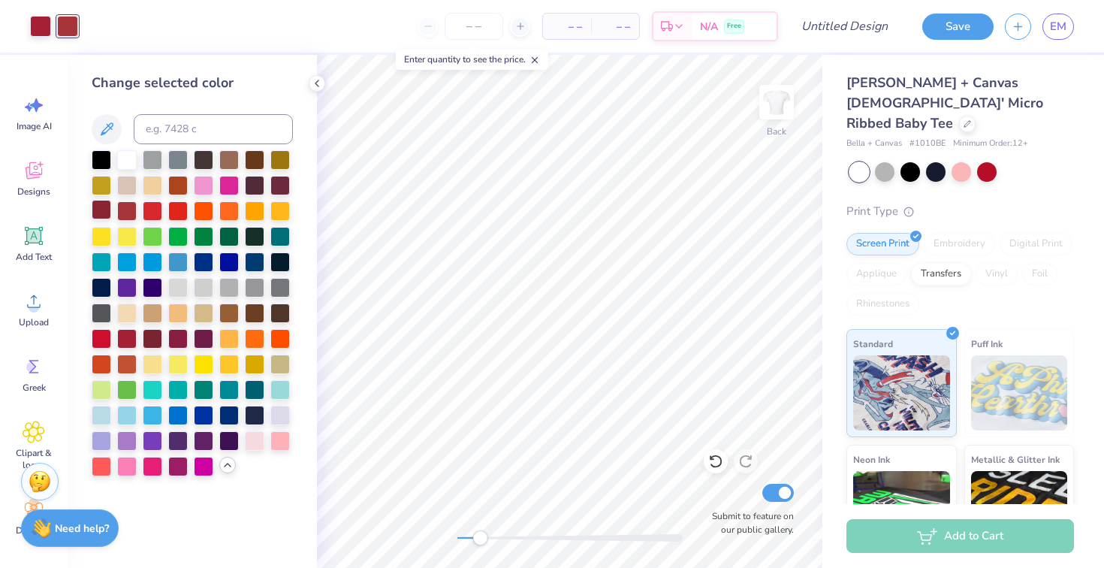
click at [104, 207] on div at bounding box center [102, 210] width 20 height 20
click at [104, 156] on div at bounding box center [102, 159] width 20 height 20
click at [123, 334] on div at bounding box center [127, 337] width 20 height 20
click at [316, 80] on icon at bounding box center [317, 83] width 12 height 12
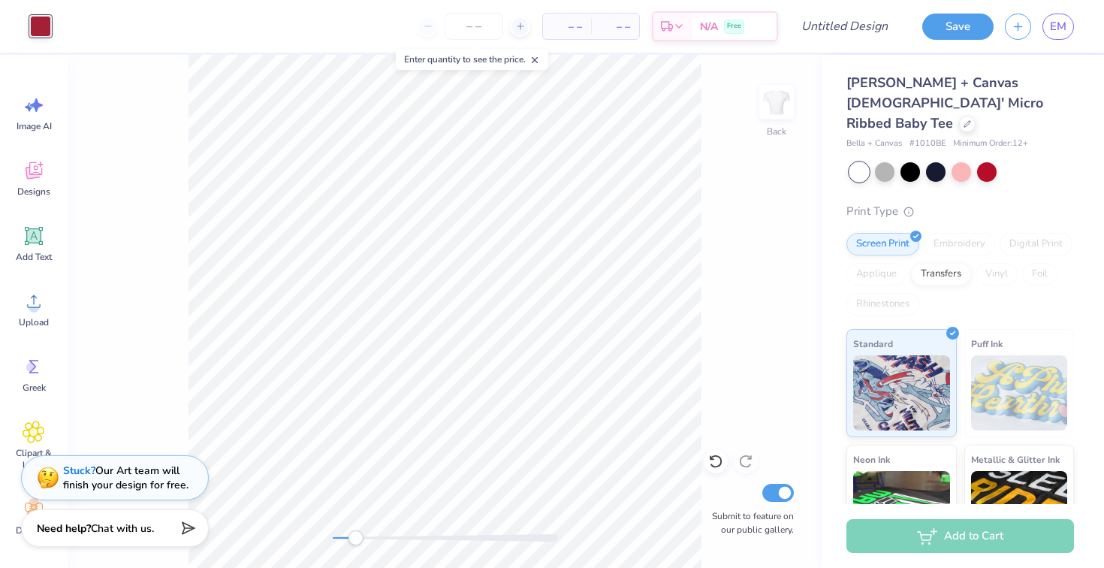
click at [46, 23] on div at bounding box center [40, 26] width 21 height 21
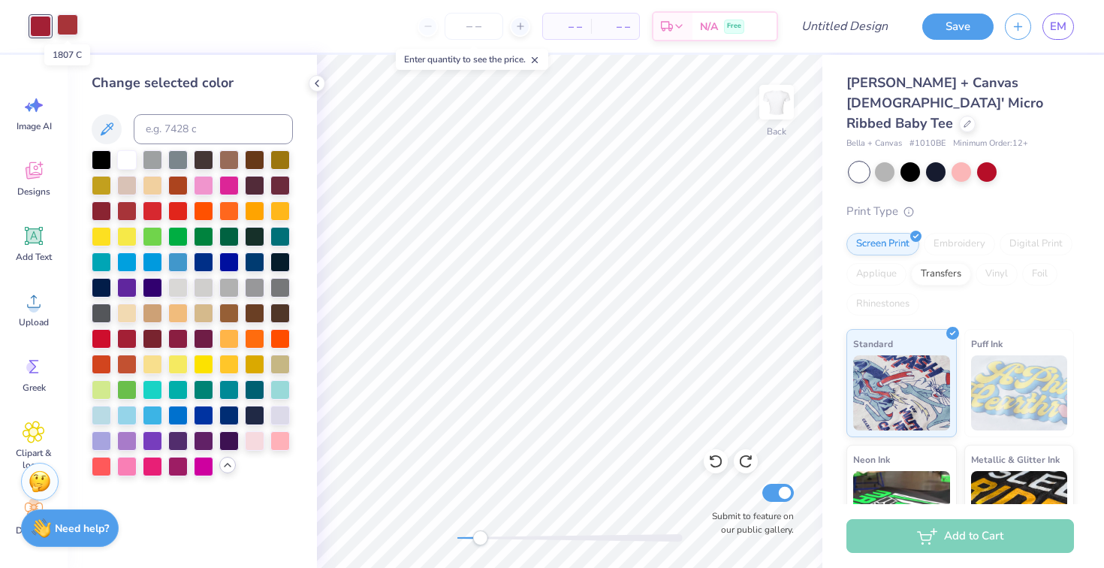
click at [72, 26] on div at bounding box center [67, 24] width 21 height 21
click at [103, 158] on div at bounding box center [102, 159] width 20 height 20
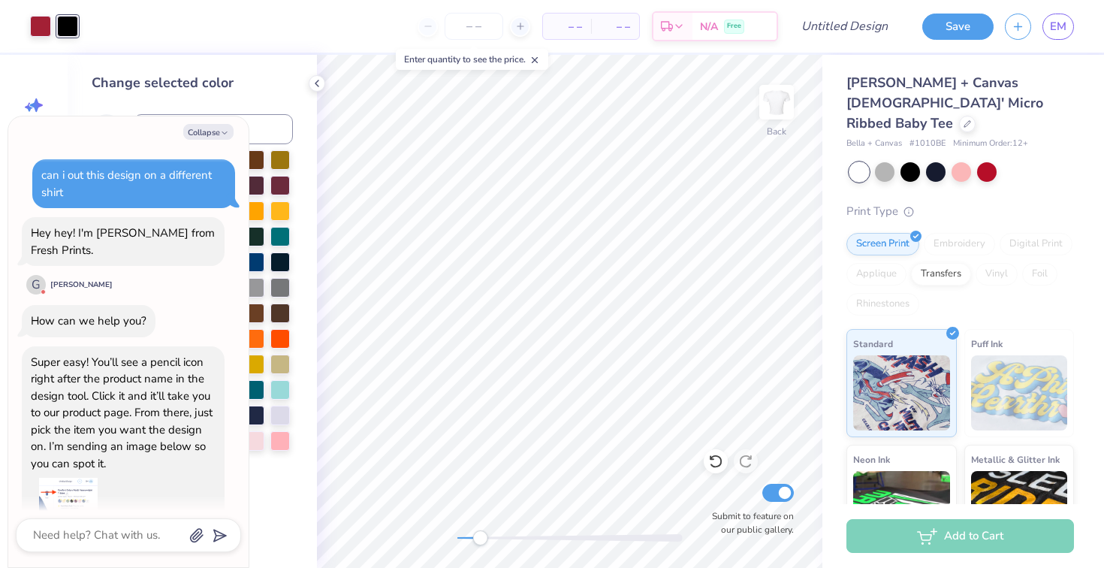
scroll to position [92, 0]
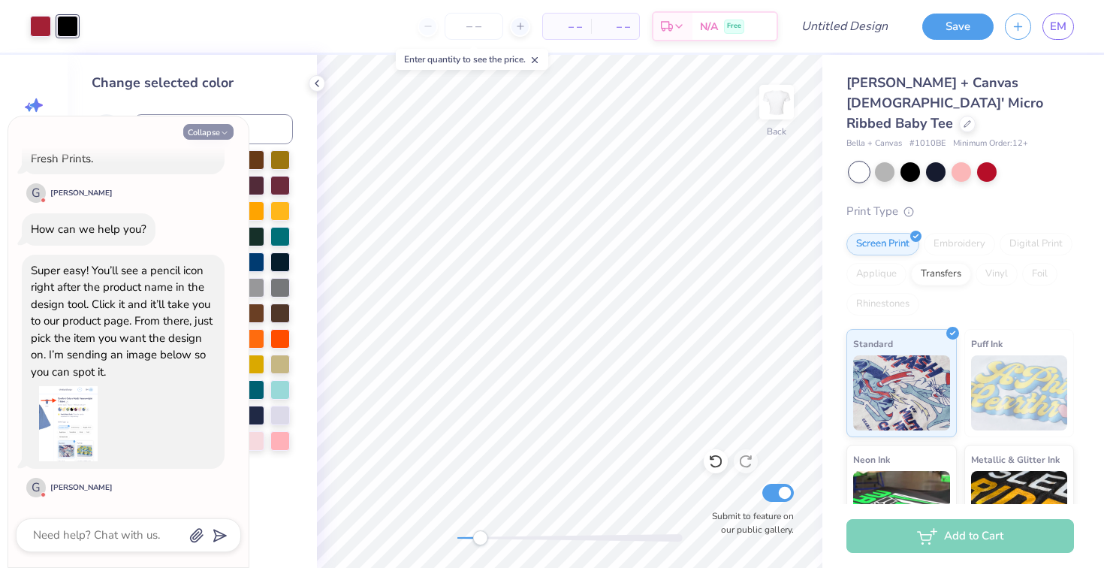
click at [217, 128] on button "Collapse" at bounding box center [208, 132] width 50 height 16
type textarea "x"
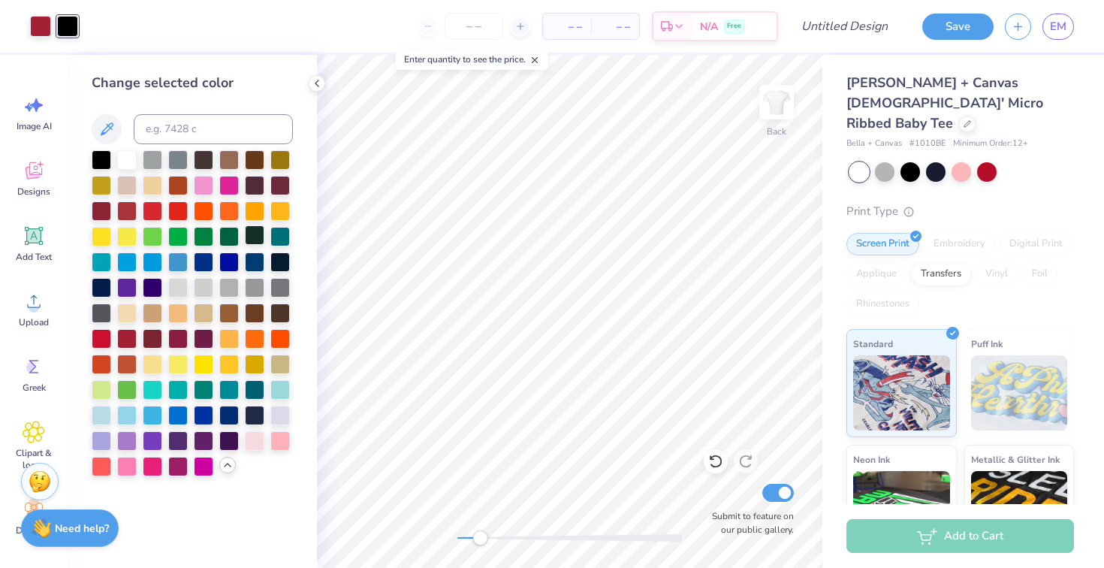
click at [254, 239] on div at bounding box center [255, 235] width 20 height 20
click at [42, 28] on div at bounding box center [40, 24] width 21 height 21
click at [99, 158] on div at bounding box center [102, 159] width 20 height 20
click at [68, 26] on div at bounding box center [67, 24] width 21 height 21
click at [102, 333] on div at bounding box center [102, 337] width 20 height 20
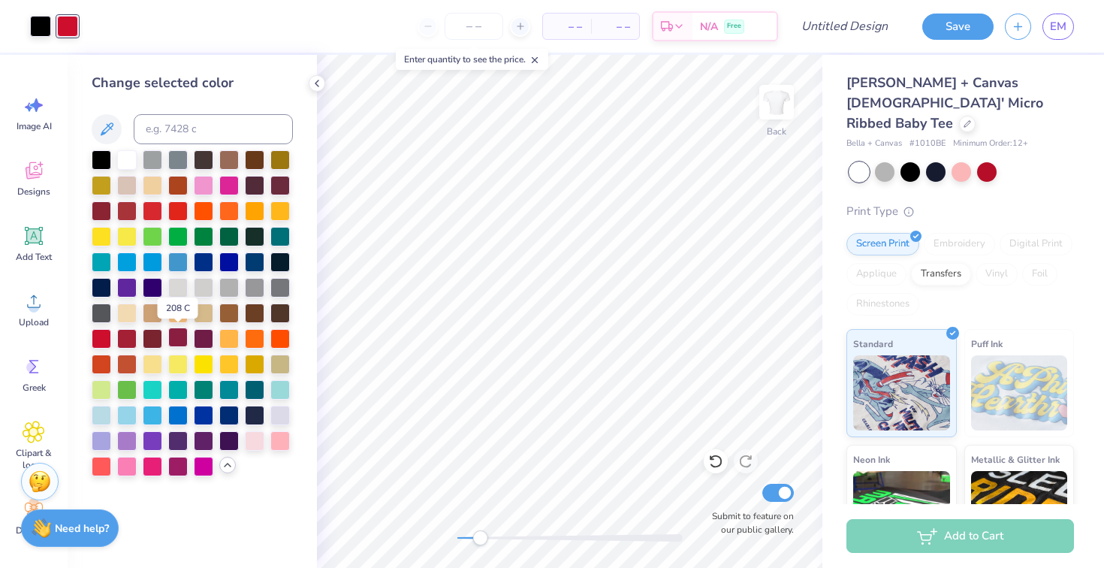
click at [178, 335] on div at bounding box center [178, 337] width 20 height 20
click at [129, 210] on div at bounding box center [127, 210] width 20 height 20
click at [111, 214] on div at bounding box center [102, 210] width 20 height 20
click at [104, 438] on div at bounding box center [102, 440] width 20 height 20
click at [275, 416] on div at bounding box center [280, 416] width 20 height 20
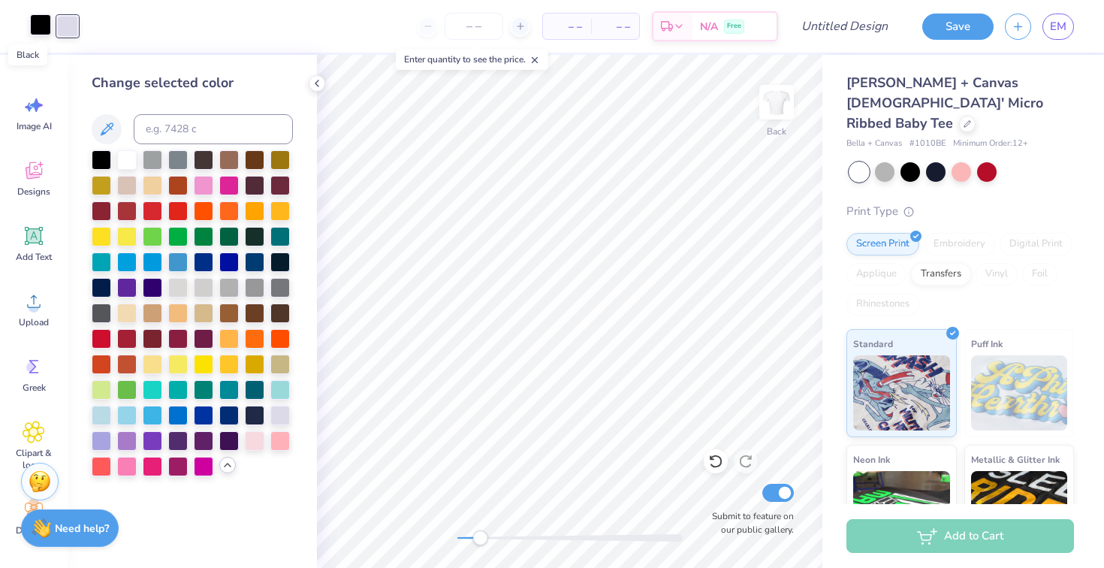
click at [36, 35] on div at bounding box center [40, 24] width 21 height 21
click at [103, 445] on div at bounding box center [102, 440] width 20 height 20
click at [131, 434] on div at bounding box center [127, 440] width 20 height 20
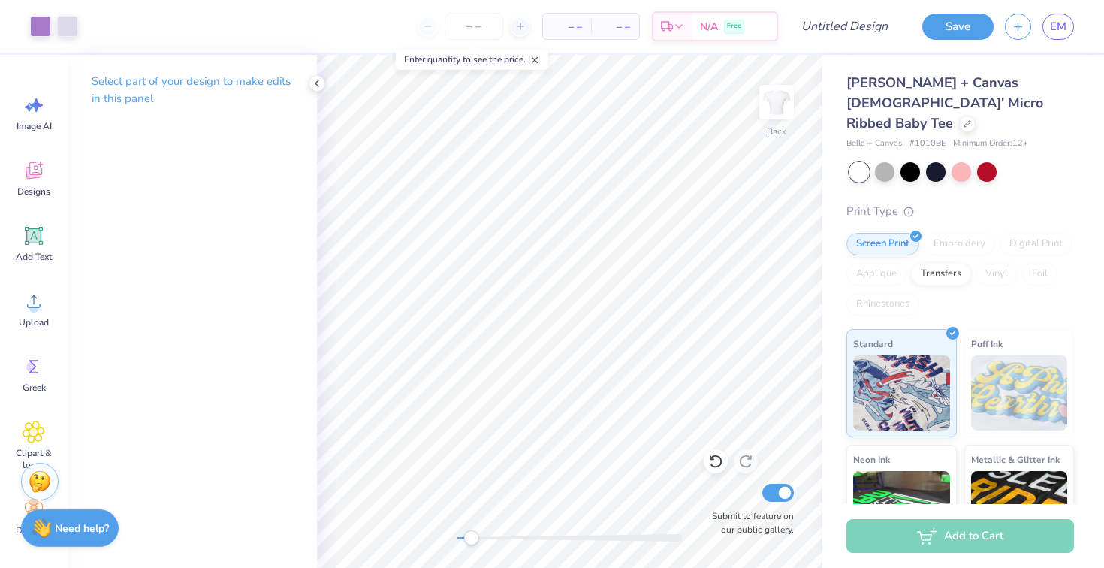
drag, startPoint x: 478, startPoint y: 532, endPoint x: 470, endPoint y: 532, distance: 8.3
click at [470, 532] on div "Accessibility label" at bounding box center [470, 537] width 15 height 15
click at [448, 540] on div "Back Submit to feature on our public gallery." at bounding box center [570, 311] width 506 height 513
click at [959, 114] on div at bounding box center [967, 122] width 17 height 17
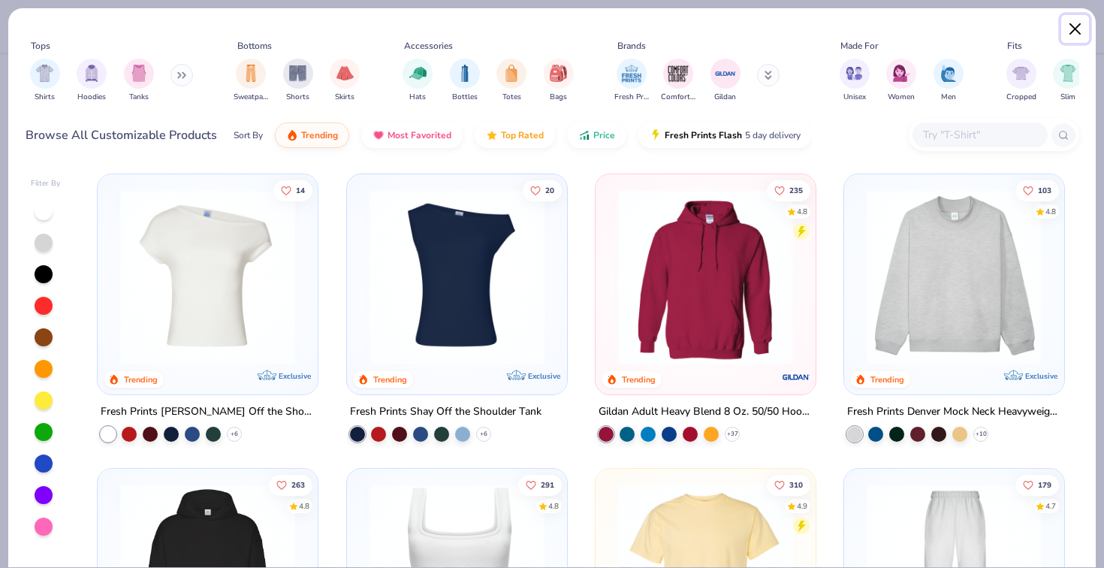
click at [1074, 34] on button "Close" at bounding box center [1075, 29] width 29 height 29
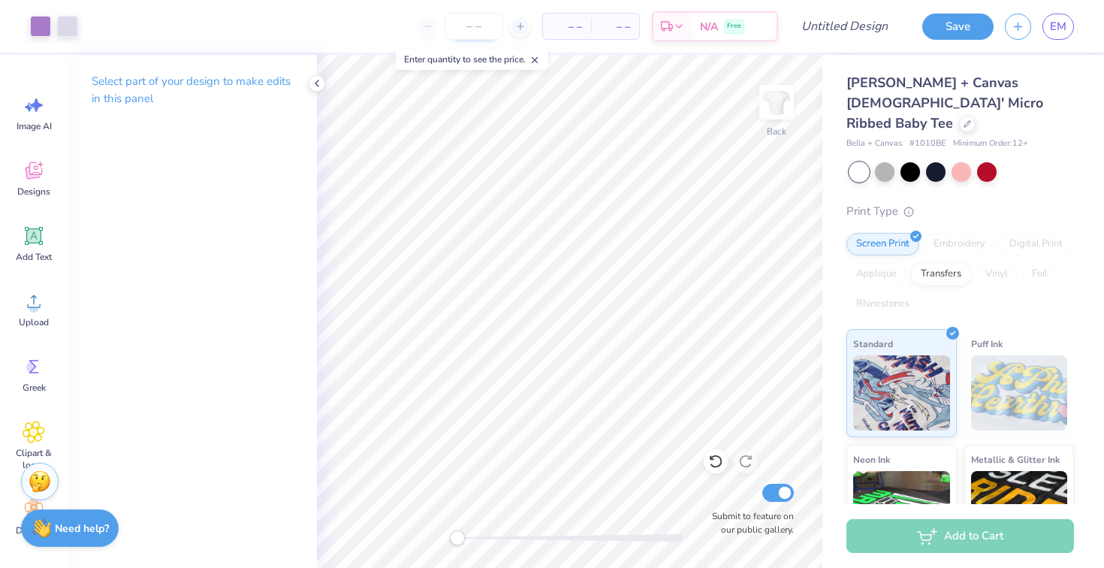
click at [478, 26] on input "number" at bounding box center [474, 26] width 59 height 27
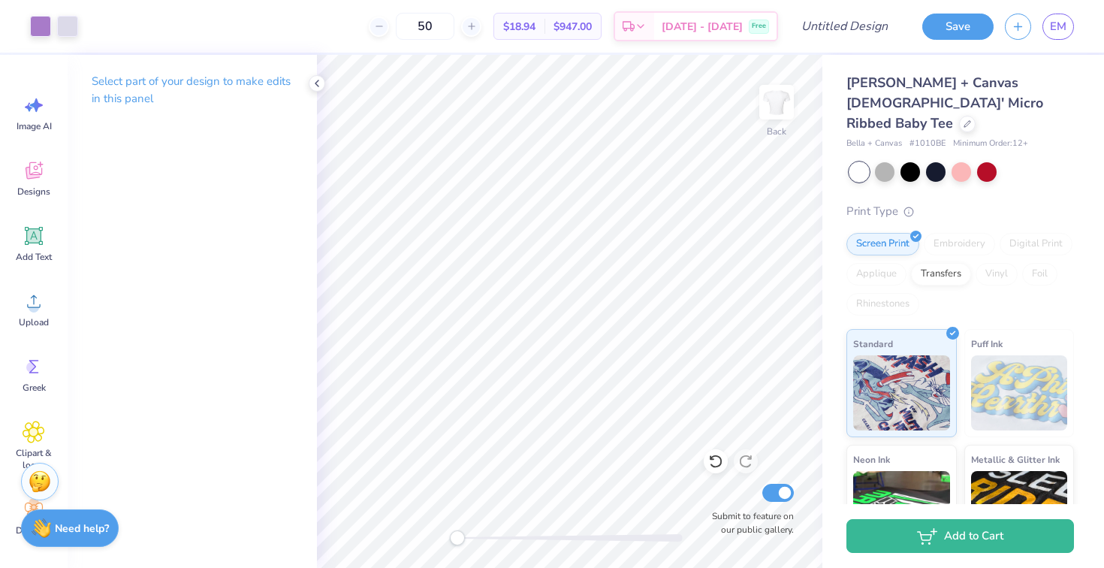
type input "5"
type input "8"
type input "7"
type input "60"
click at [376, 37] on div "60 $18.72 Per Item $1,123.20 Total Est. Delivery Oct 11 - 14 Free" at bounding box center [433, 26] width 689 height 53
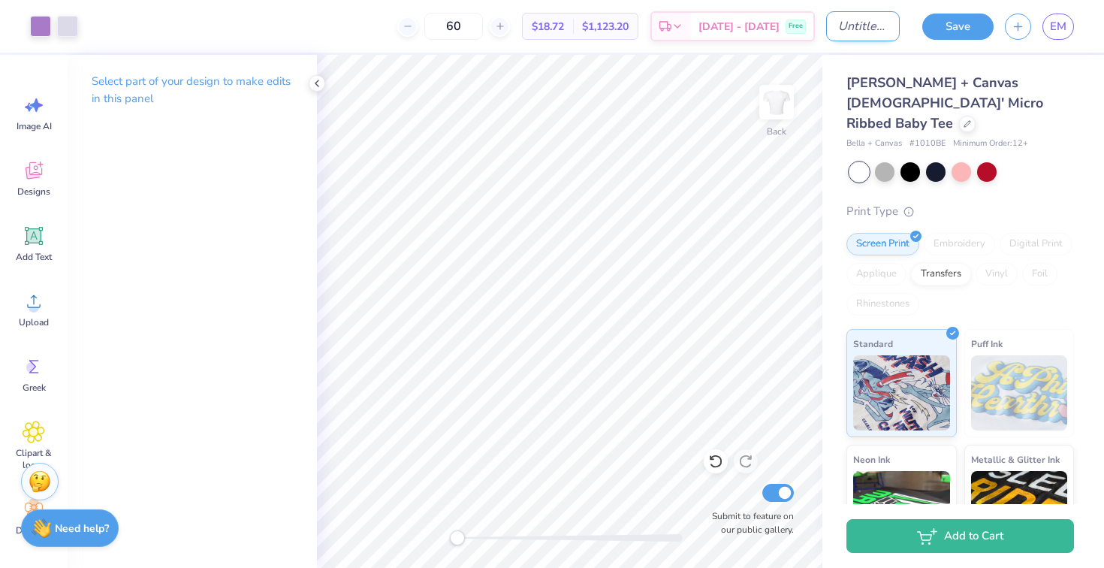
click at [870, 35] on input "Design Title" at bounding box center [863, 26] width 74 height 30
type input "doves"
click at [962, 29] on button "Save" at bounding box center [957, 24] width 71 height 26
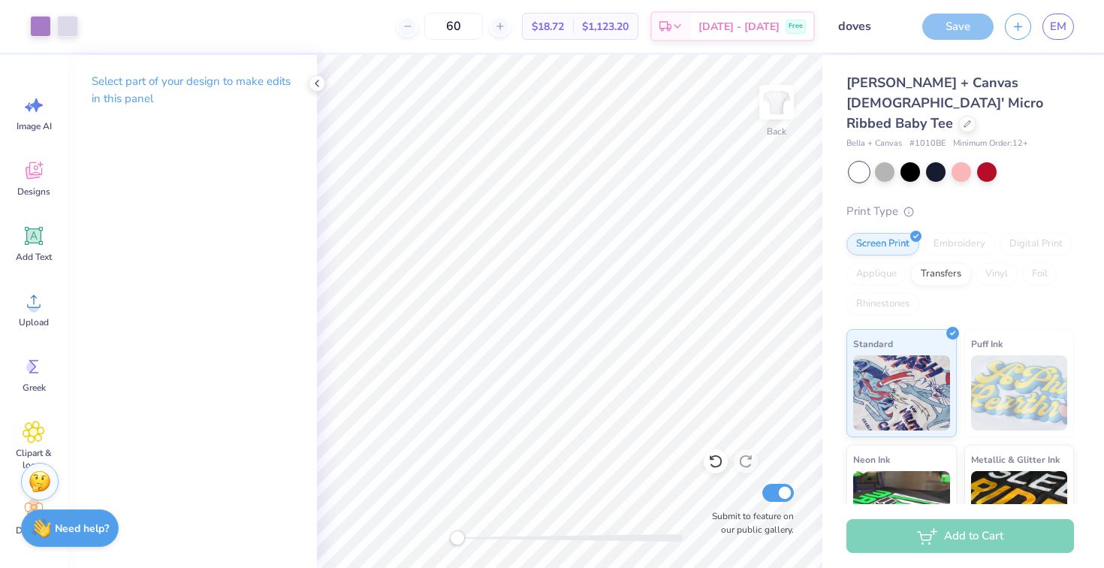
click at [945, 25] on div "Save" at bounding box center [957, 27] width 71 height 26
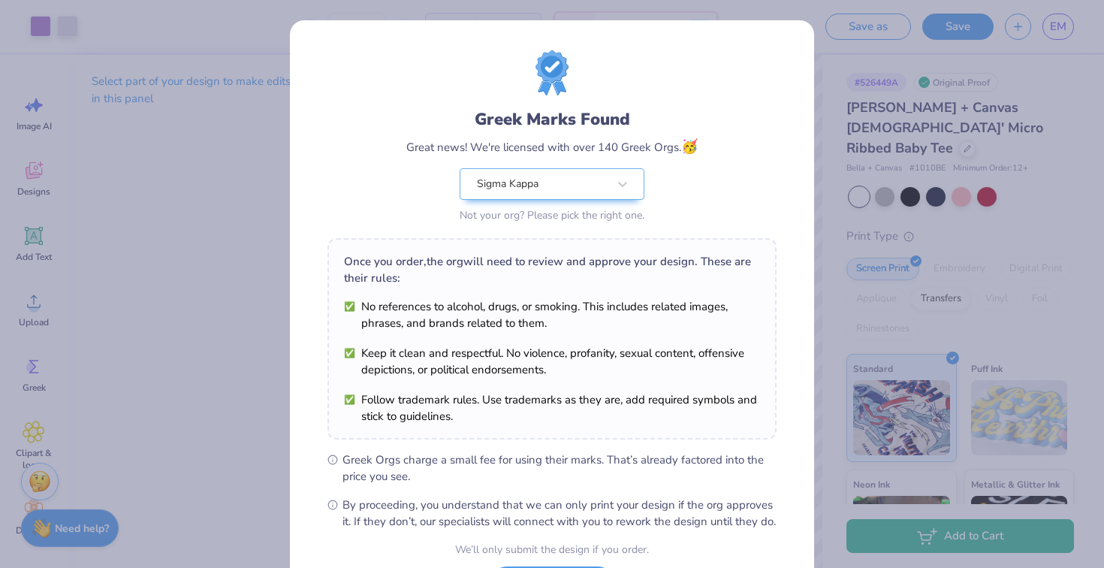
scroll to position [135, 0]
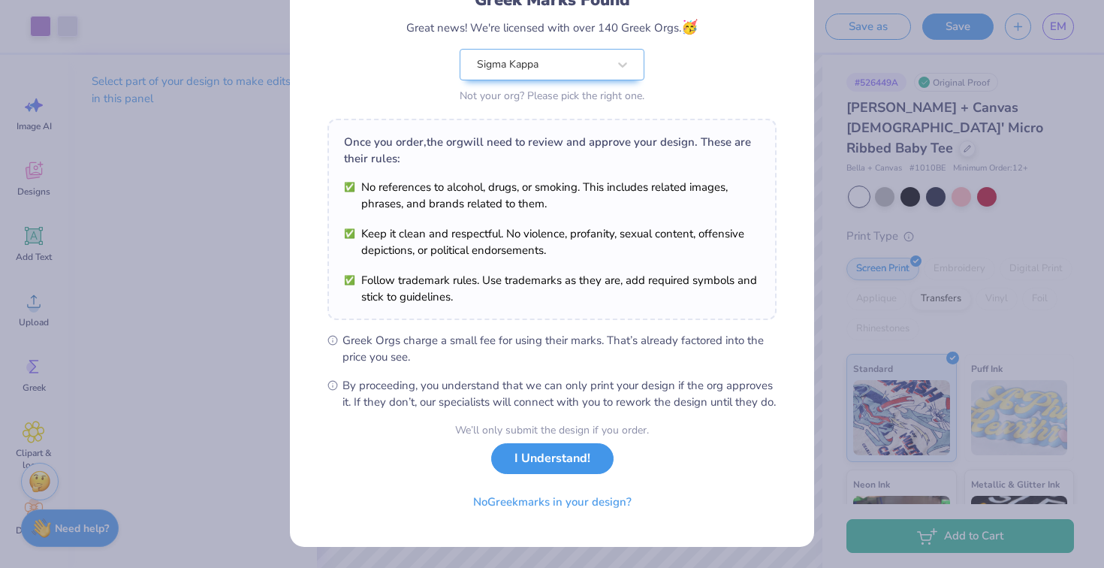
click at [562, 459] on button "I Understand!" at bounding box center [552, 458] width 122 height 31
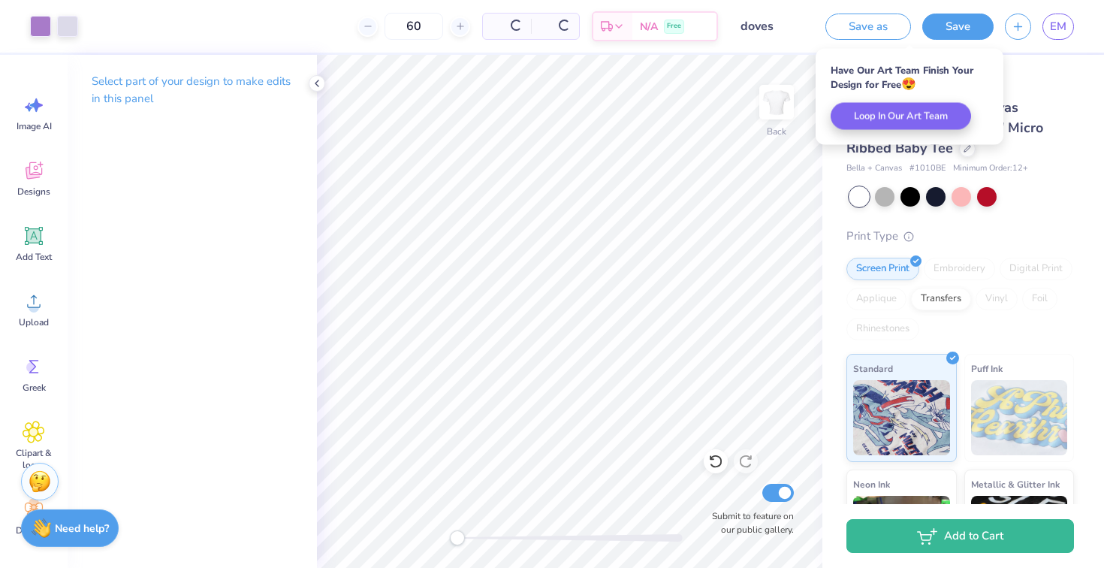
scroll to position [0, 0]
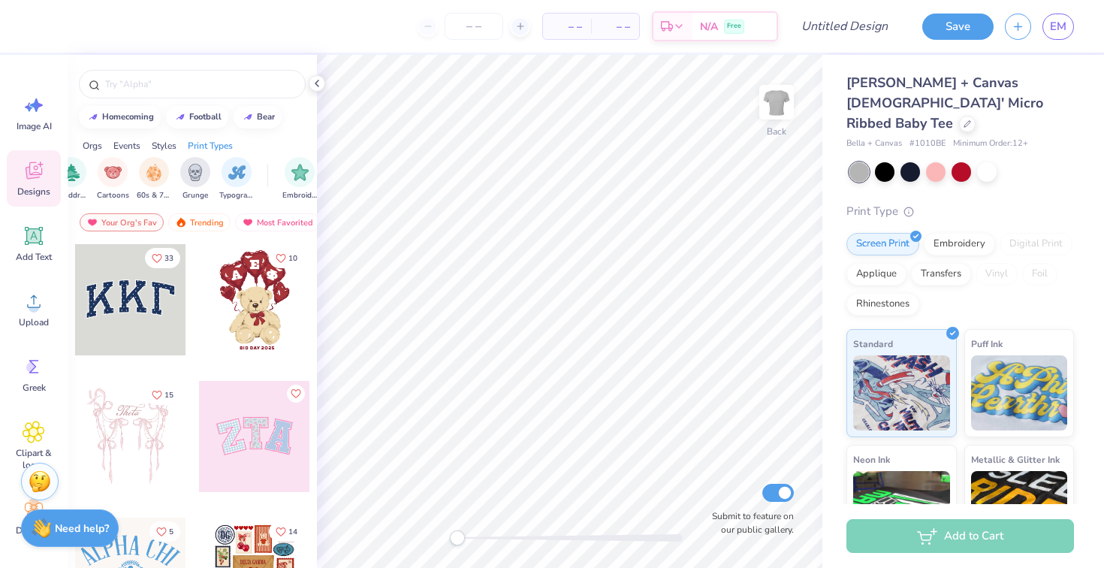
scroll to position [0, 1070]
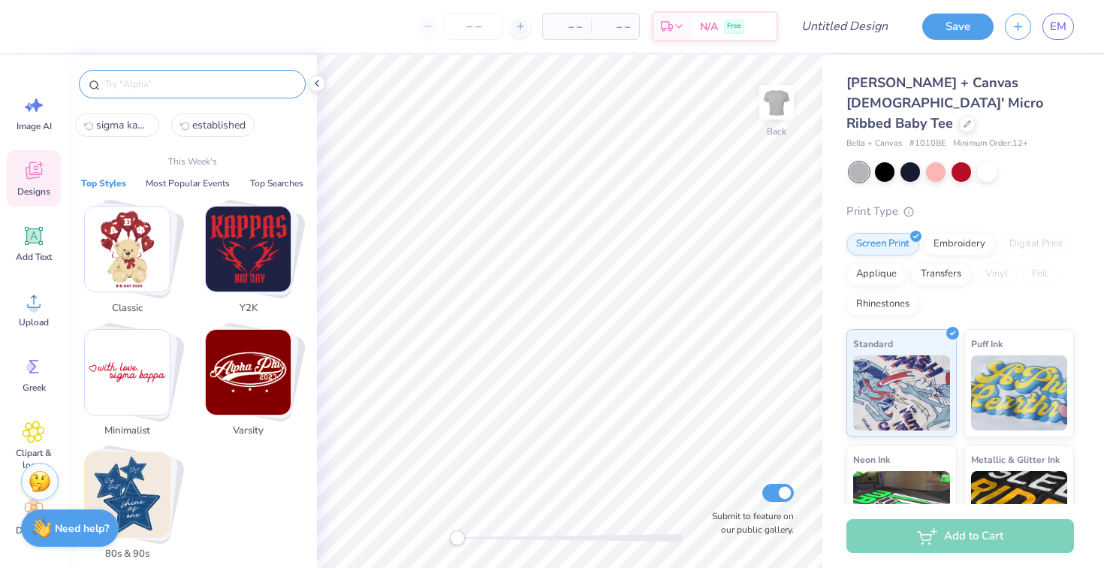
click at [227, 87] on input "text" at bounding box center [200, 84] width 192 height 15
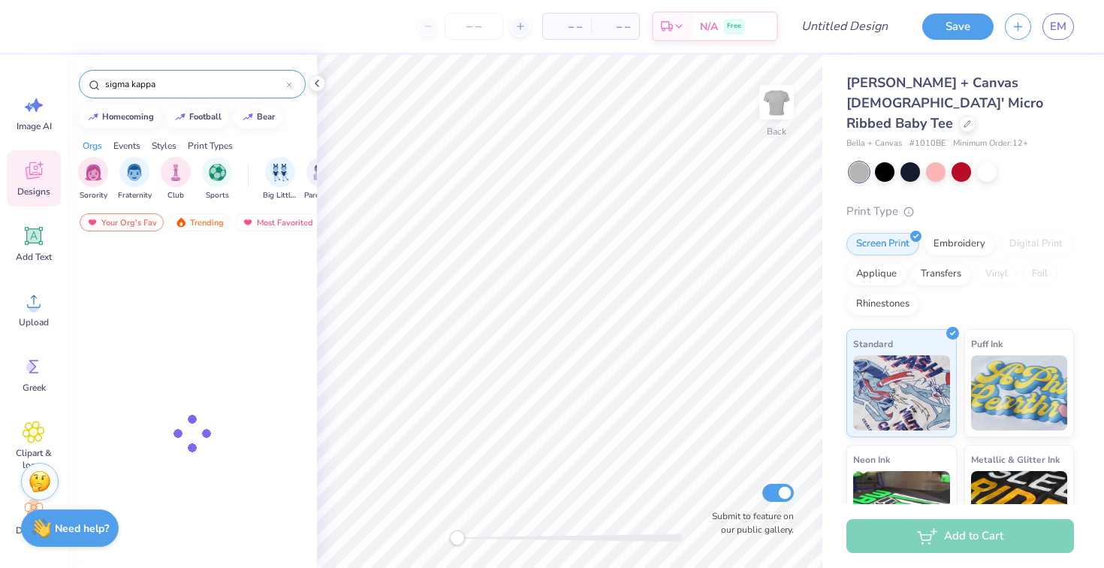
type input "sigma kappa"
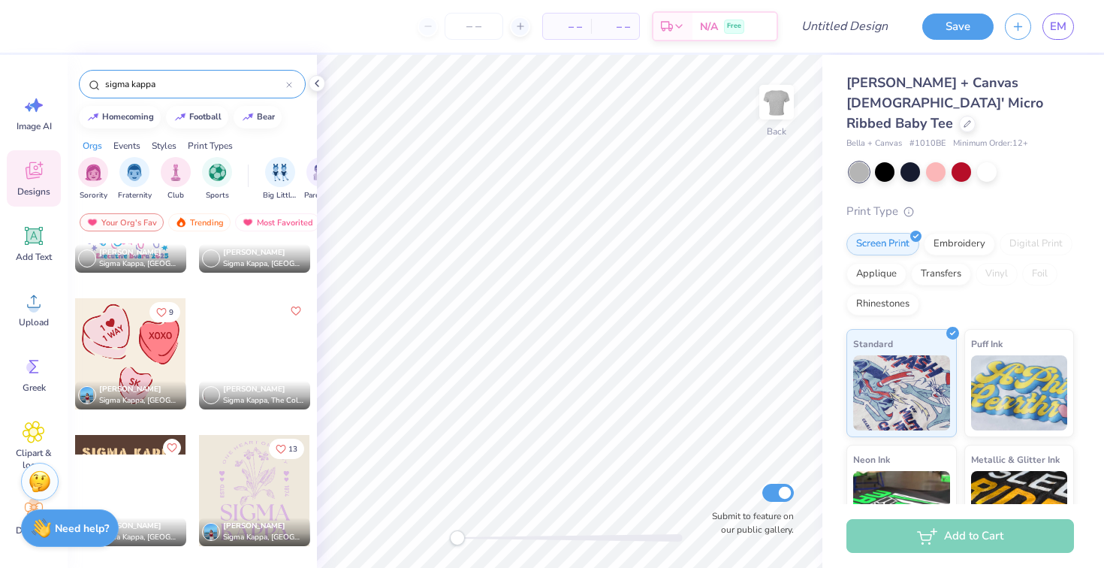
scroll to position [7310, 0]
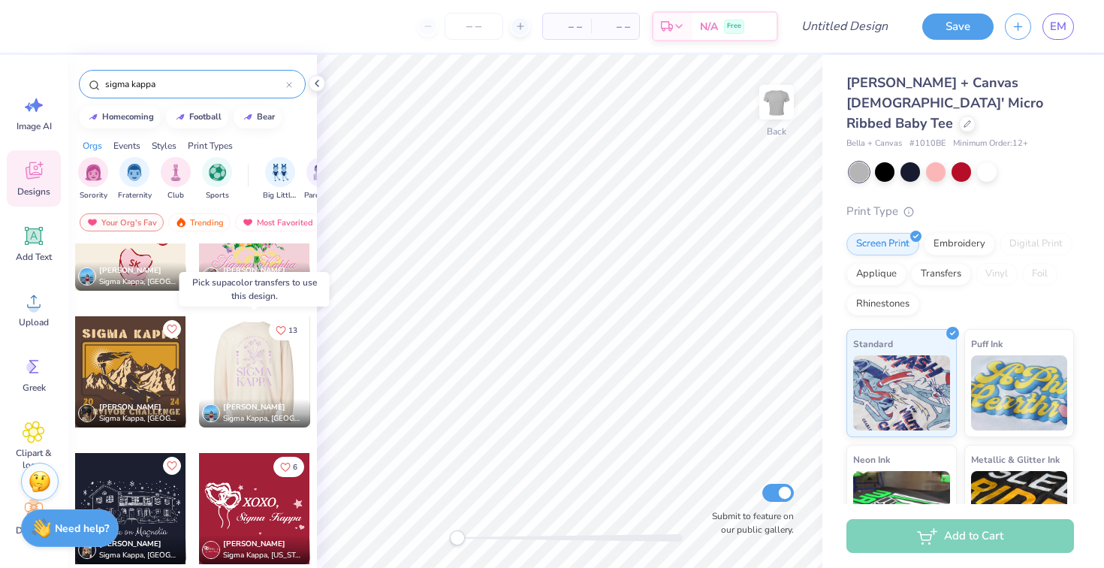
click at [235, 368] on div at bounding box center [255, 371] width 334 height 111
click at [267, 372] on div at bounding box center [254, 371] width 111 height 111
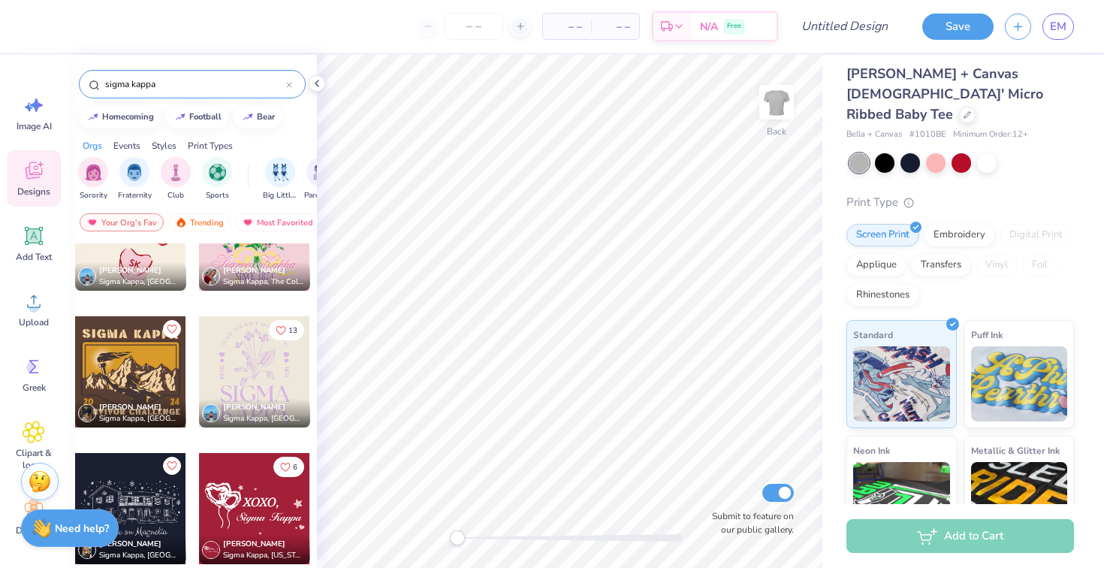
scroll to position [0, 0]
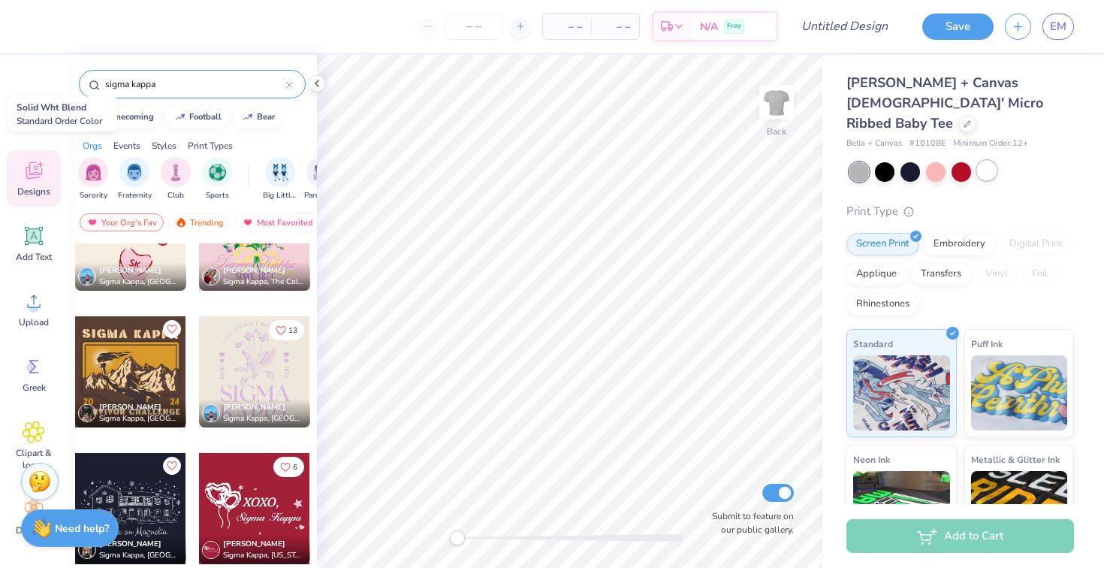
click at [985, 161] on div at bounding box center [987, 171] width 20 height 20
click at [287, 373] on div at bounding box center [254, 371] width 111 height 111
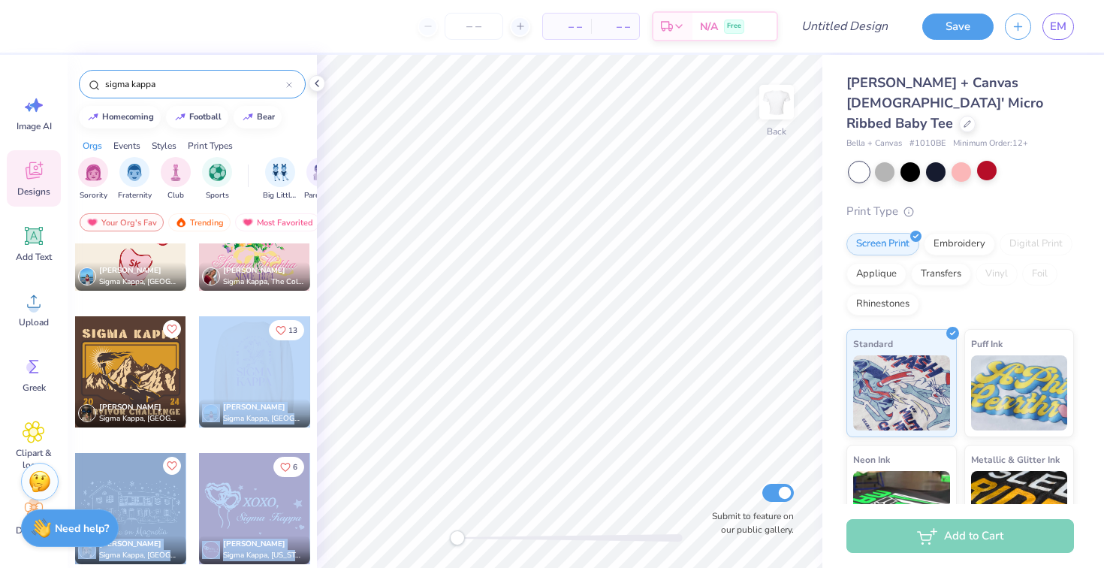
click at [488, 363] on div "– – Per Item – – Total Est. Delivery N/A Free Design Title Save EM Image AI Des…" at bounding box center [552, 284] width 1104 height 568
click at [241, 381] on div at bounding box center [254, 371] width 111 height 111
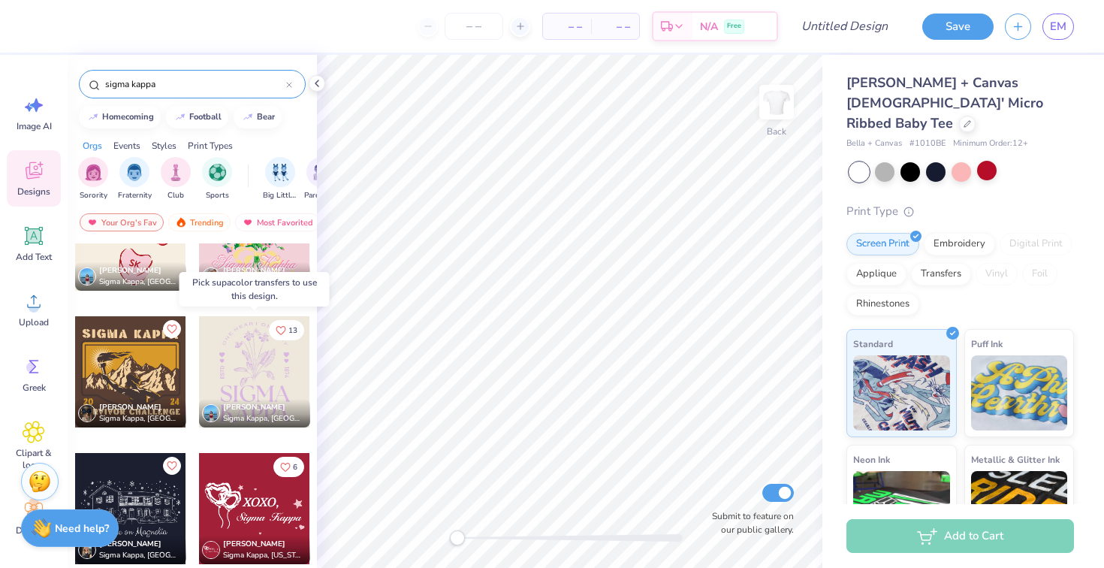
click at [241, 381] on div at bounding box center [254, 371] width 111 height 111
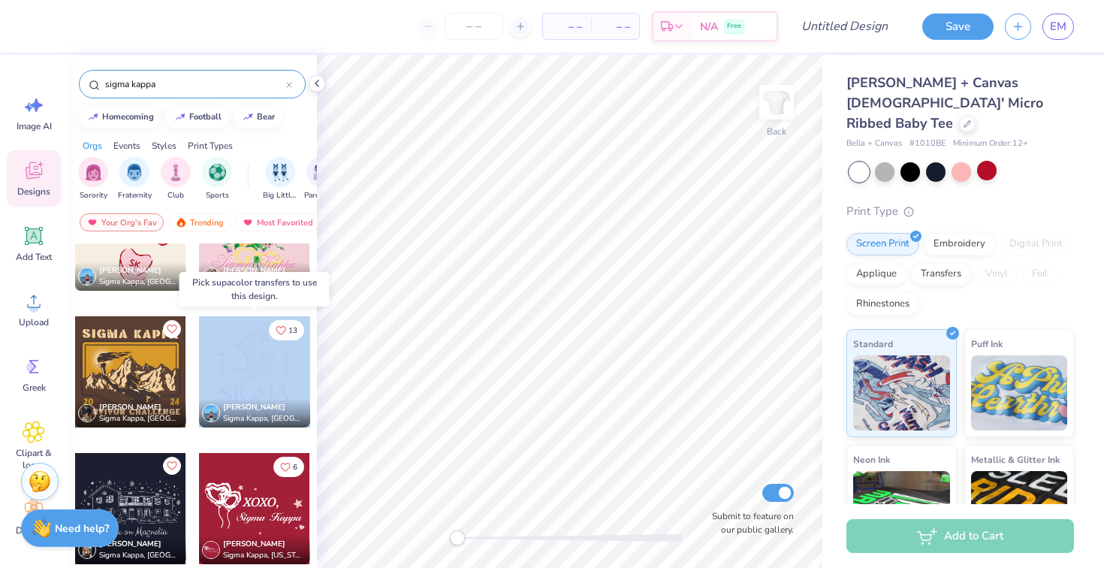
click at [241, 381] on div at bounding box center [254, 371] width 111 height 111
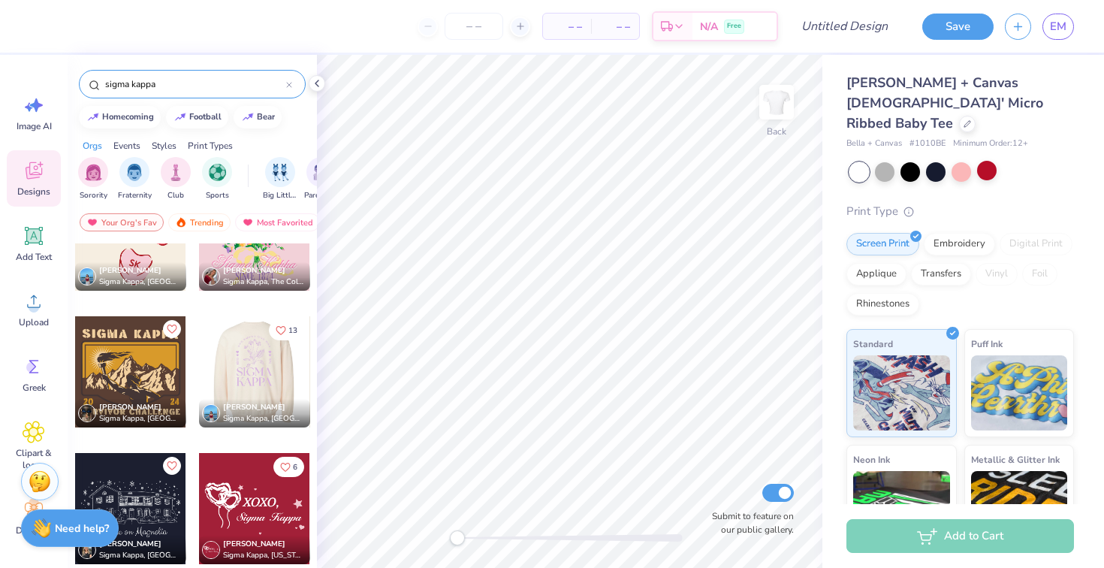
click at [210, 308] on div "Shannon Stix Sigma Kappa, The College of New Jersey" at bounding box center [254, 247] width 113 height 136
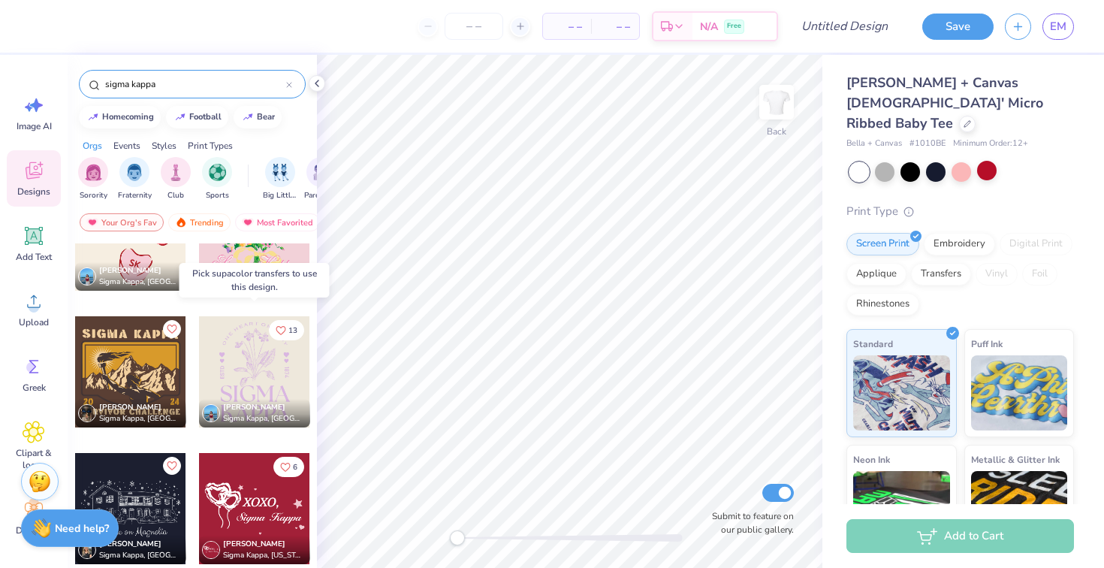
scroll to position [7324, 0]
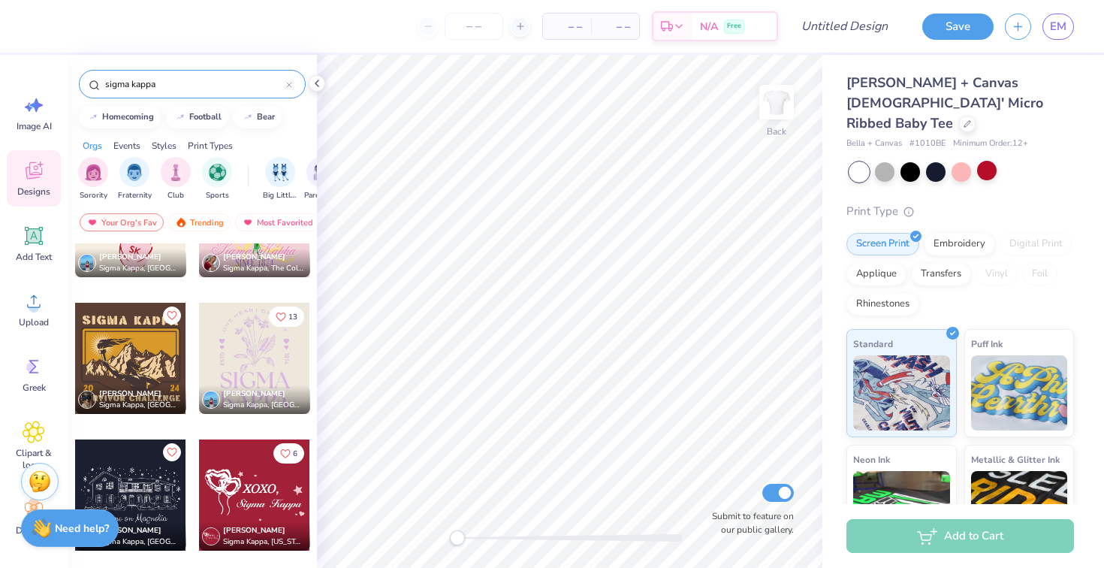
click at [232, 367] on div at bounding box center [254, 358] width 111 height 111
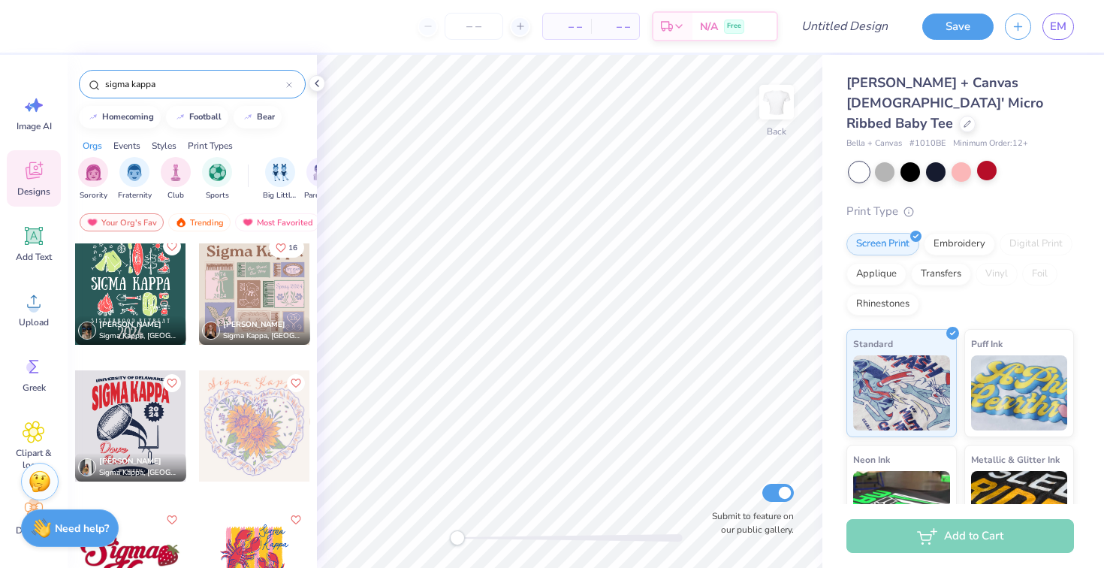
scroll to position [7526, 0]
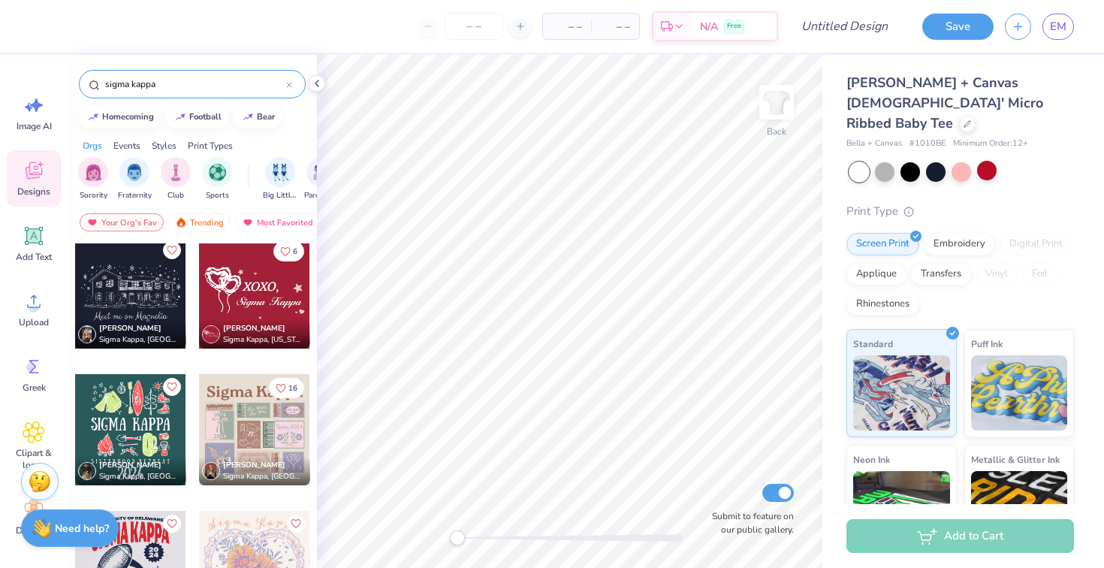
click at [258, 269] on div at bounding box center [254, 292] width 111 height 111
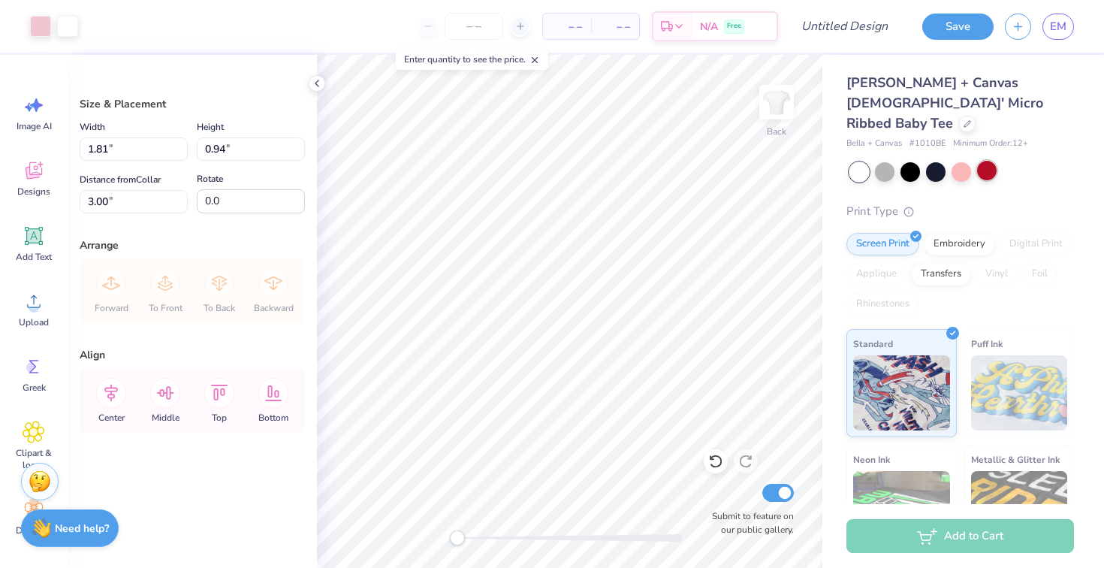
click at [988, 161] on div at bounding box center [987, 171] width 20 height 20
type input "4.25"
type input "2.22"
type input "1.89"
type input "6.58"
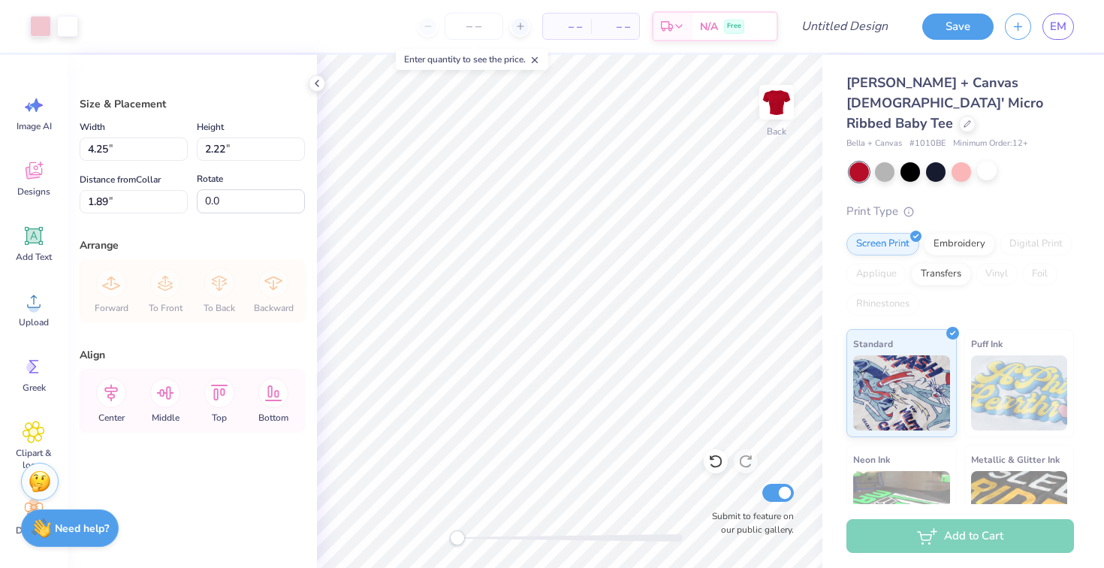
type input "3.43"
type input "8.16"
type input "4.25"
type input "9.42"
type input "4.91"
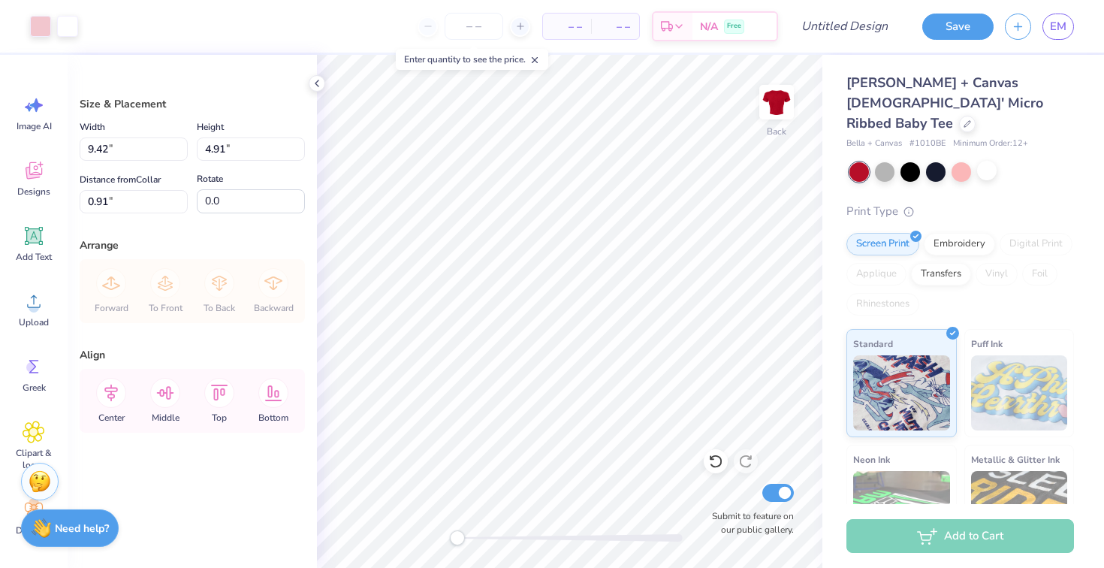
type input "0.91"
click at [47, 30] on div at bounding box center [40, 24] width 21 height 21
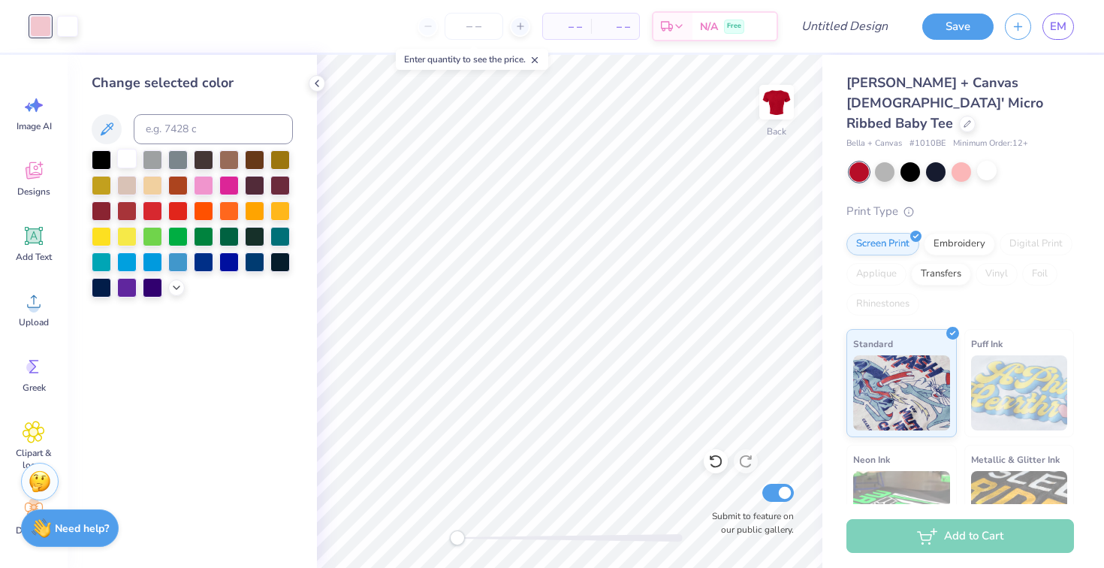
click at [130, 161] on div at bounding box center [127, 159] width 20 height 20
click at [714, 460] on icon at bounding box center [715, 461] width 15 height 15
click at [179, 288] on icon at bounding box center [177, 286] width 12 height 12
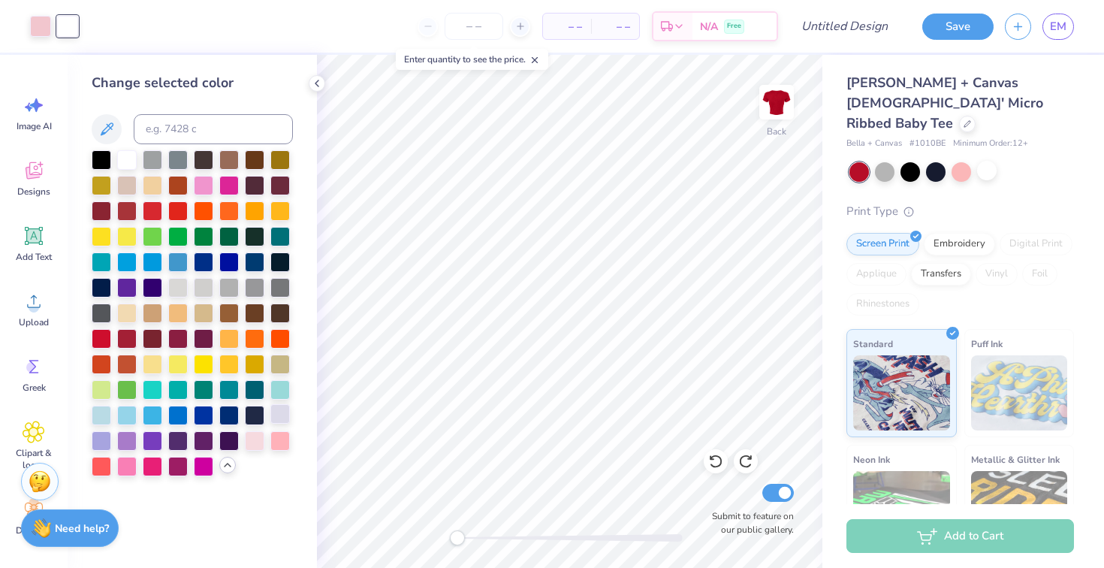
click at [280, 414] on div at bounding box center [280, 414] width 20 height 20
click at [32, 32] on div at bounding box center [40, 24] width 21 height 21
click at [94, 430] on div at bounding box center [102, 440] width 20 height 20
click at [69, 29] on div at bounding box center [67, 24] width 21 height 21
click at [120, 154] on div at bounding box center [127, 159] width 20 height 20
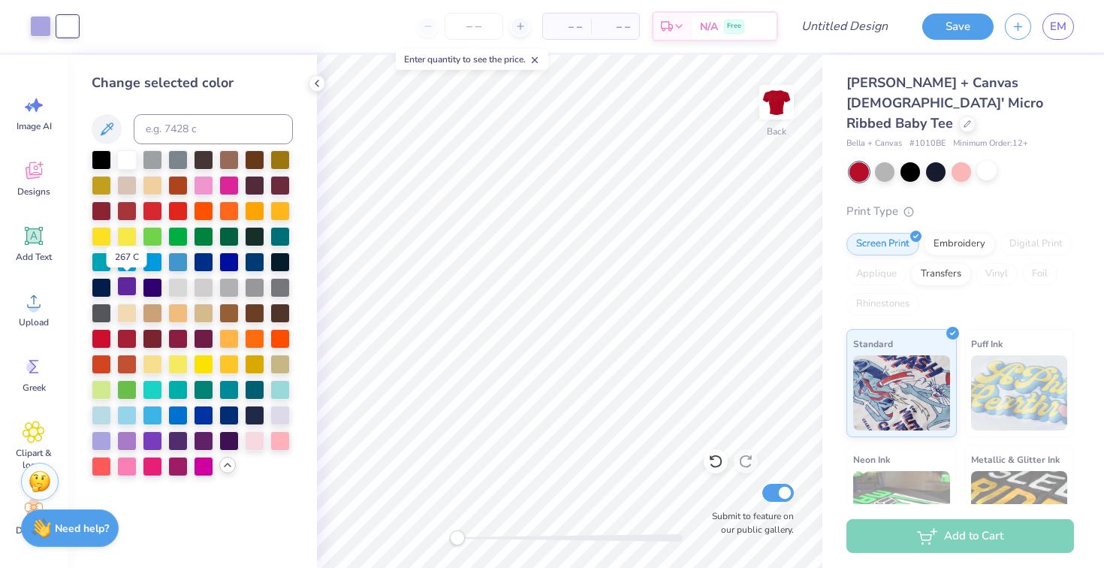
click at [127, 290] on div at bounding box center [127, 286] width 20 height 20
click at [153, 442] on div at bounding box center [153, 440] width 20 height 20
click at [113, 439] on div at bounding box center [192, 313] width 201 height 326
click at [123, 439] on div at bounding box center [127, 440] width 20 height 20
click at [977, 161] on div at bounding box center [987, 171] width 20 height 20
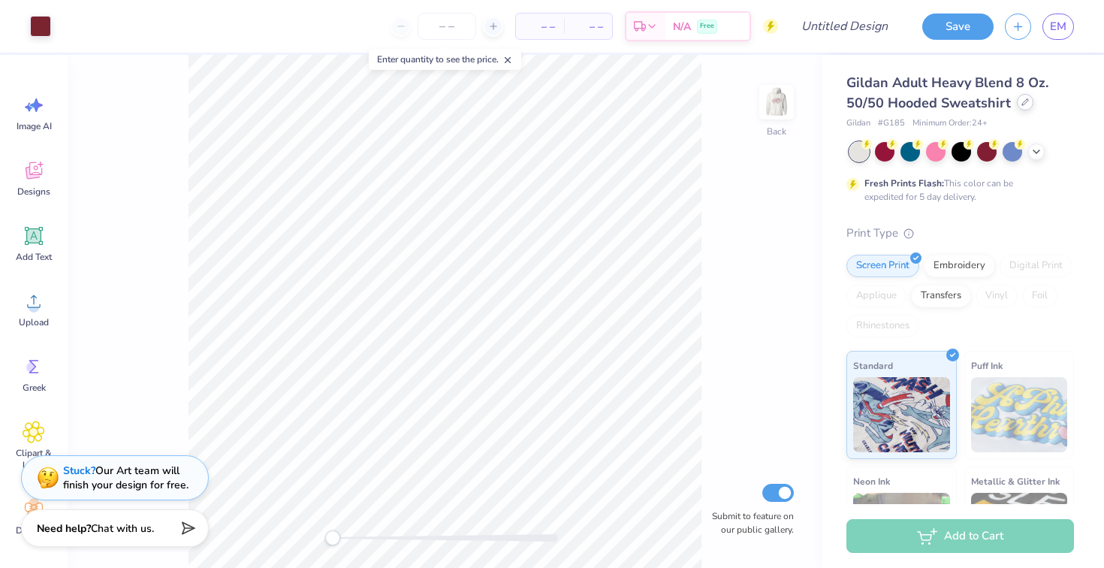
click at [1025, 104] on icon at bounding box center [1026, 102] width 8 height 8
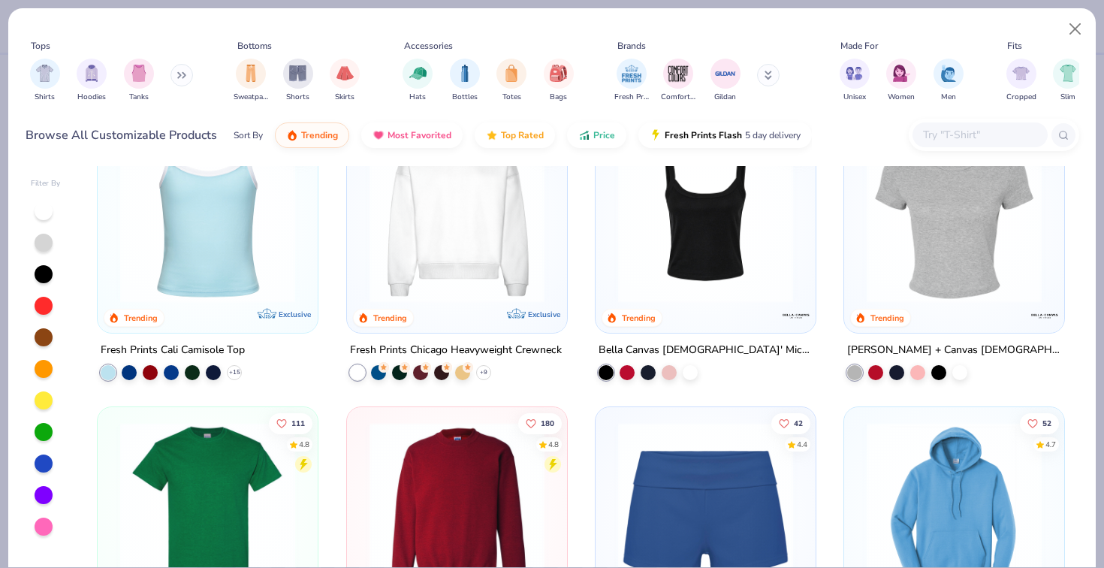
scroll to position [664, 0]
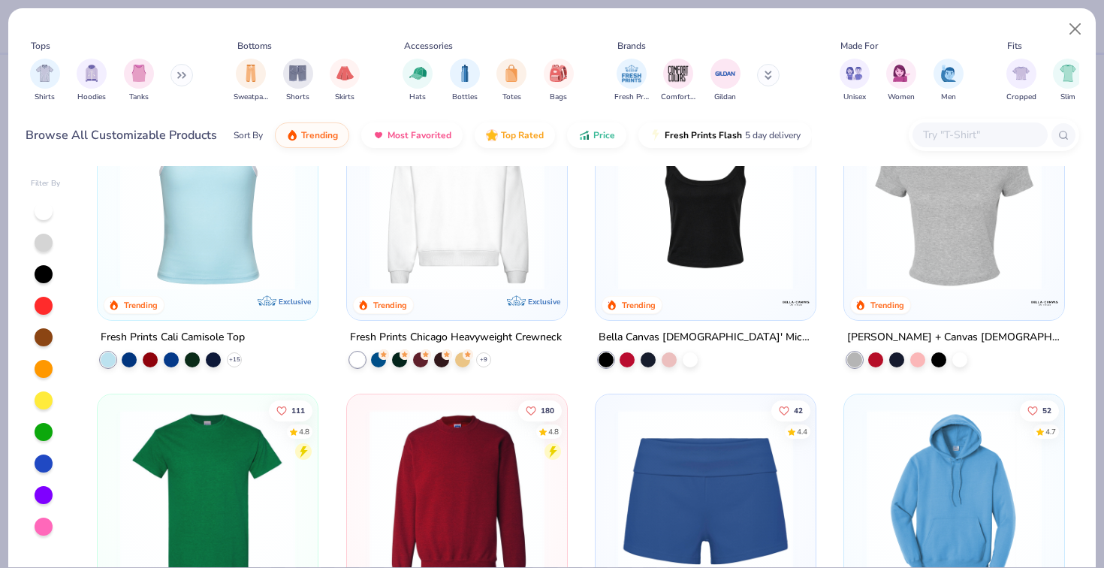
click at [934, 274] on img at bounding box center [954, 201] width 190 height 175
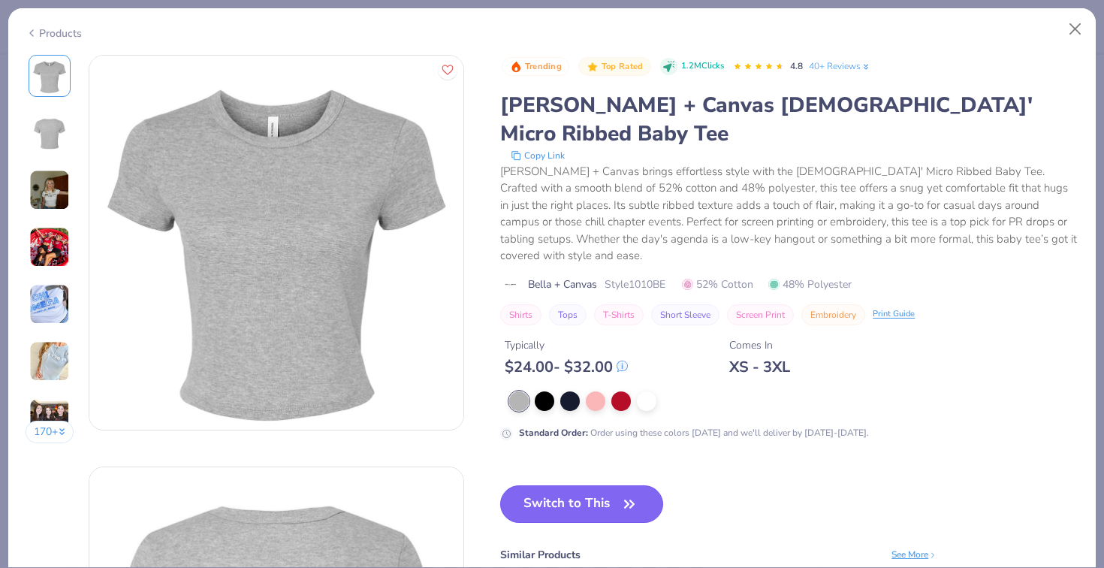
click at [539, 485] on button "Switch to This" at bounding box center [581, 504] width 163 height 38
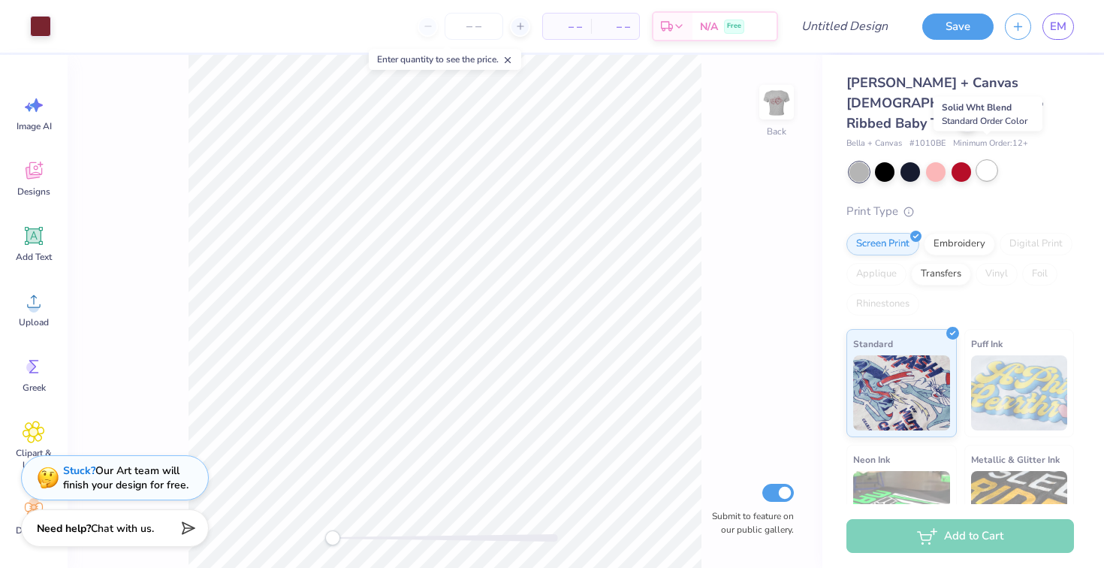
click at [995, 161] on div at bounding box center [987, 171] width 20 height 20
click at [775, 101] on img at bounding box center [777, 102] width 60 height 60
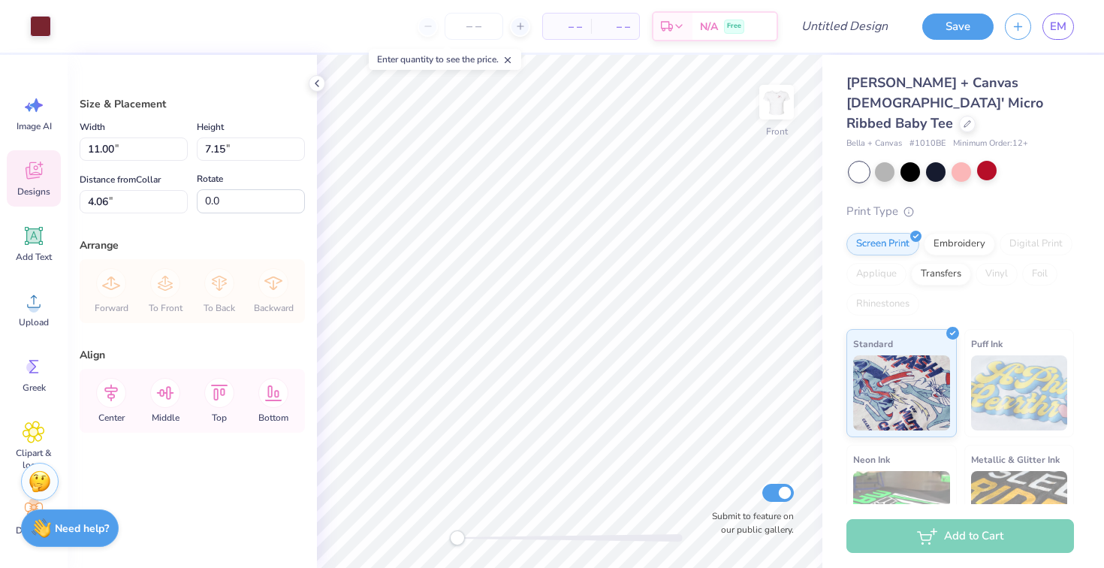
click at [7, 175] on div "Designs" at bounding box center [34, 178] width 54 height 56
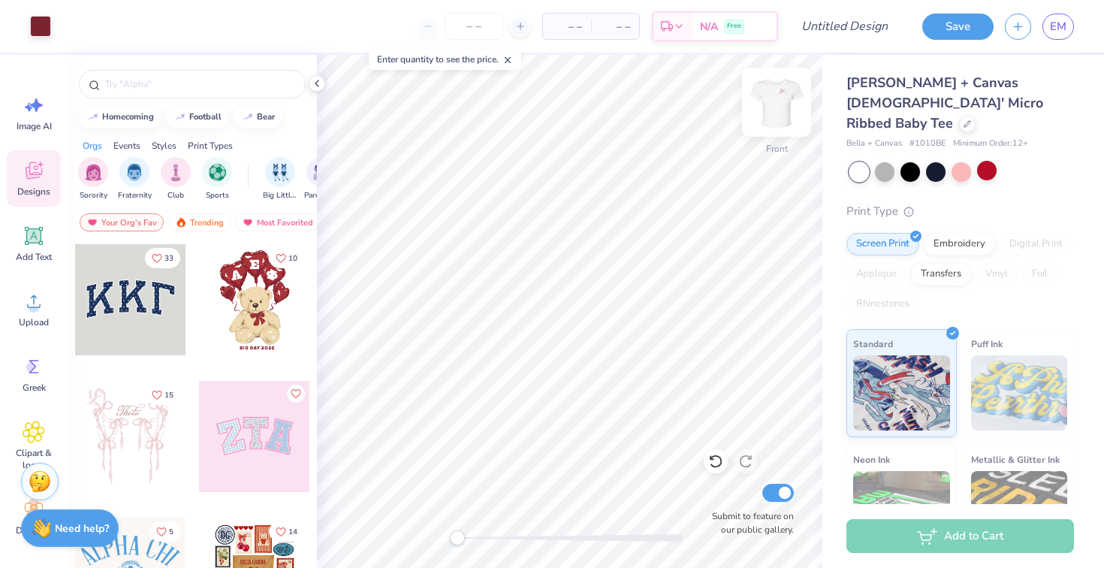
click at [777, 116] on img at bounding box center [777, 102] width 60 height 60
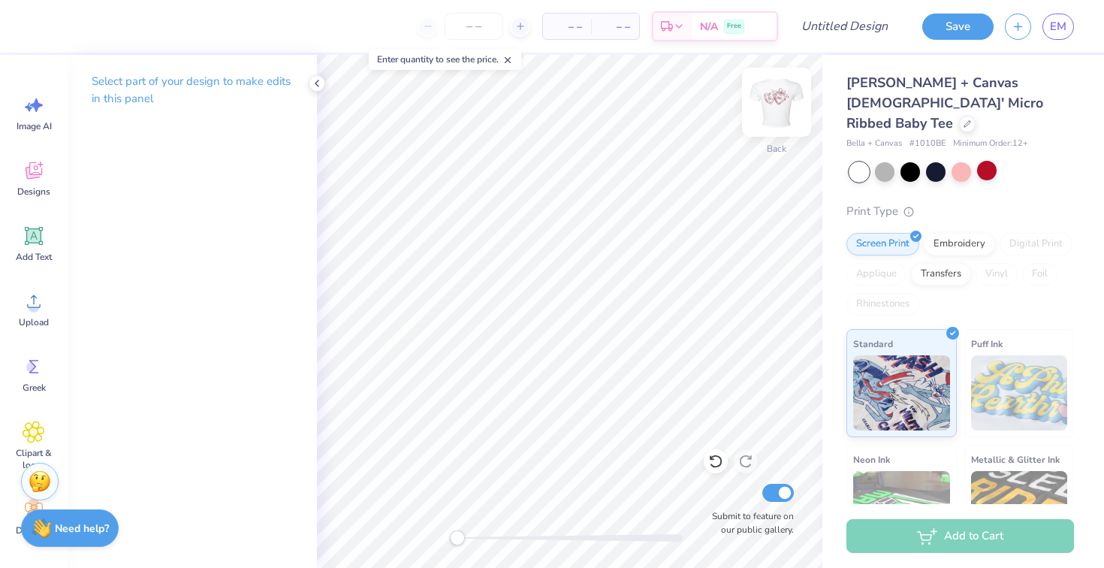
click at [789, 116] on img at bounding box center [777, 102] width 60 height 60
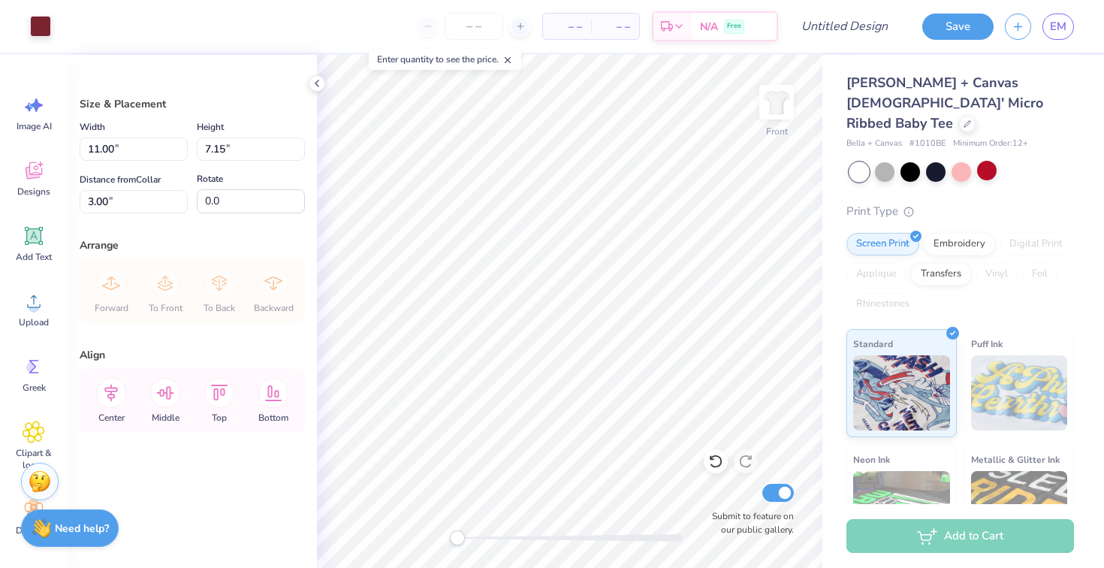
scroll to position [90, 0]
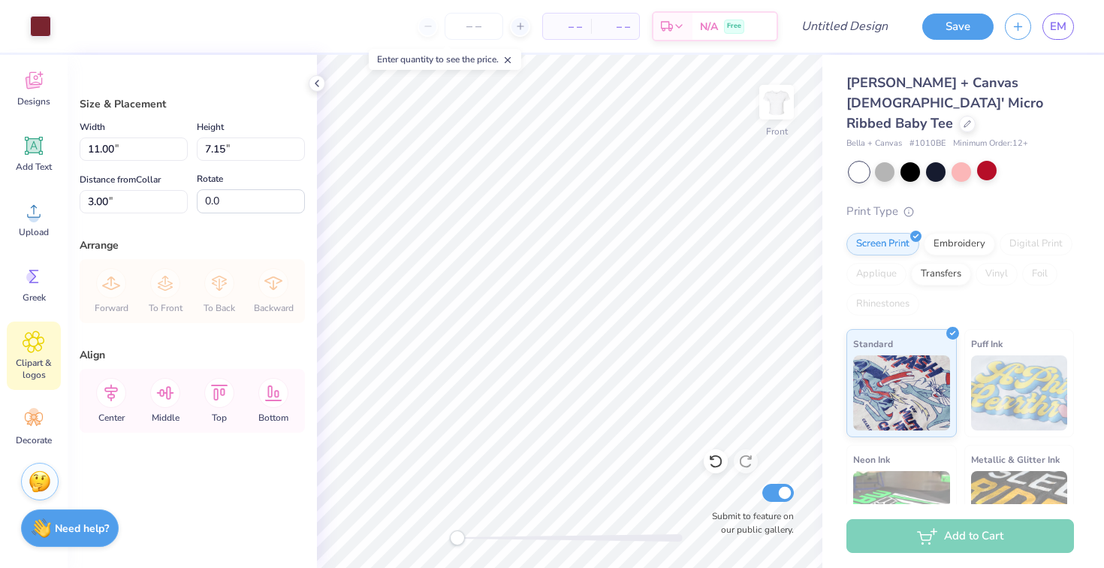
click at [34, 368] on span "Clipart & logos" at bounding box center [34, 369] width 50 height 24
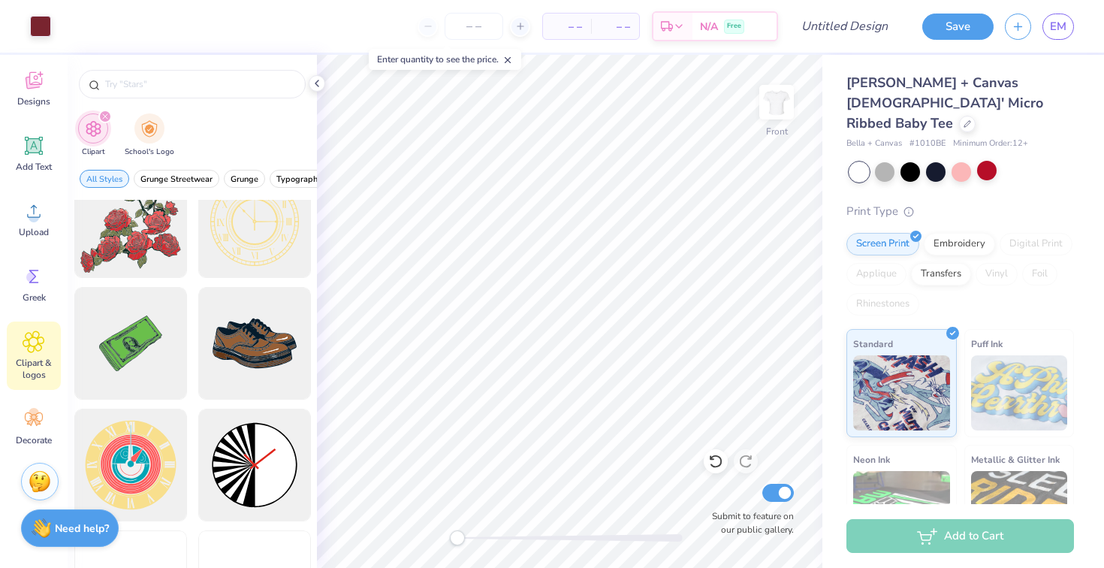
scroll to position [324, 0]
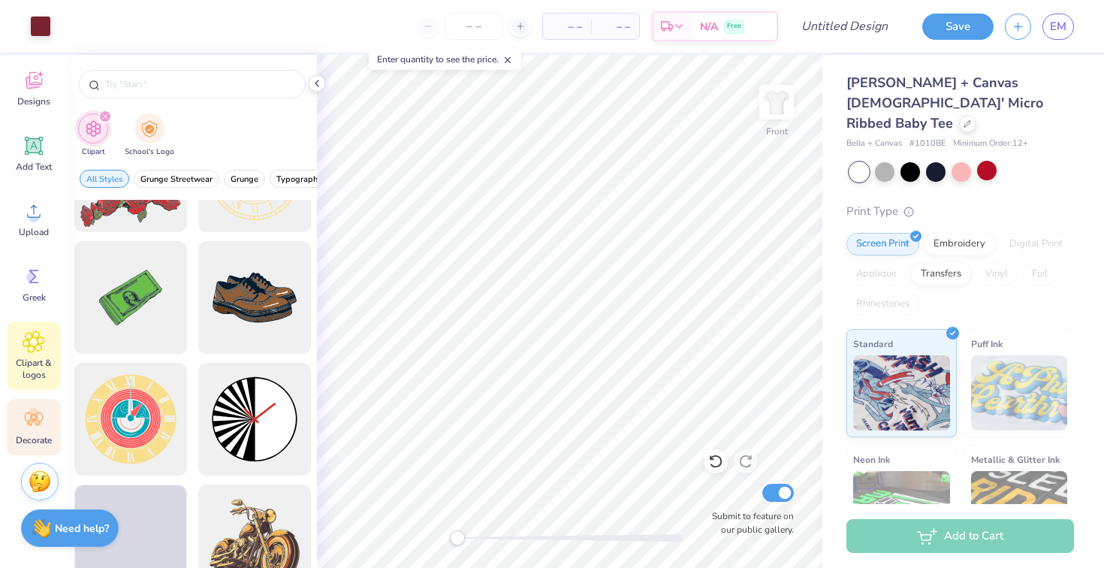
click at [30, 422] on icon at bounding box center [30, 422] width 7 height 7
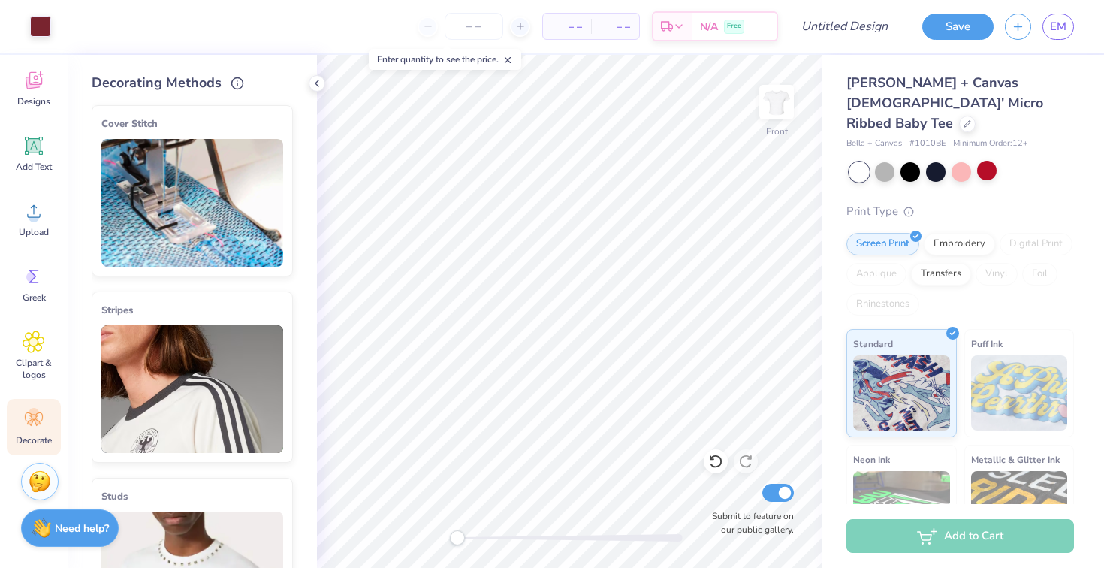
scroll to position [0, 0]
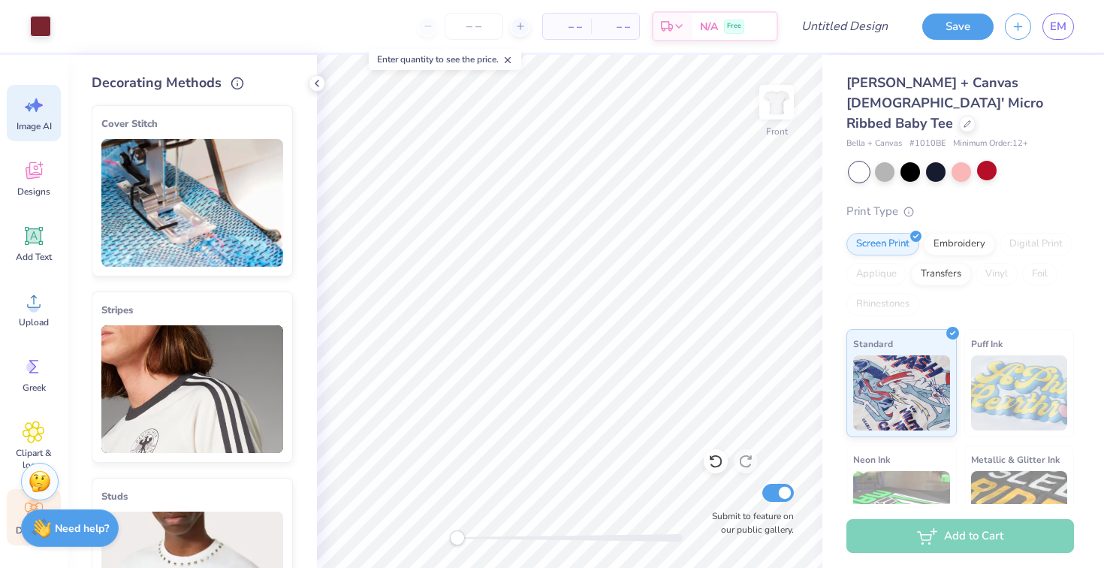
click at [37, 92] on div "Image AI" at bounding box center [34, 113] width 54 height 56
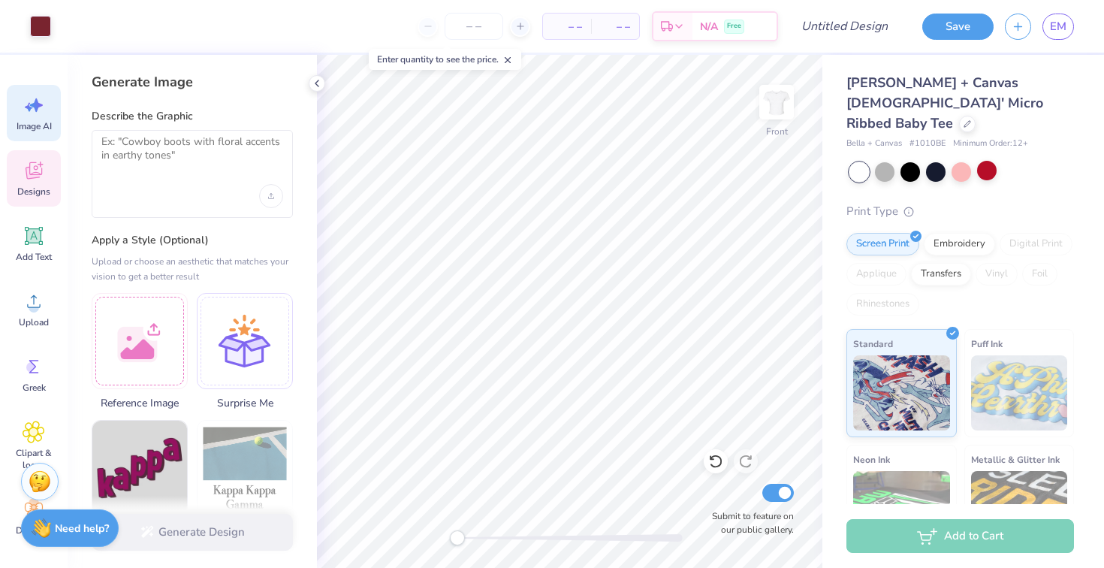
click at [38, 174] on icon at bounding box center [34, 170] width 23 height 23
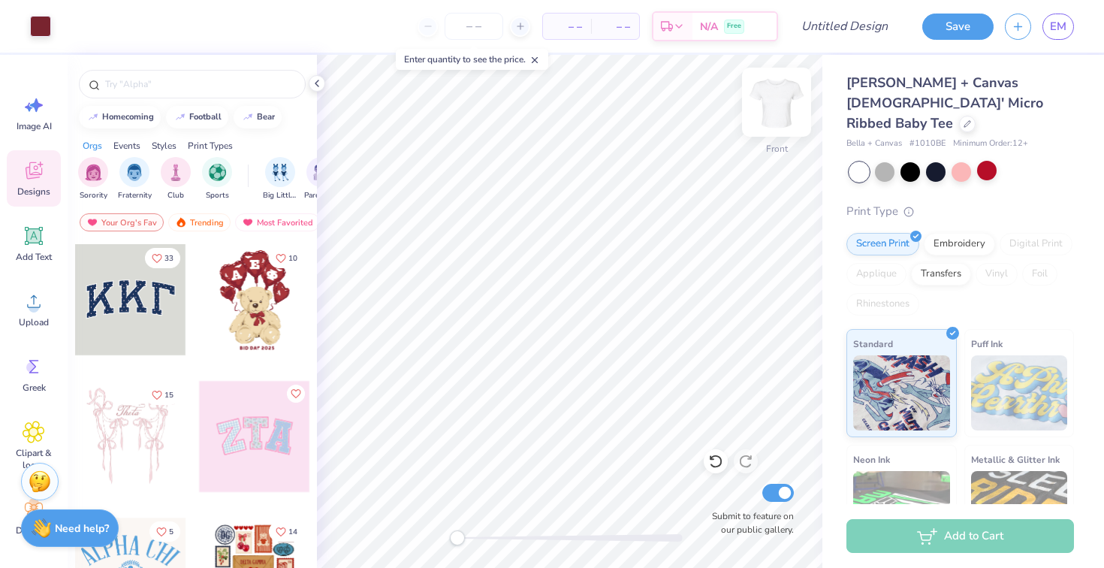
click at [790, 103] on img at bounding box center [777, 102] width 60 height 60
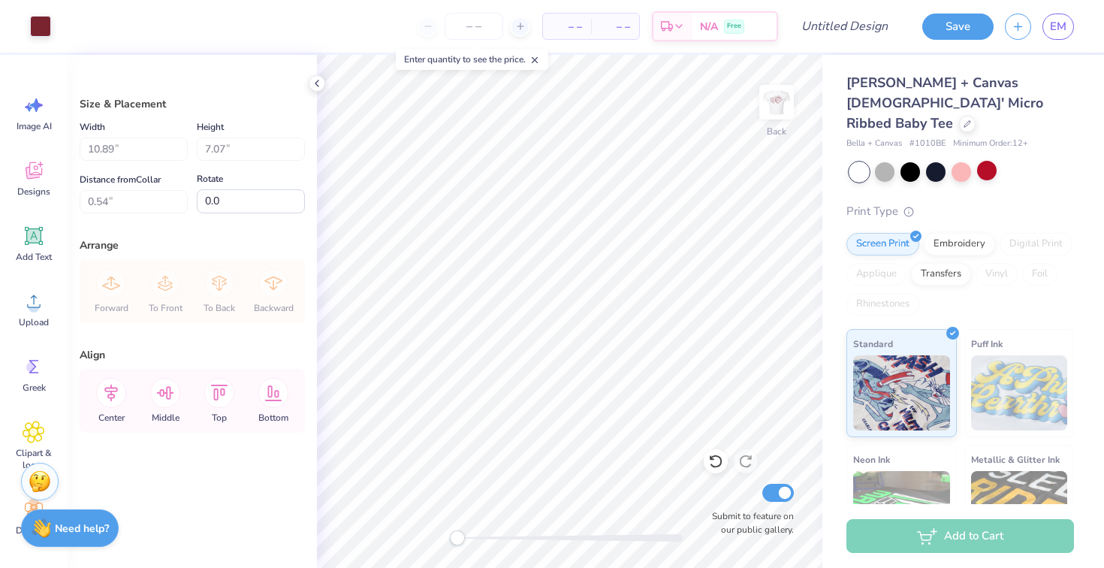
click at [774, 105] on img at bounding box center [777, 102] width 30 height 30
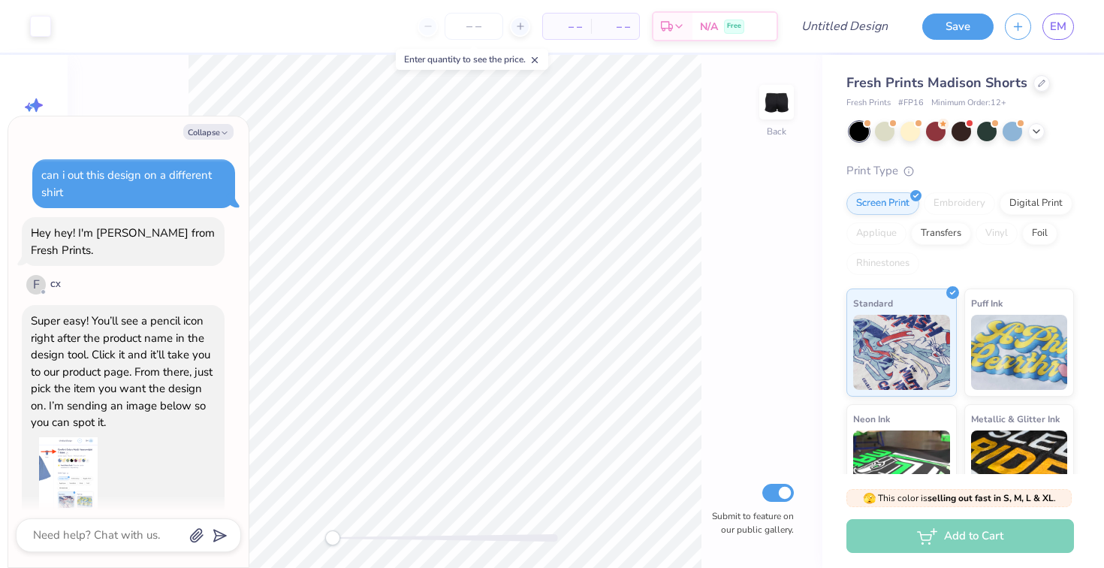
scroll to position [287, 0]
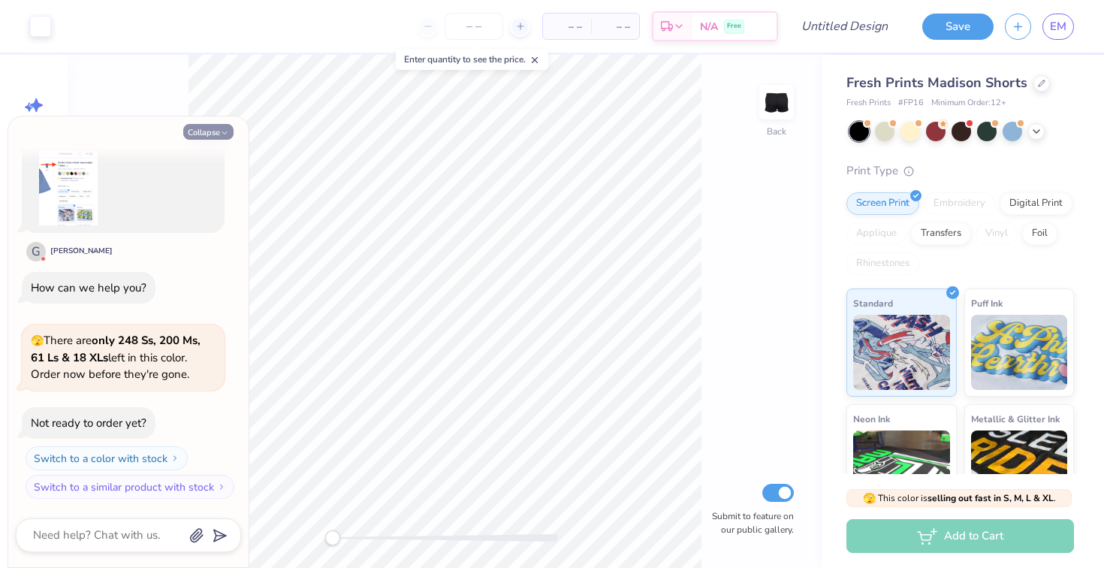
click at [225, 131] on icon "button" at bounding box center [224, 132] width 9 height 9
type textarea "x"
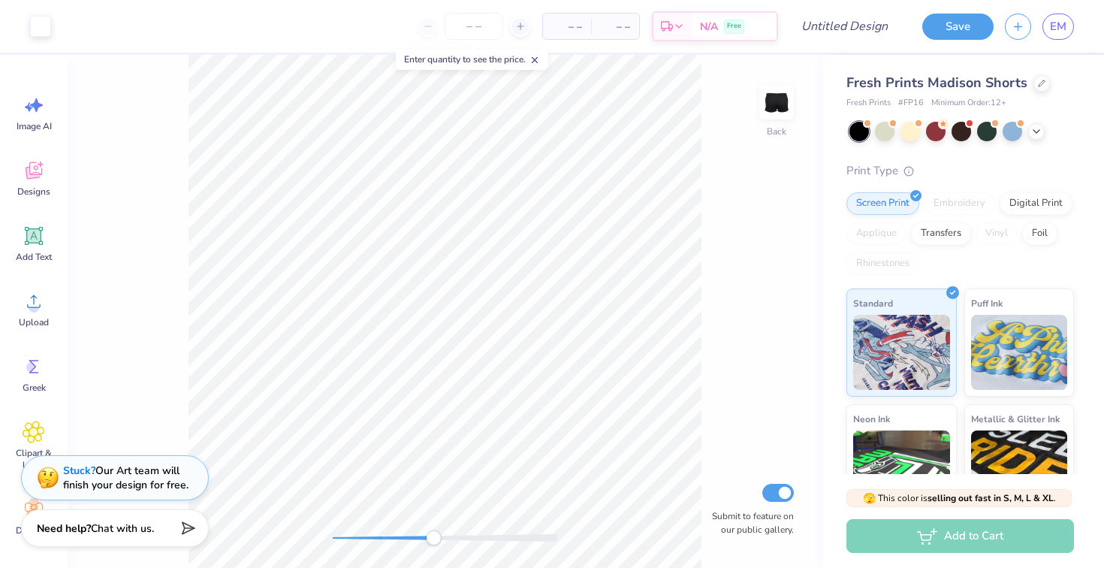
click at [433, 540] on div at bounding box center [445, 538] width 225 height 8
click at [363, 538] on div at bounding box center [445, 538] width 225 height 8
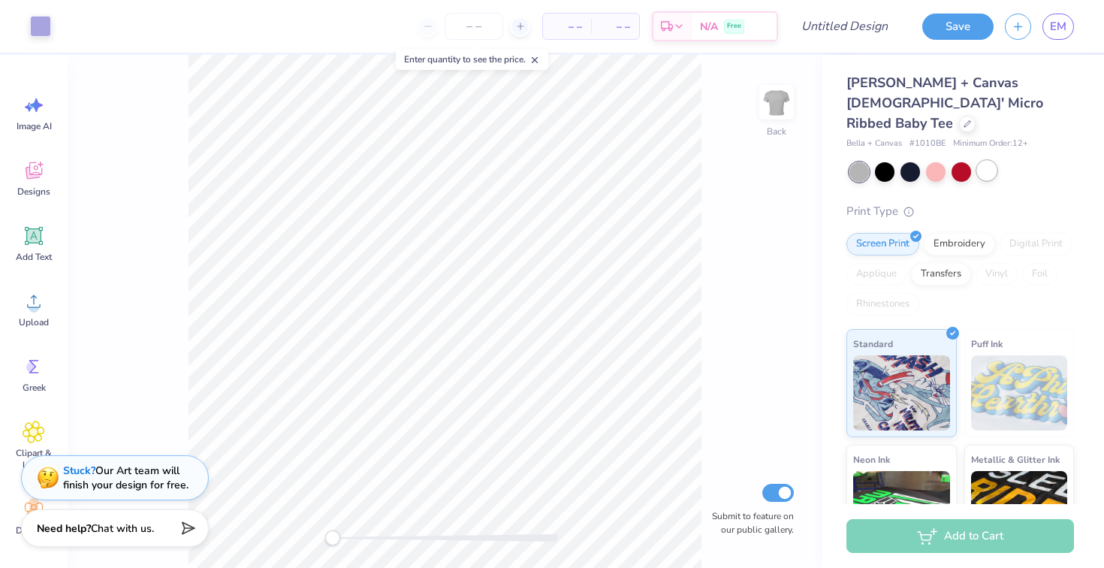
click at [982, 161] on div at bounding box center [987, 171] width 20 height 20
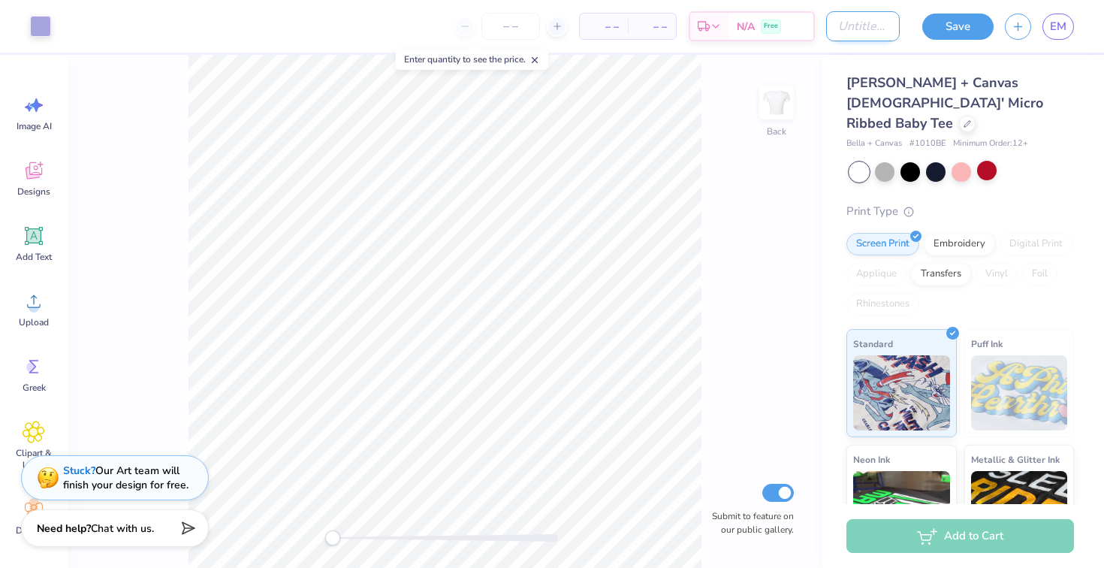
click at [843, 29] on input "Design Title" at bounding box center [863, 26] width 74 height 30
type input "simple"
click at [923, 31] on div "Save" at bounding box center [957, 27] width 71 height 26
click at [943, 25] on button "Save" at bounding box center [957, 24] width 71 height 26
